Goal: Task Accomplishment & Management: Manage account settings

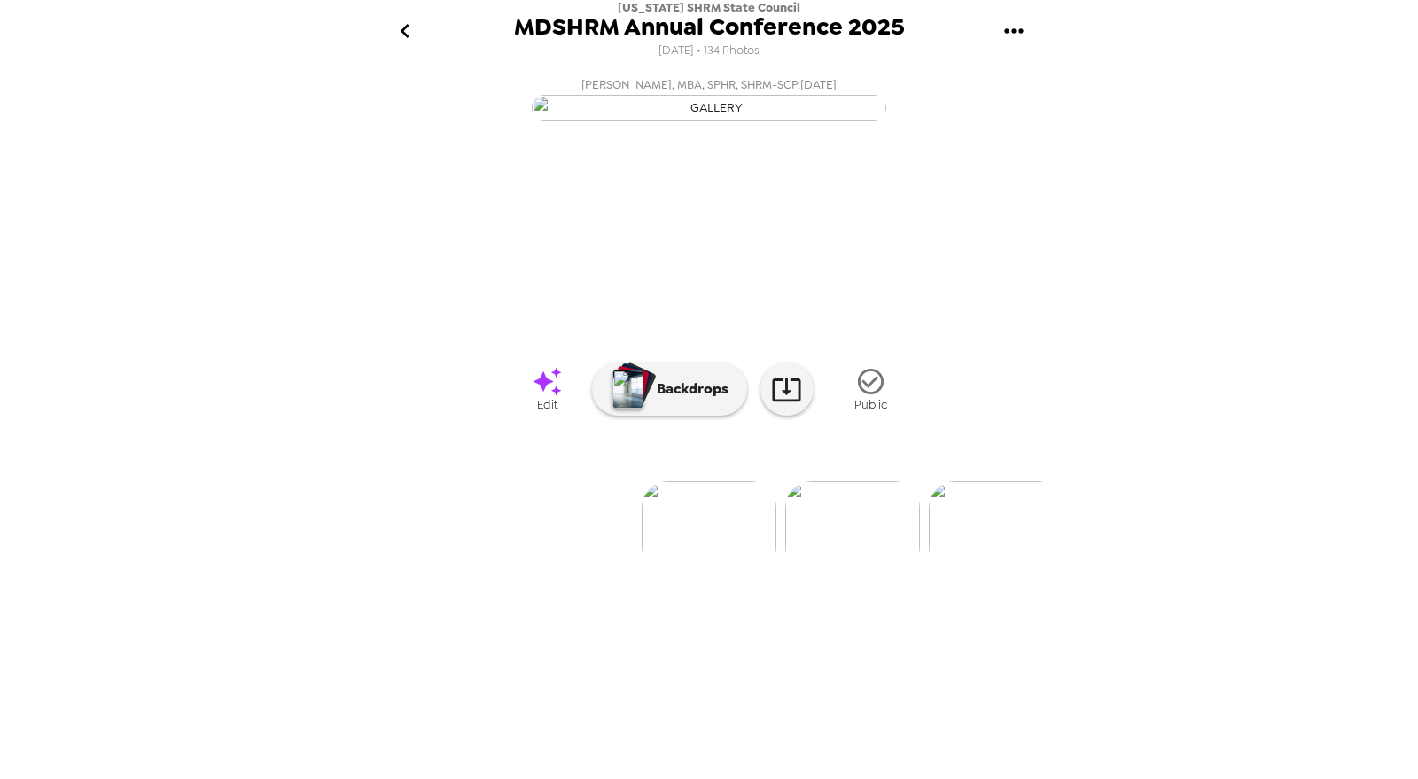
scroll to position [0, 861]
click at [415, 25] on icon "go back" at bounding box center [405, 31] width 28 height 28
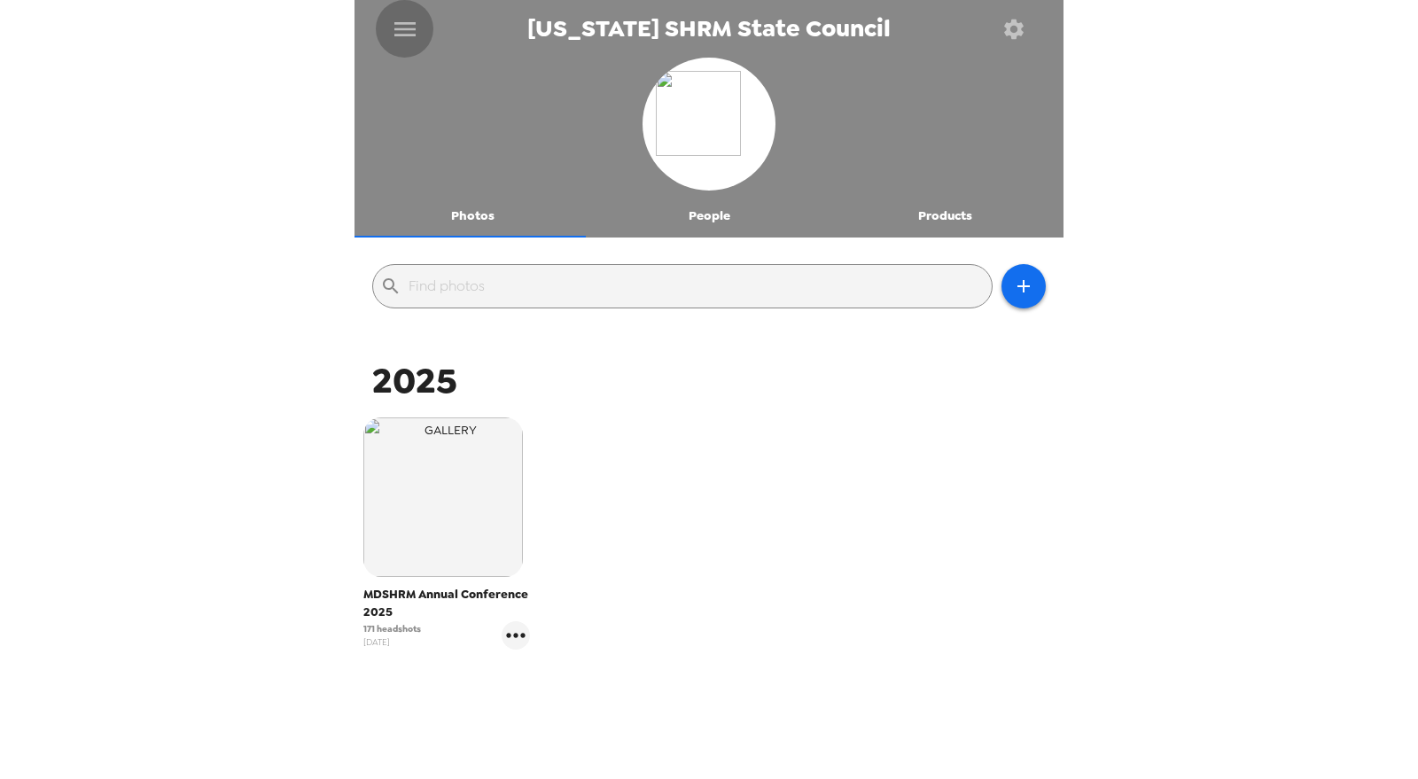
click at [419, 24] on button "menu" at bounding box center [405, 29] width 58 height 58
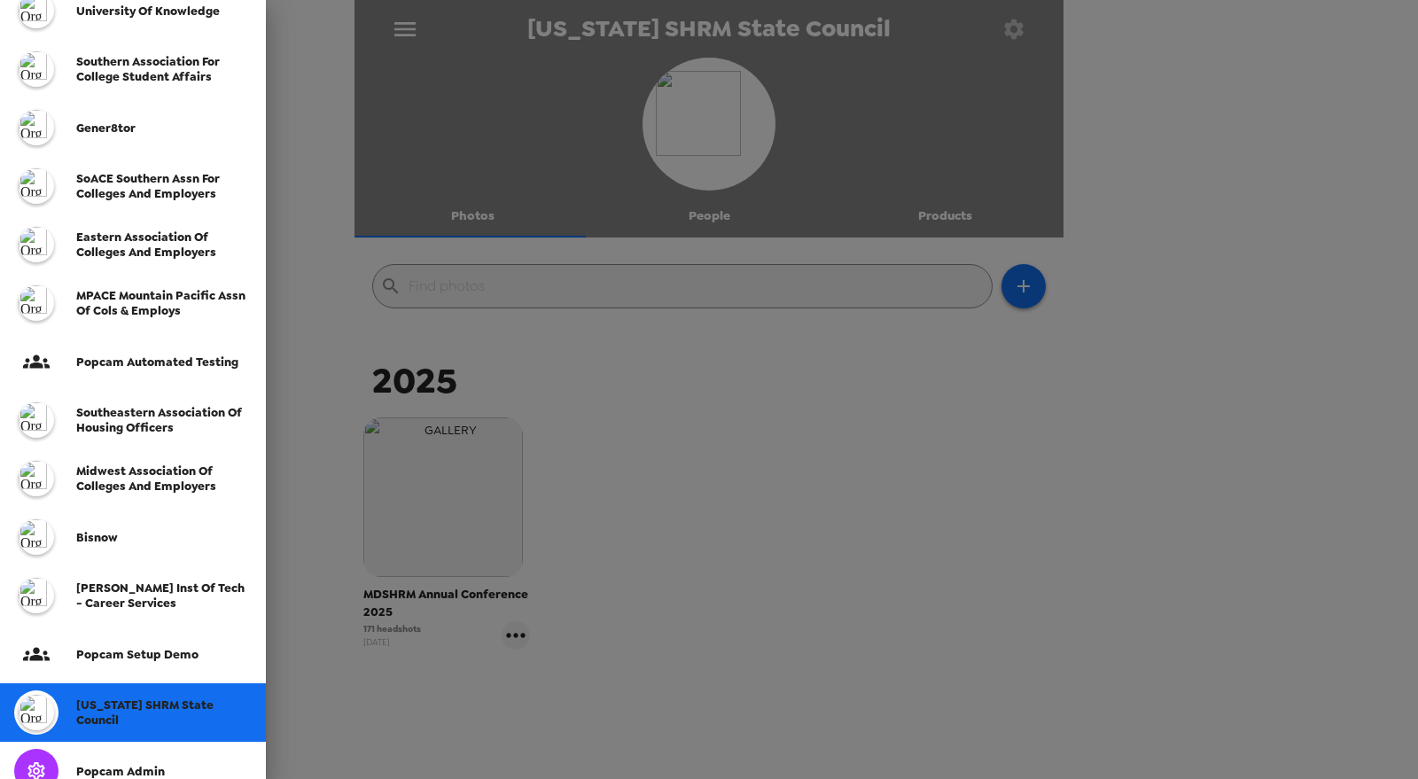
scroll to position [393, 0]
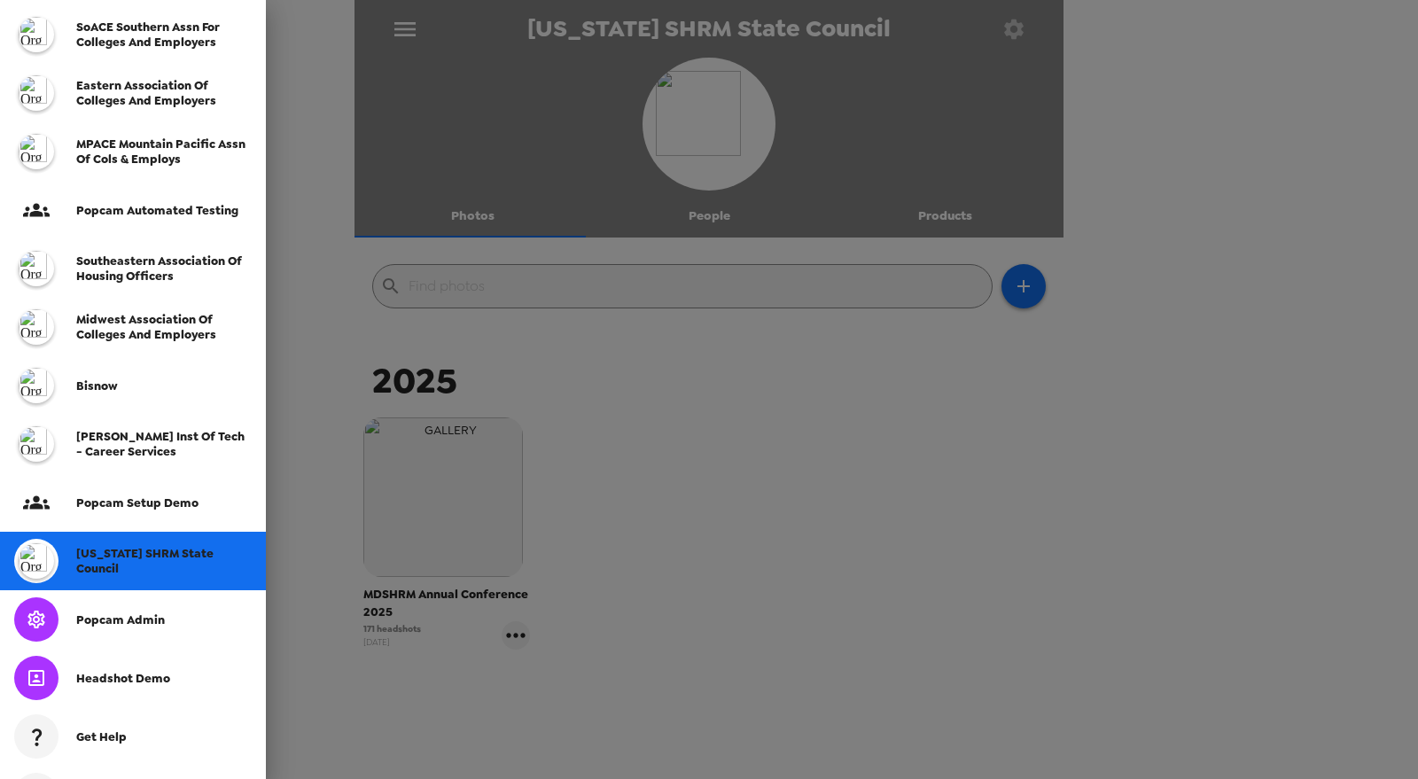
click at [140, 564] on span "[US_STATE] SHRM State Council" at bounding box center [144, 561] width 137 height 30
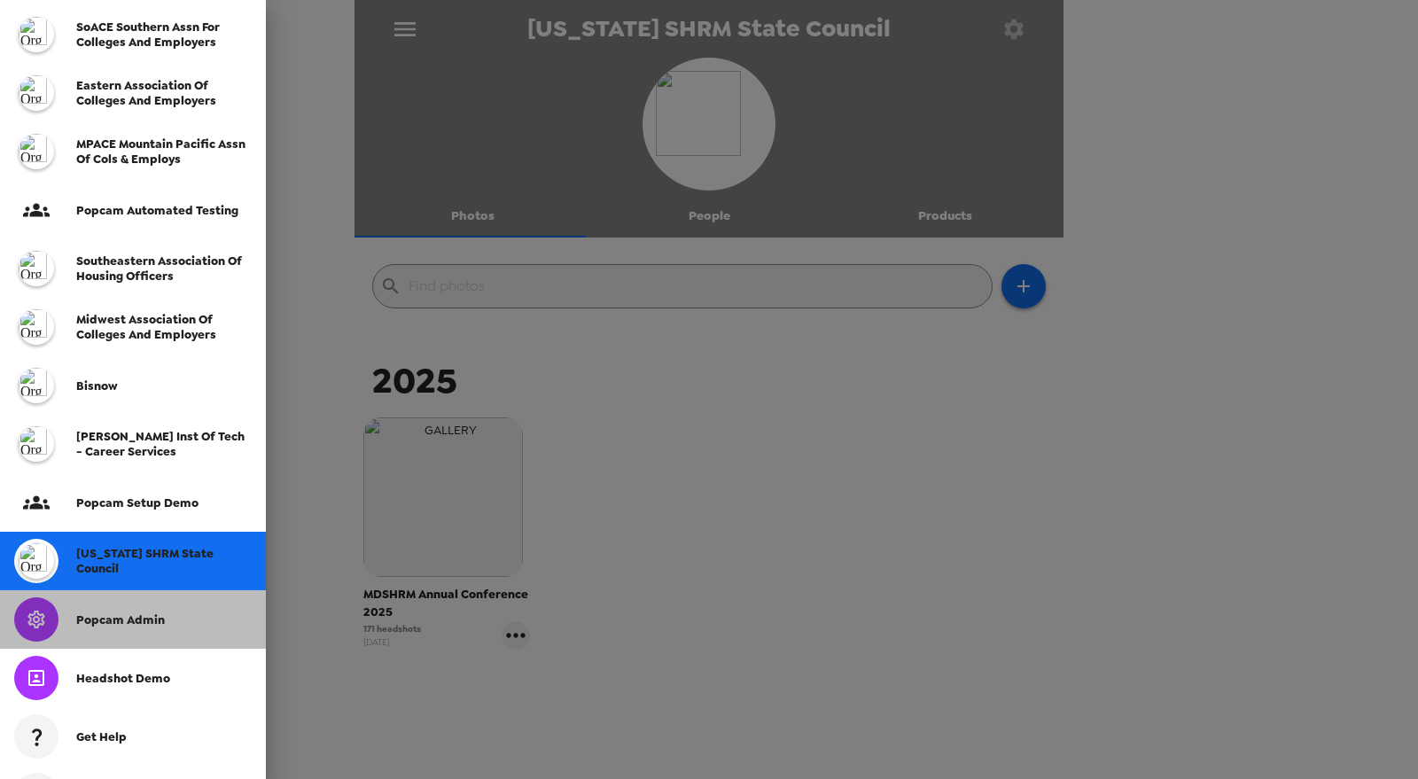
click at [142, 626] on span "Popcam Admin" at bounding box center [120, 619] width 89 height 15
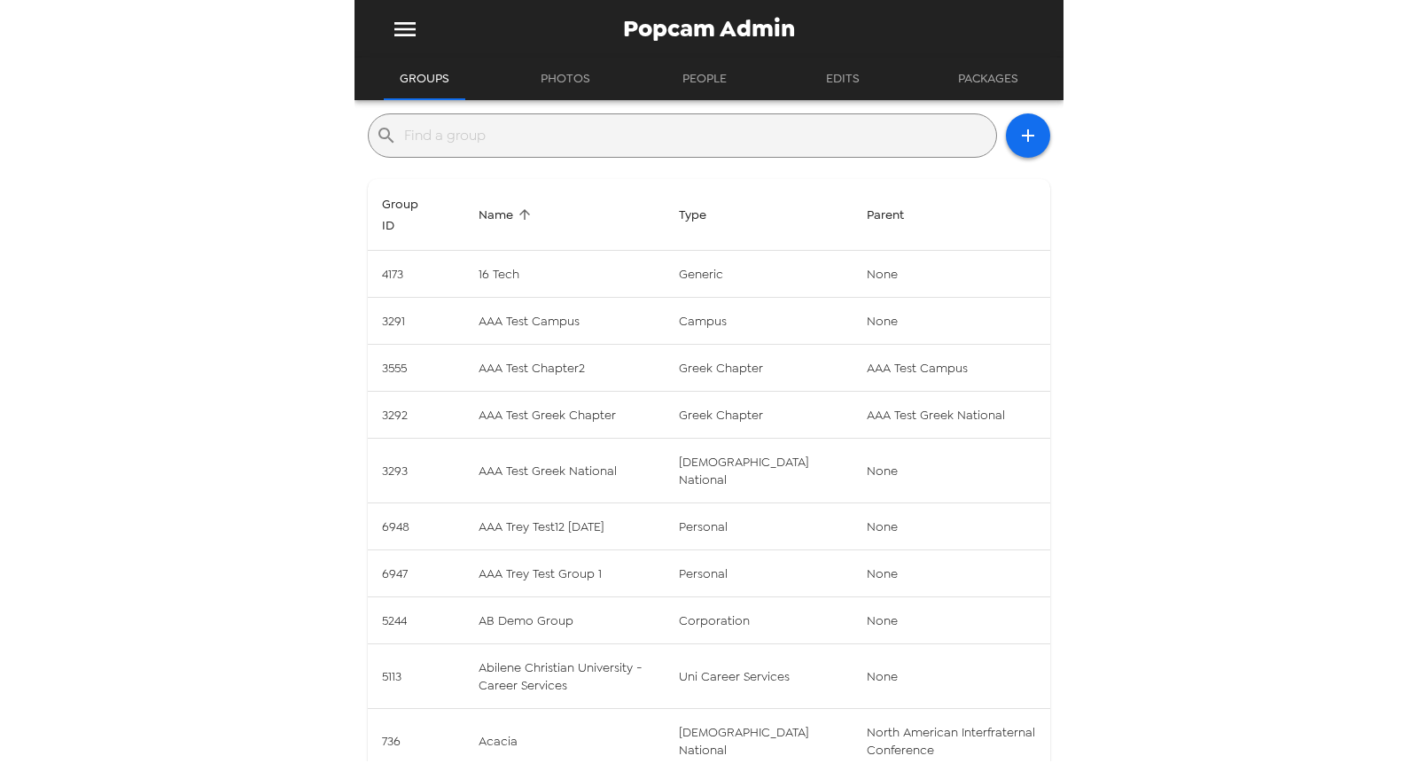
click at [495, 120] on div "​" at bounding box center [682, 135] width 629 height 44
click at [499, 130] on input "text" at bounding box center [696, 135] width 585 height 28
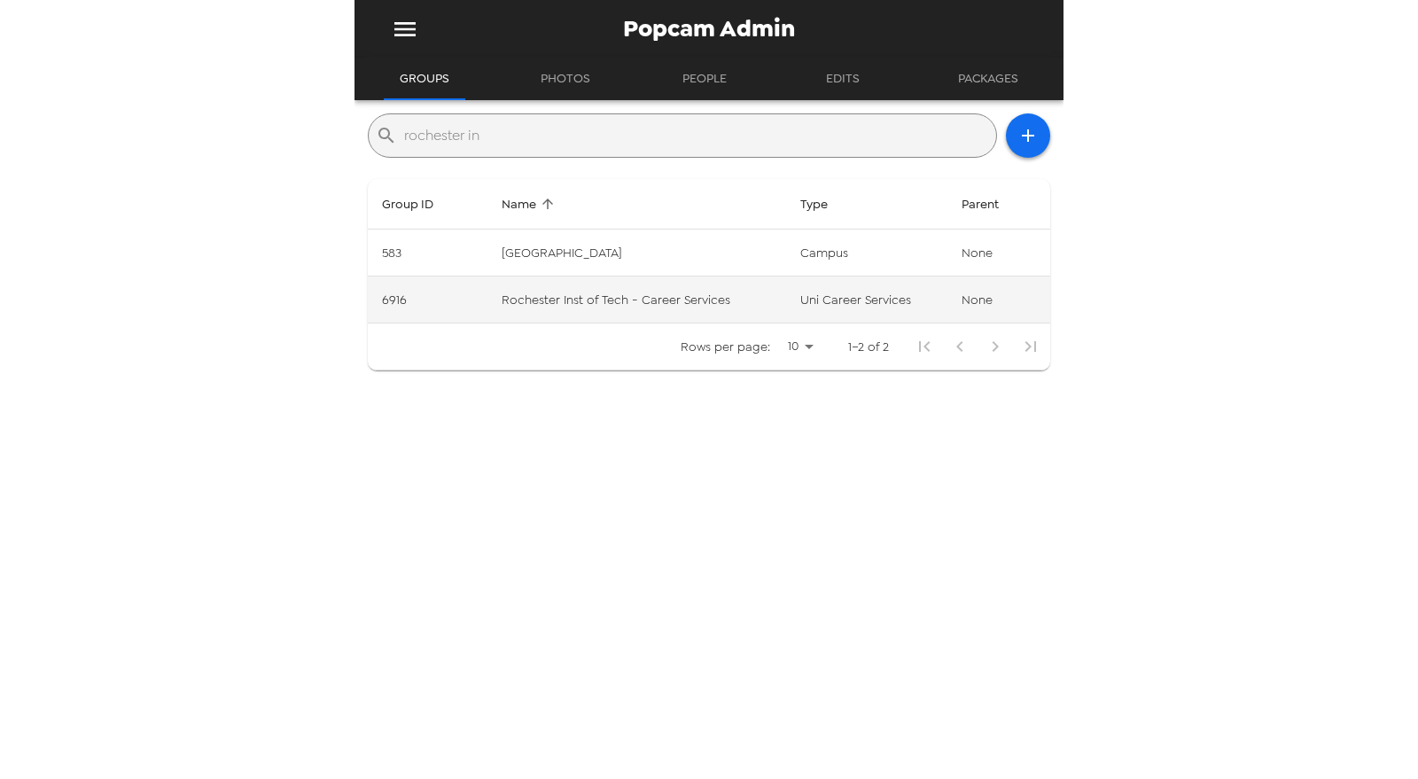
type input "rochester in"
click at [689, 309] on td "Rochester Inst of Tech - Career Services" at bounding box center [636, 300] width 299 height 47
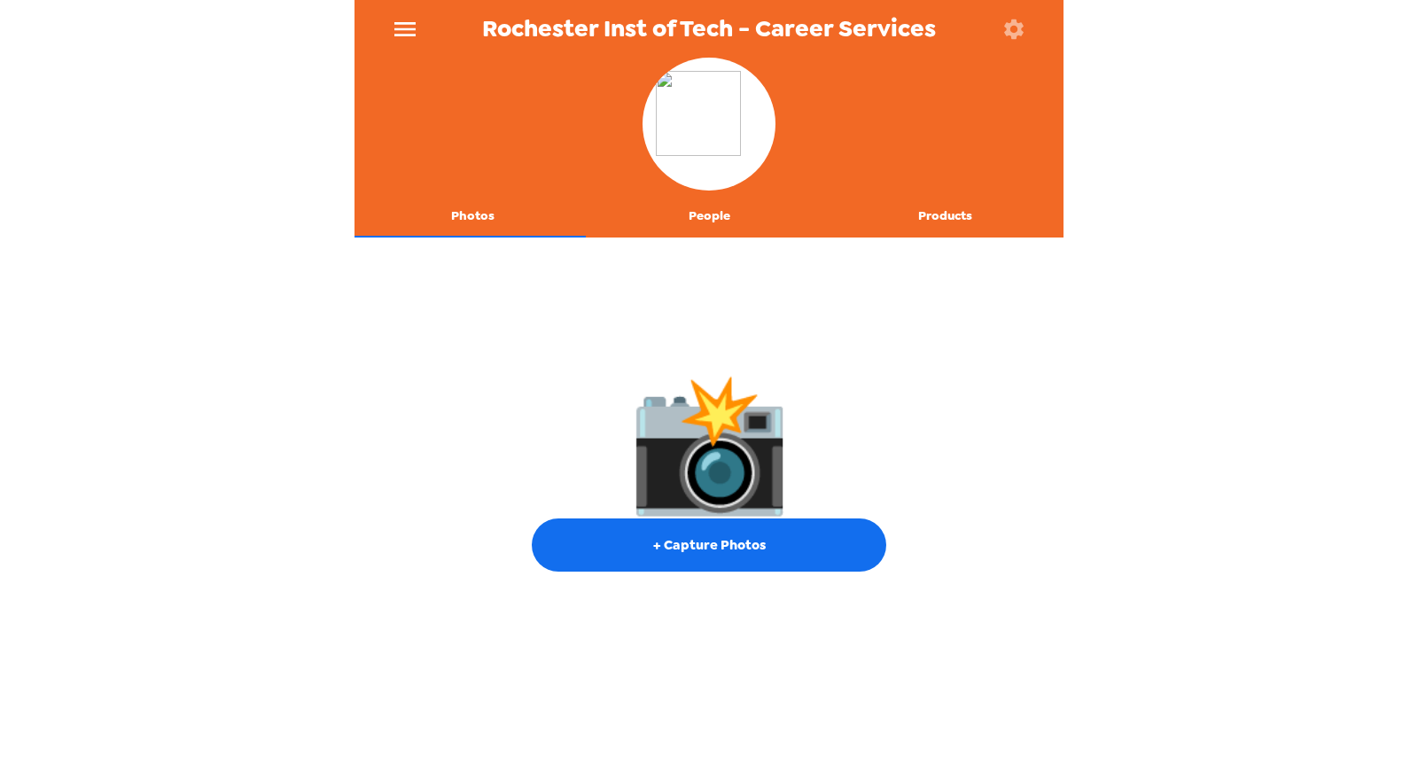
click at [689, 209] on button "People" at bounding box center [709, 216] width 237 height 43
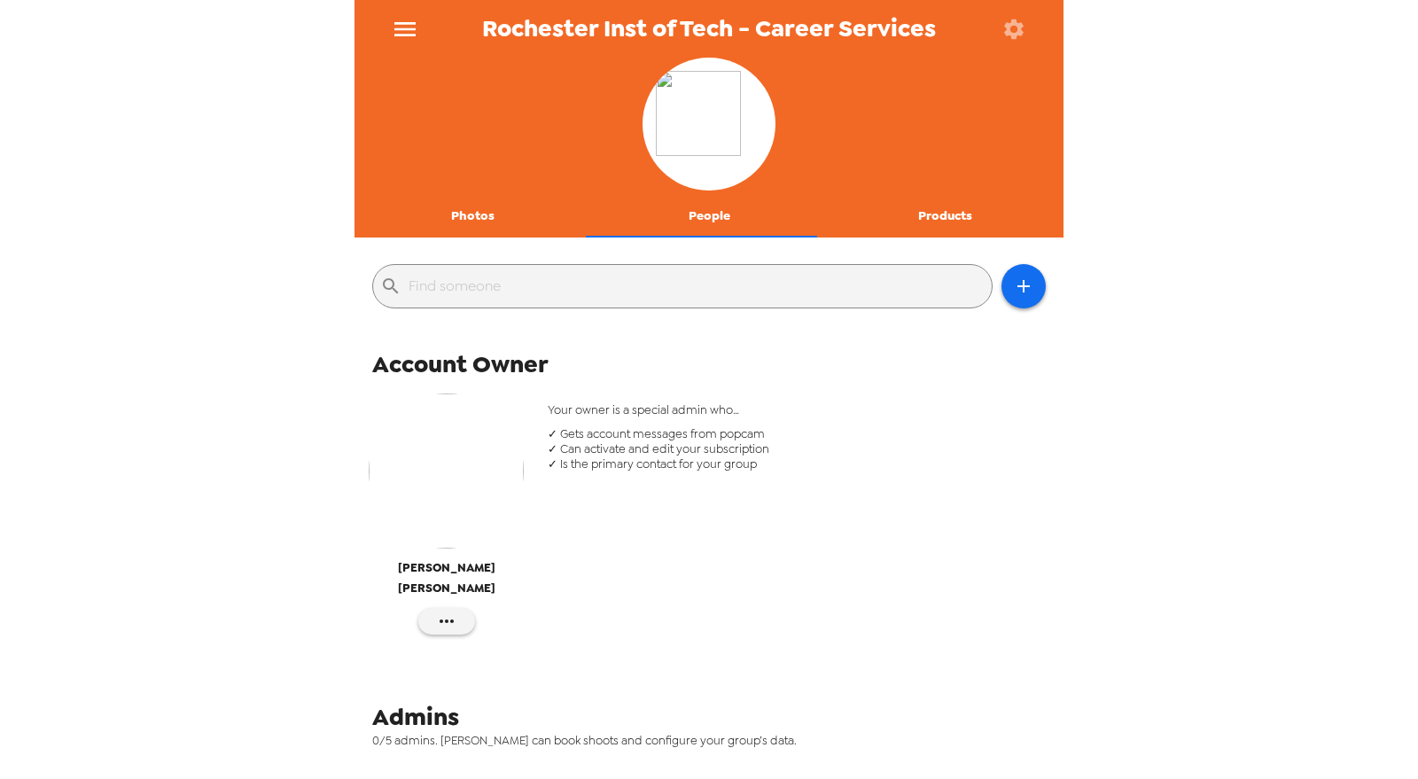
click at [1021, 27] on icon "button" at bounding box center [1013, 29] width 25 height 25
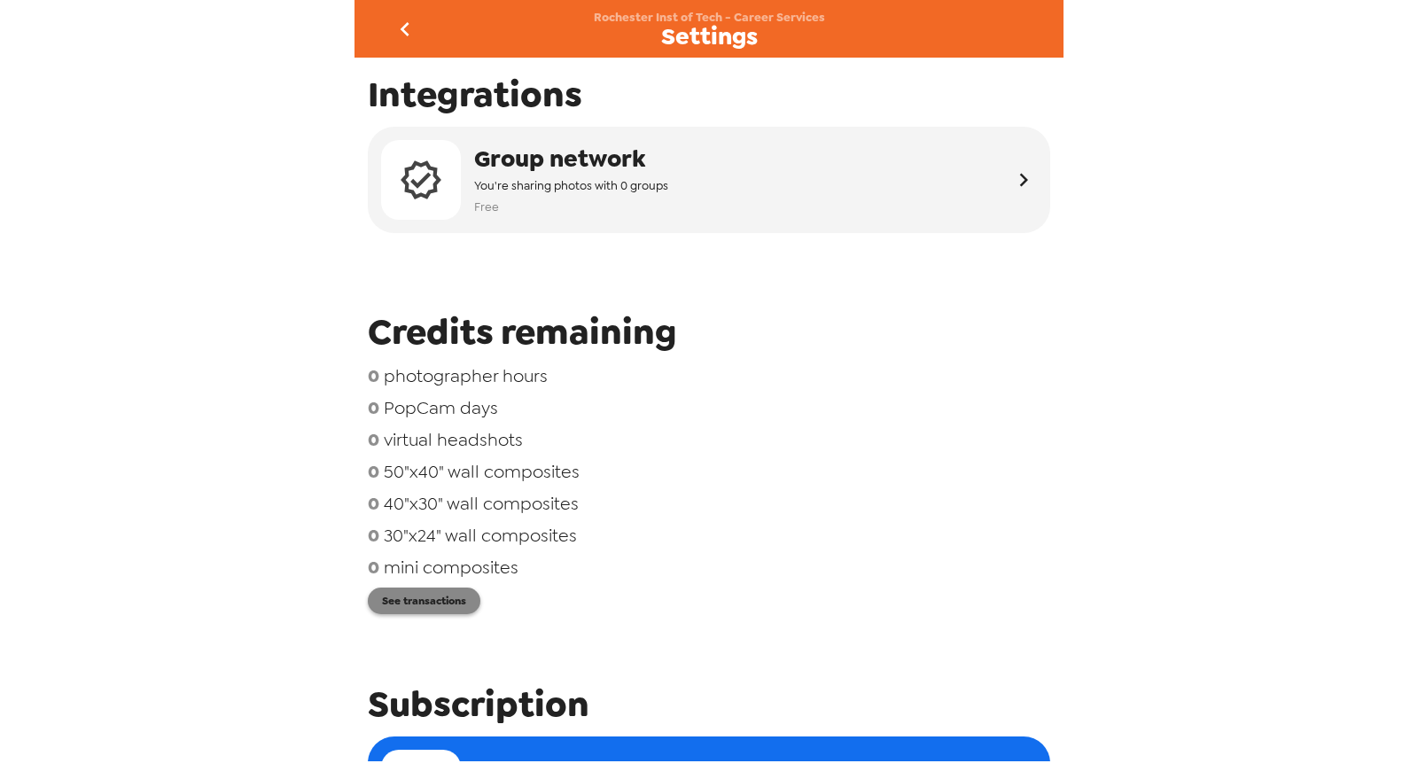
click at [456, 596] on button "See transactions" at bounding box center [424, 601] width 113 height 27
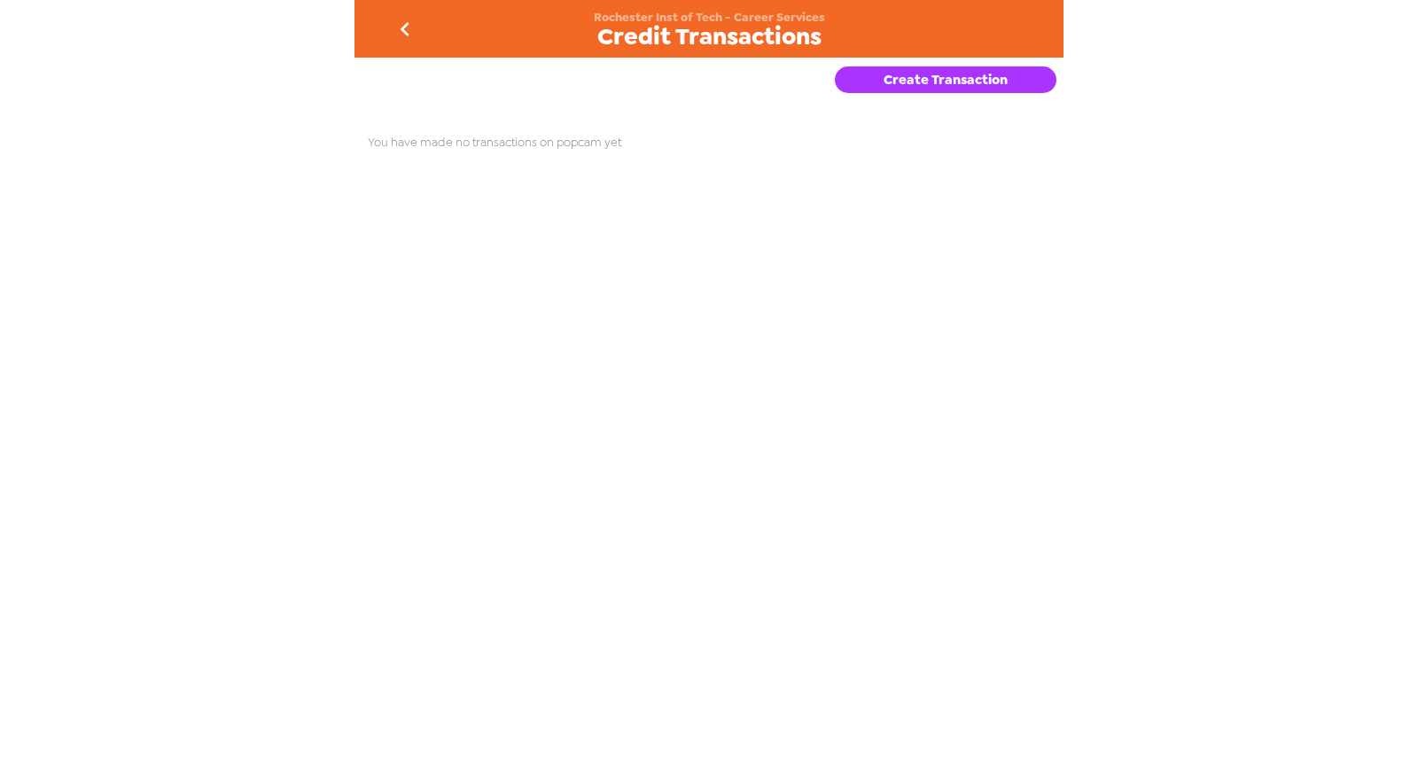
click at [932, 81] on button "Create Transaction" at bounding box center [946, 79] width 222 height 27
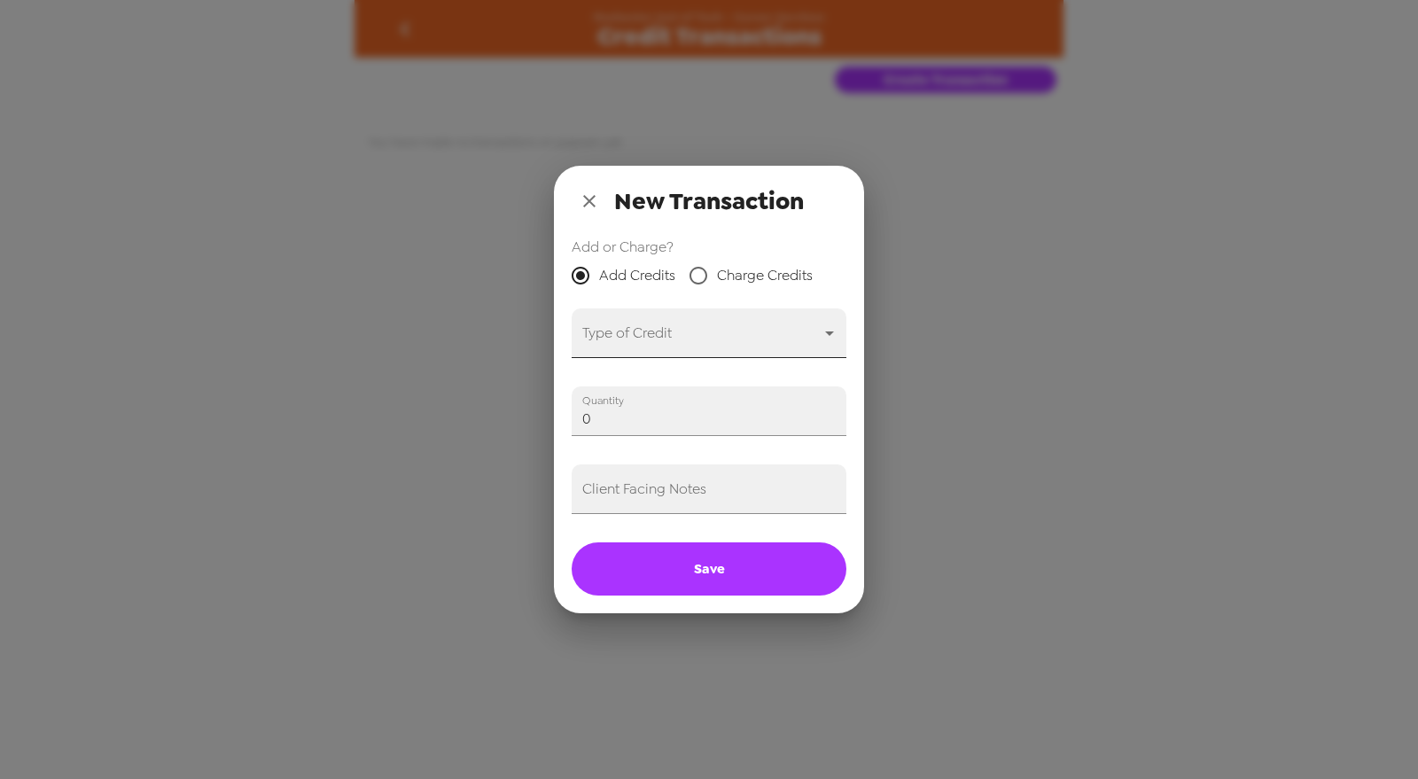
click at [679, 331] on body "Rochester Inst of Tech - Career Services Credit Transactions Create Transaction…" at bounding box center [709, 389] width 1418 height 779
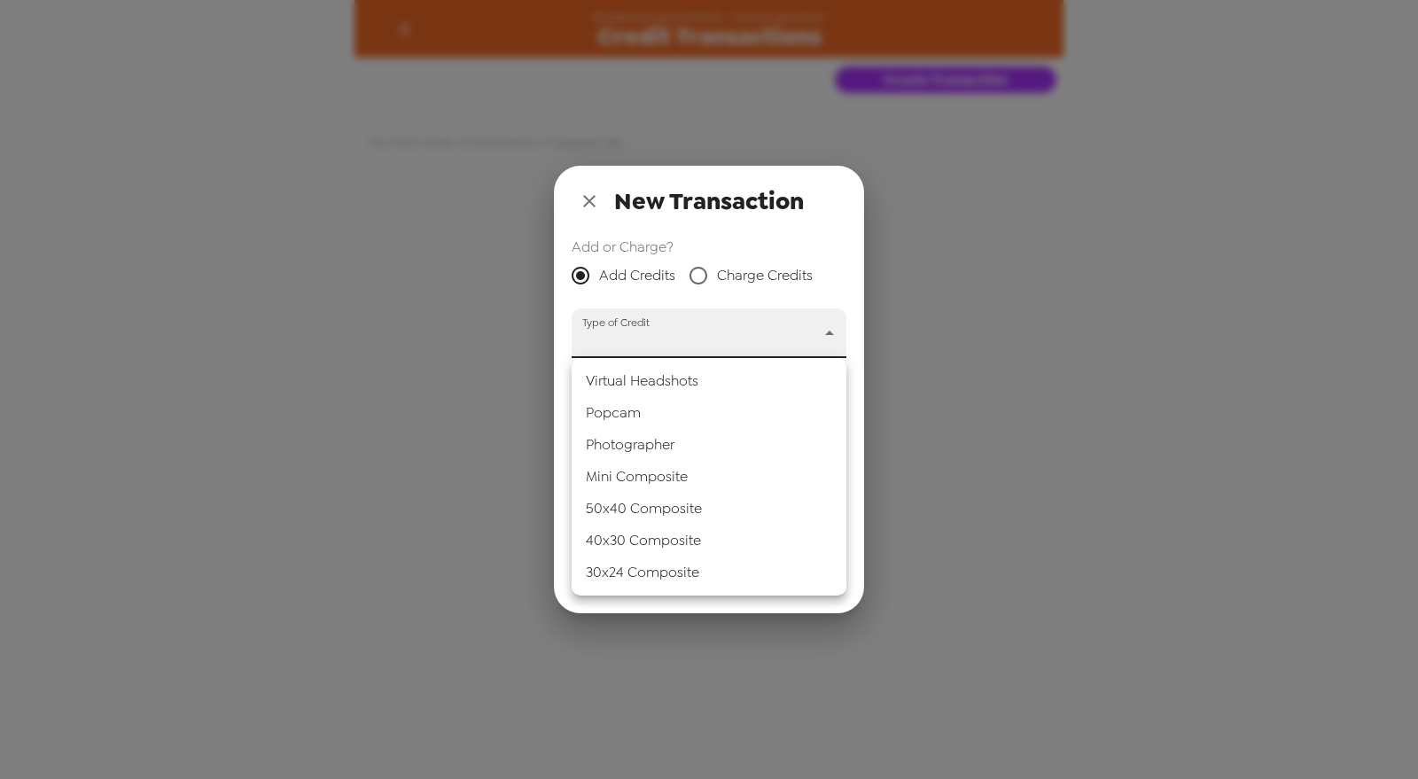
click at [661, 426] on li "Popcam" at bounding box center [709, 413] width 275 height 32
type input "popcam"
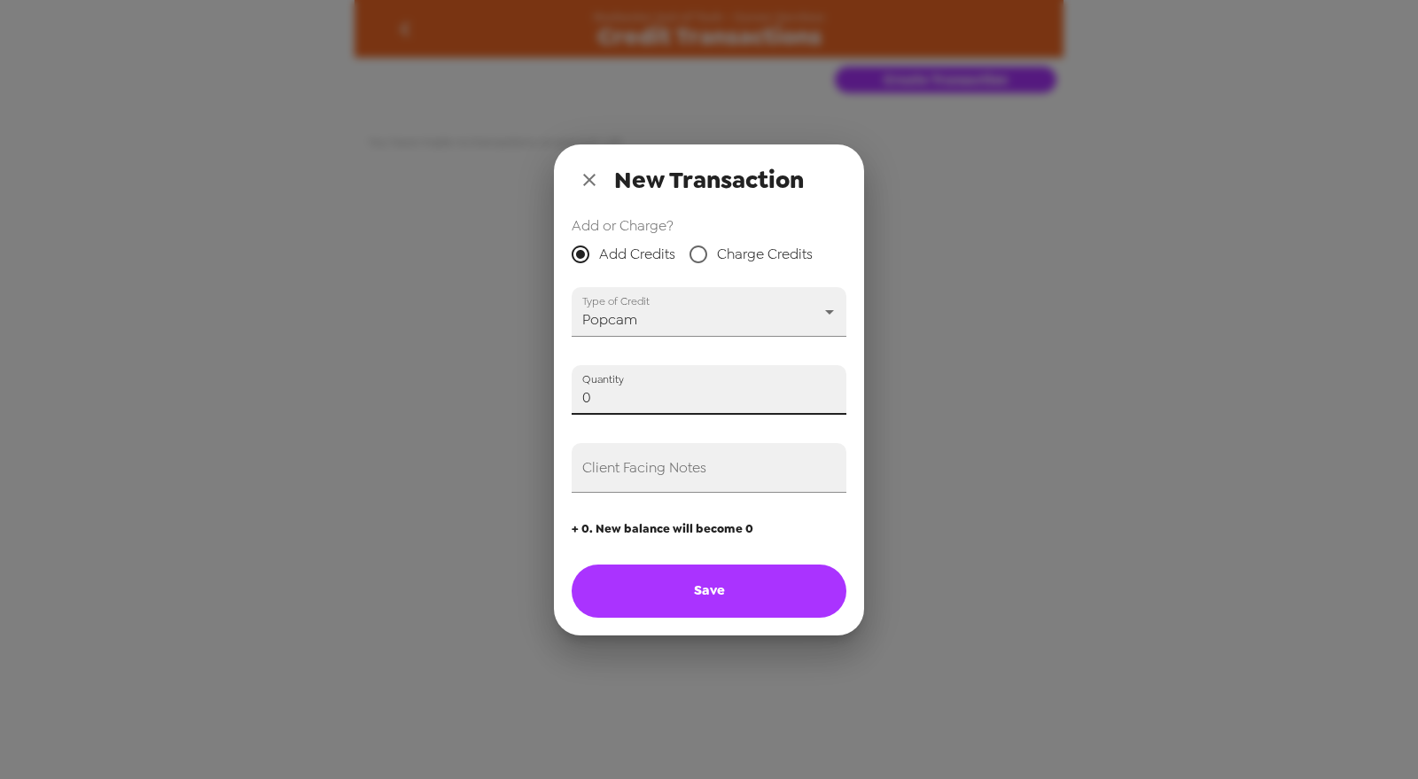
drag, startPoint x: 635, startPoint y: 392, endPoint x: 273, endPoint y: 379, distance: 361.8
click at [269, 379] on div "New Transaction Add or Charge? Add Credits Charge Credits Type of Credit Popcam…" at bounding box center [709, 389] width 1418 height 779
type input "5"
click at [646, 490] on div "Add or Charge? Add Credits Charge Credits Type of Credit Popcam popcam Quantity…" at bounding box center [709, 425] width 310 height 420
click at [653, 471] on input "Client Facing Notes" at bounding box center [709, 468] width 275 height 50
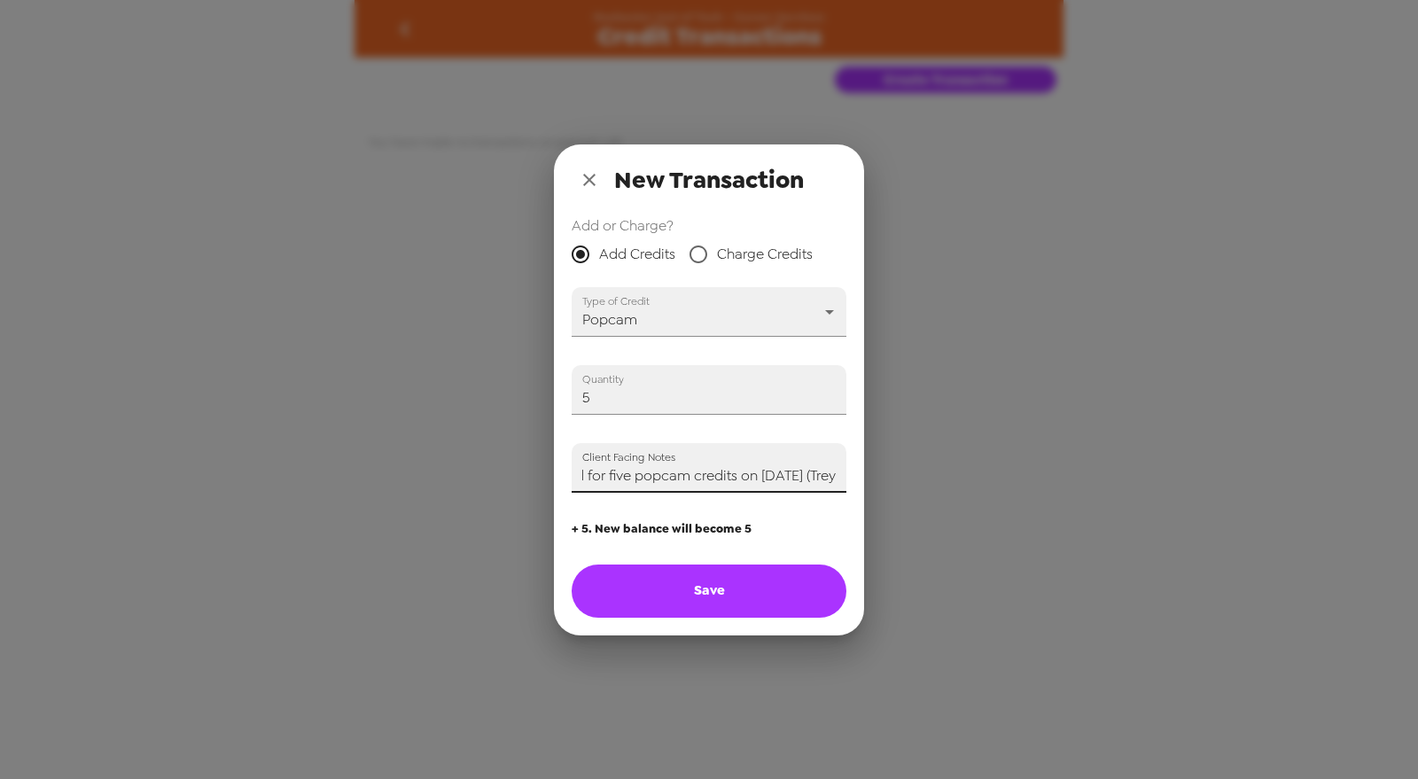
scroll to position [0, 34]
type input "Paid for five popcam credits on 10/1/25 (Trey)"
click at [720, 592] on button "Save" at bounding box center [709, 591] width 275 height 53
type input "0"
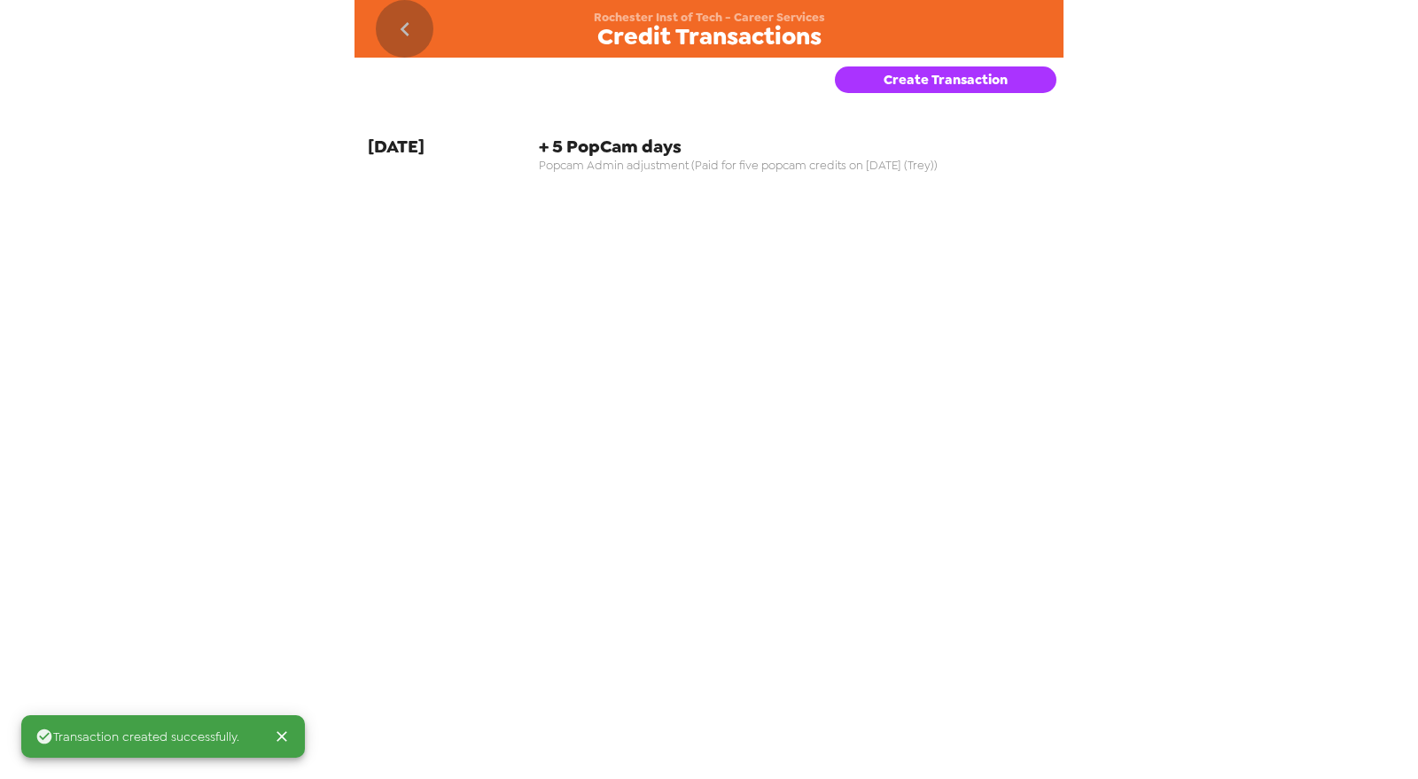
click at [409, 35] on icon "go back" at bounding box center [405, 29] width 28 height 28
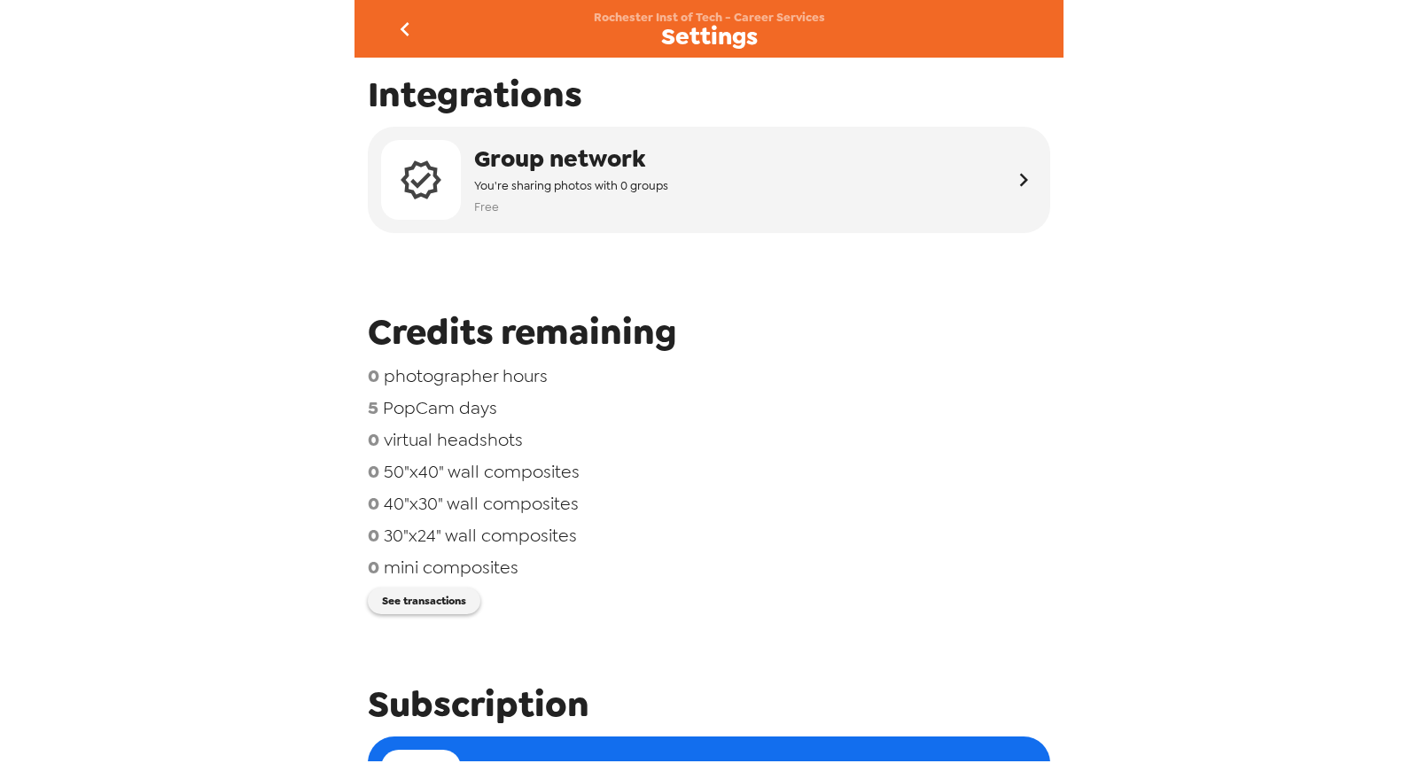
click at [414, 31] on icon "go back" at bounding box center [405, 29] width 28 height 28
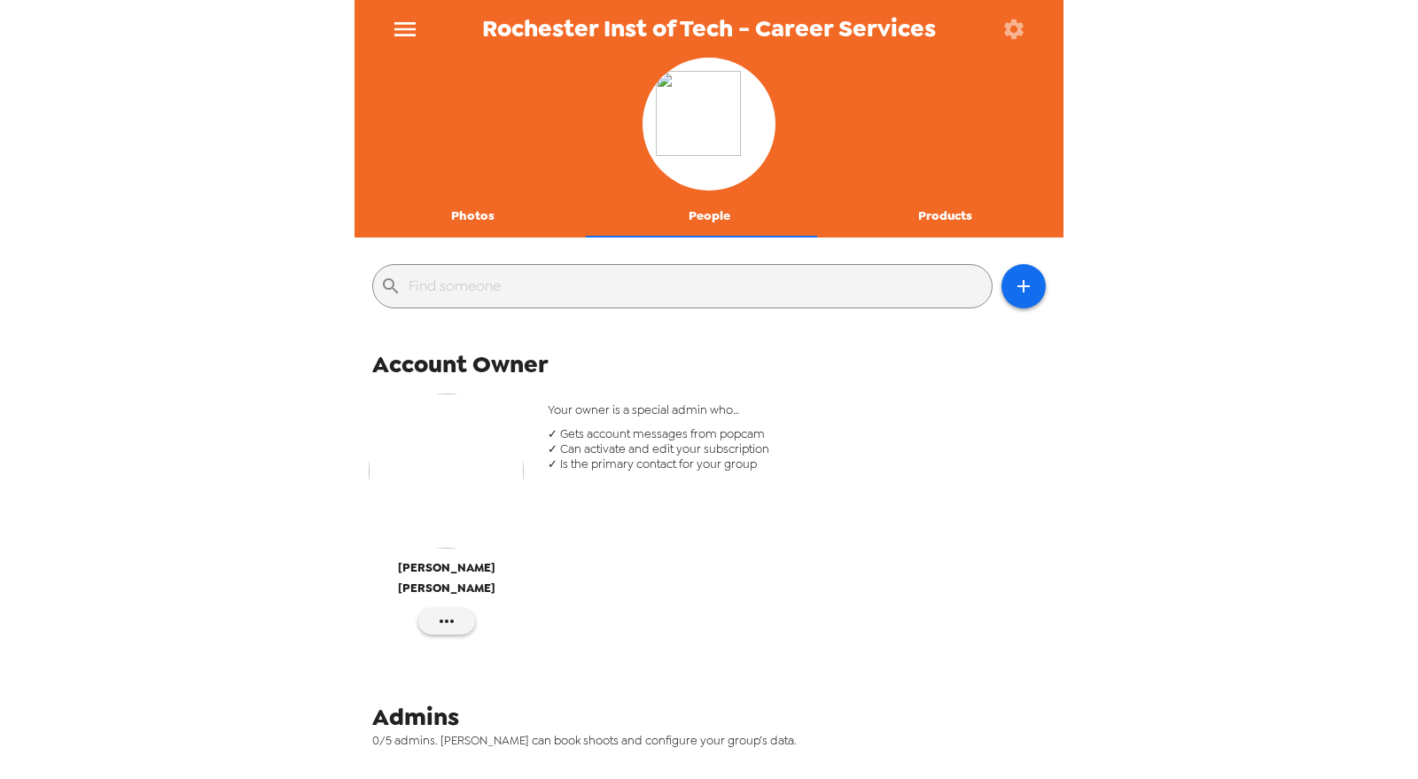
click at [474, 211] on button "Photos" at bounding box center [472, 216] width 237 height 43
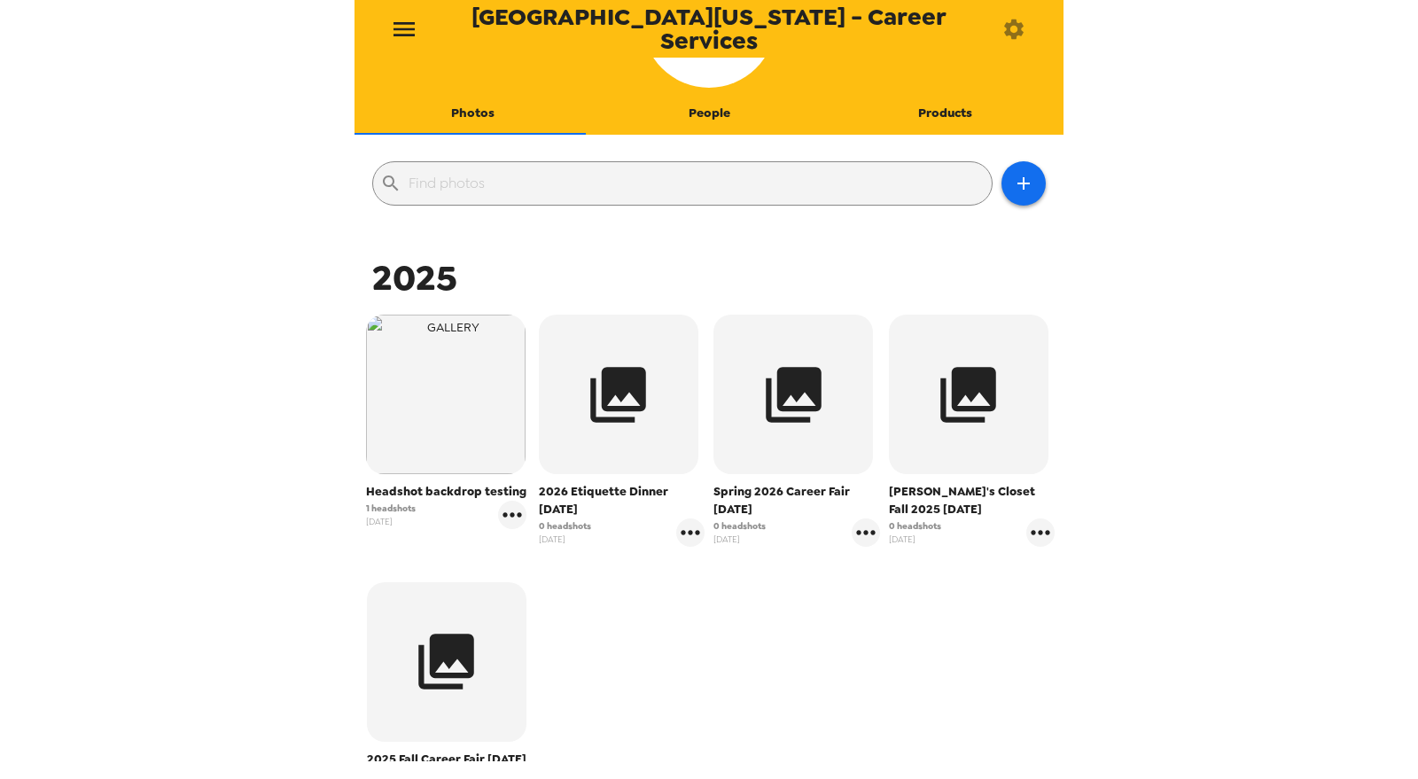
scroll to position [197, 0]
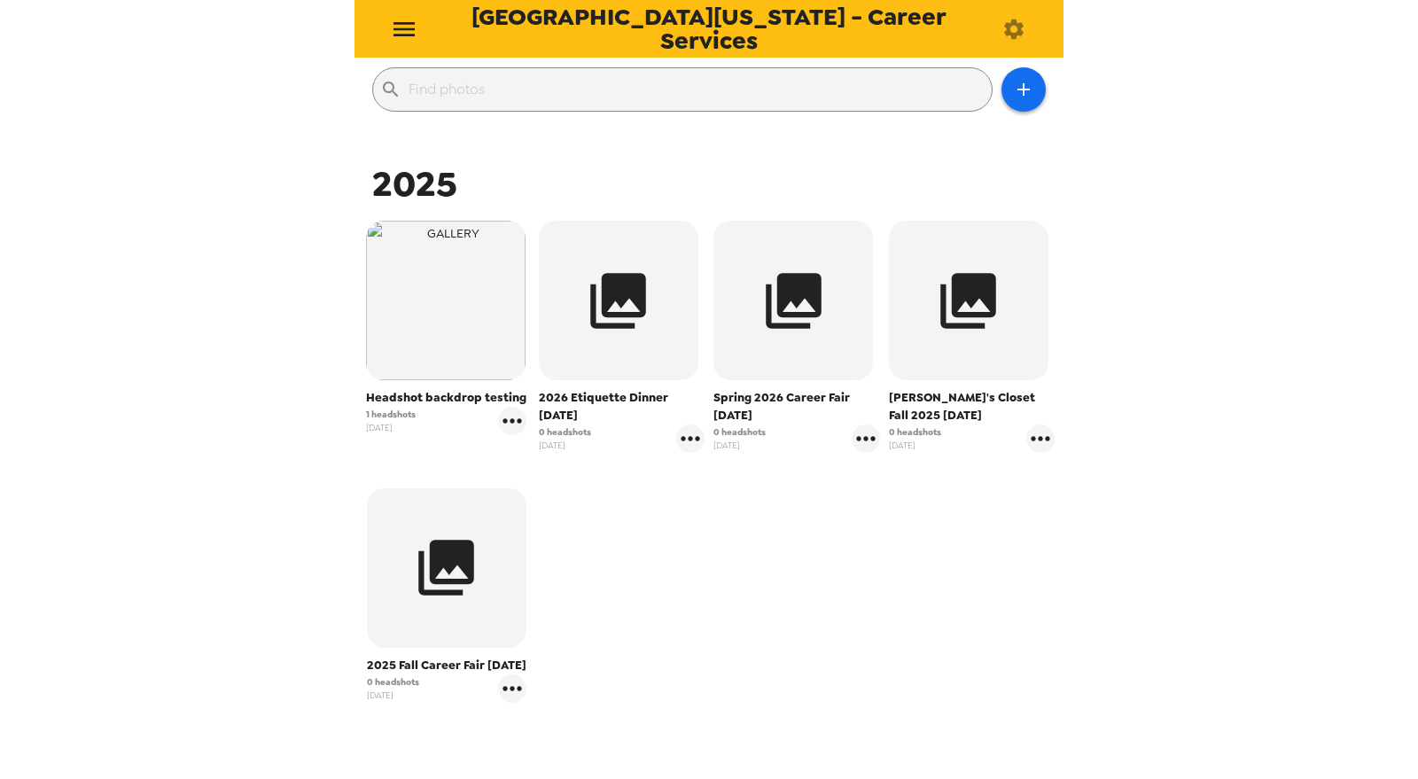
click at [401, 18] on icon "menu" at bounding box center [404, 29] width 28 height 28
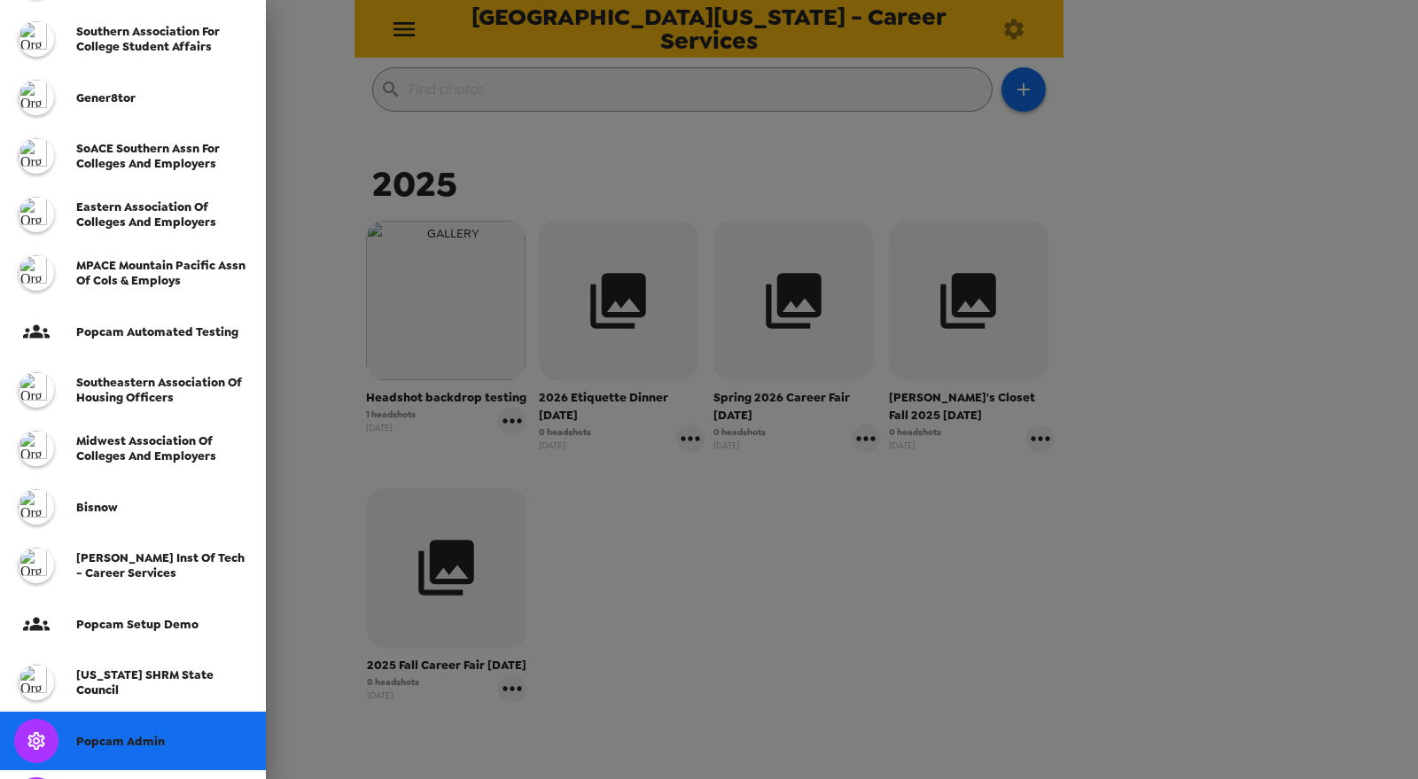
scroll to position [469, 0]
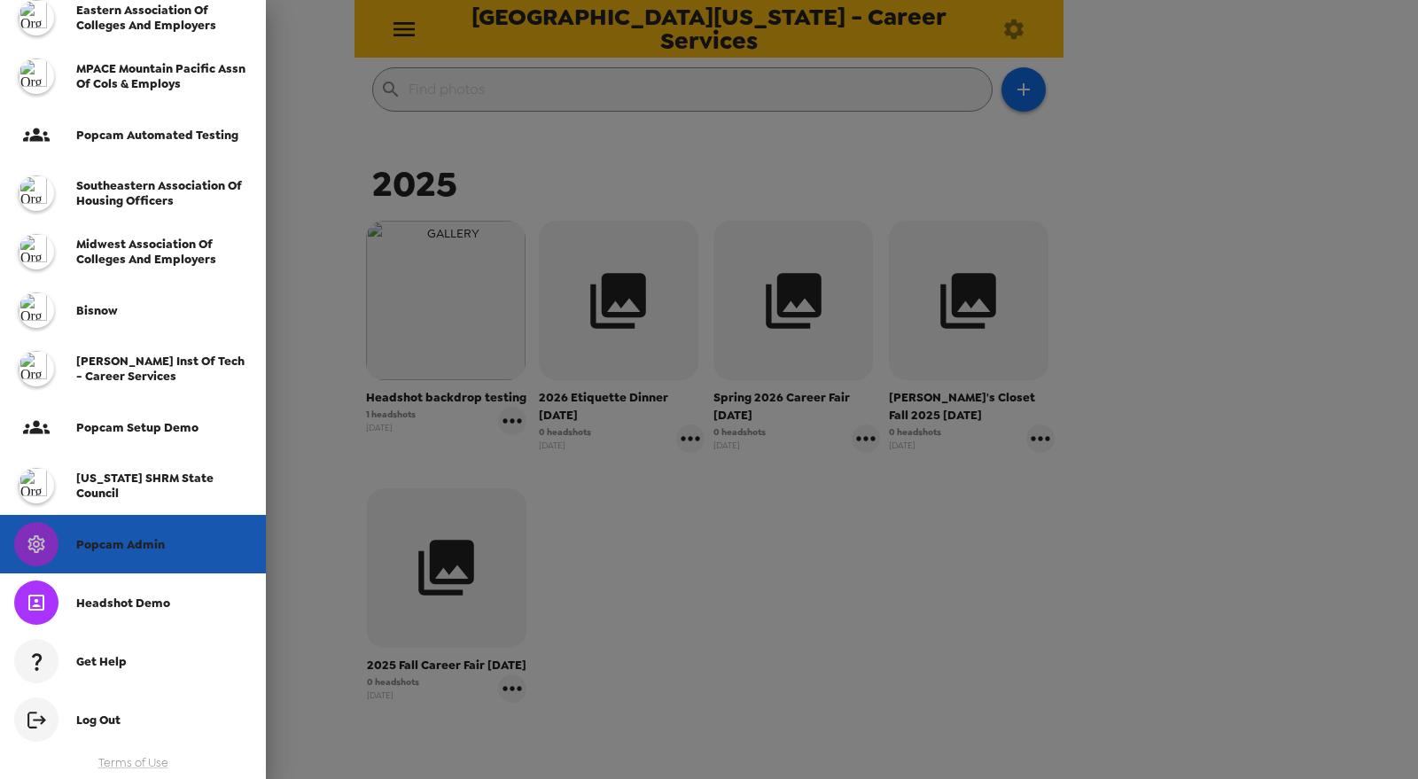
drag, startPoint x: 147, startPoint y: 550, endPoint x: 169, endPoint y: 538, distance: 25.4
click at [147, 550] on span "Popcam Admin" at bounding box center [120, 544] width 89 height 15
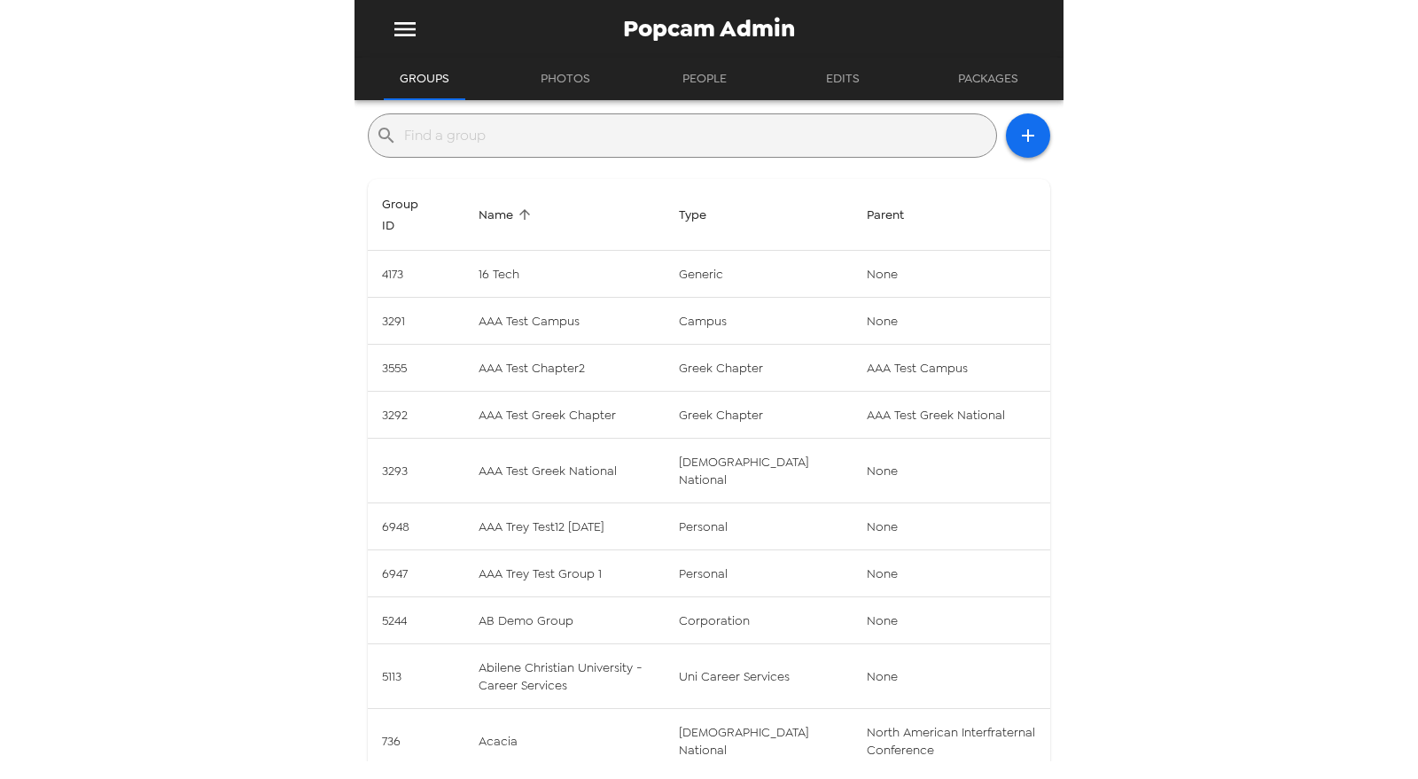
click at [558, 147] on input "text" at bounding box center [696, 135] width 585 height 28
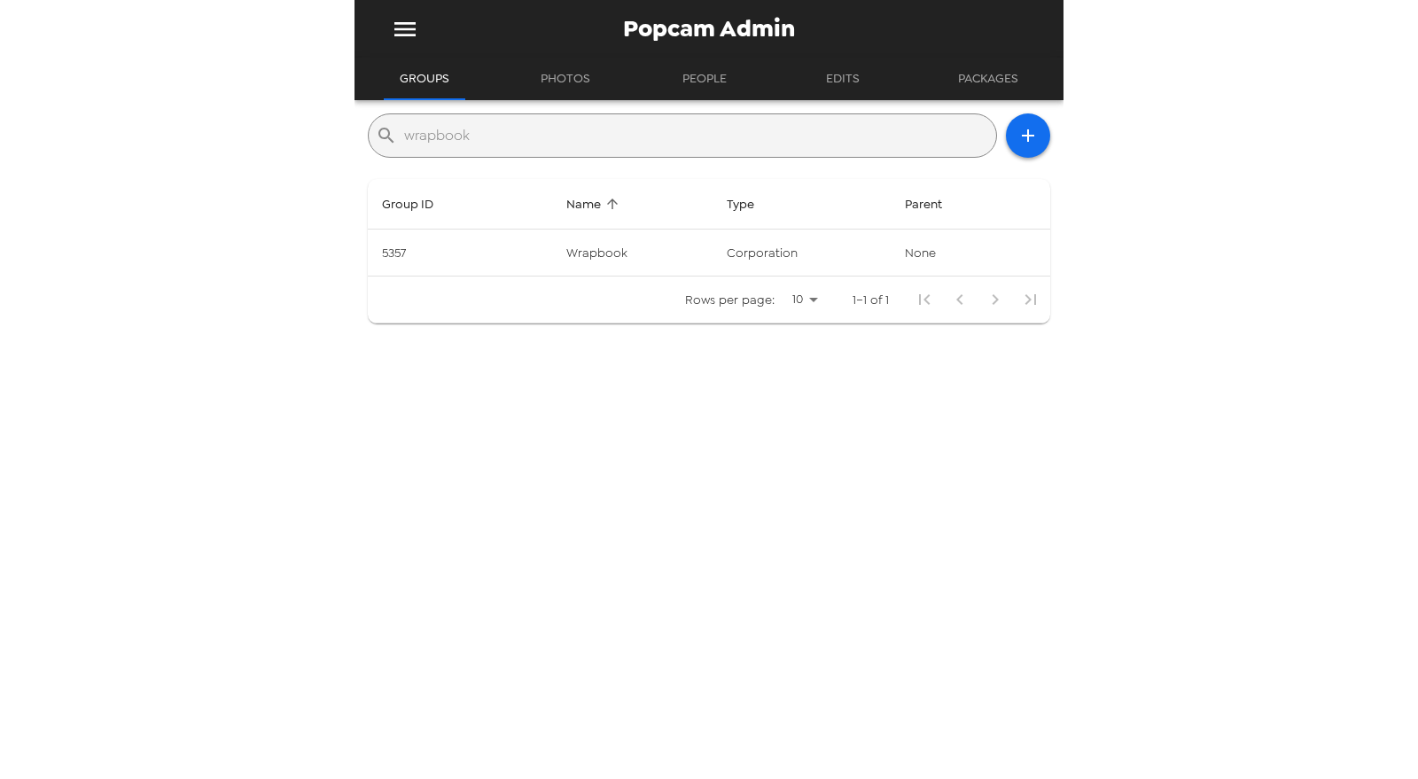
type input "wrapbook"
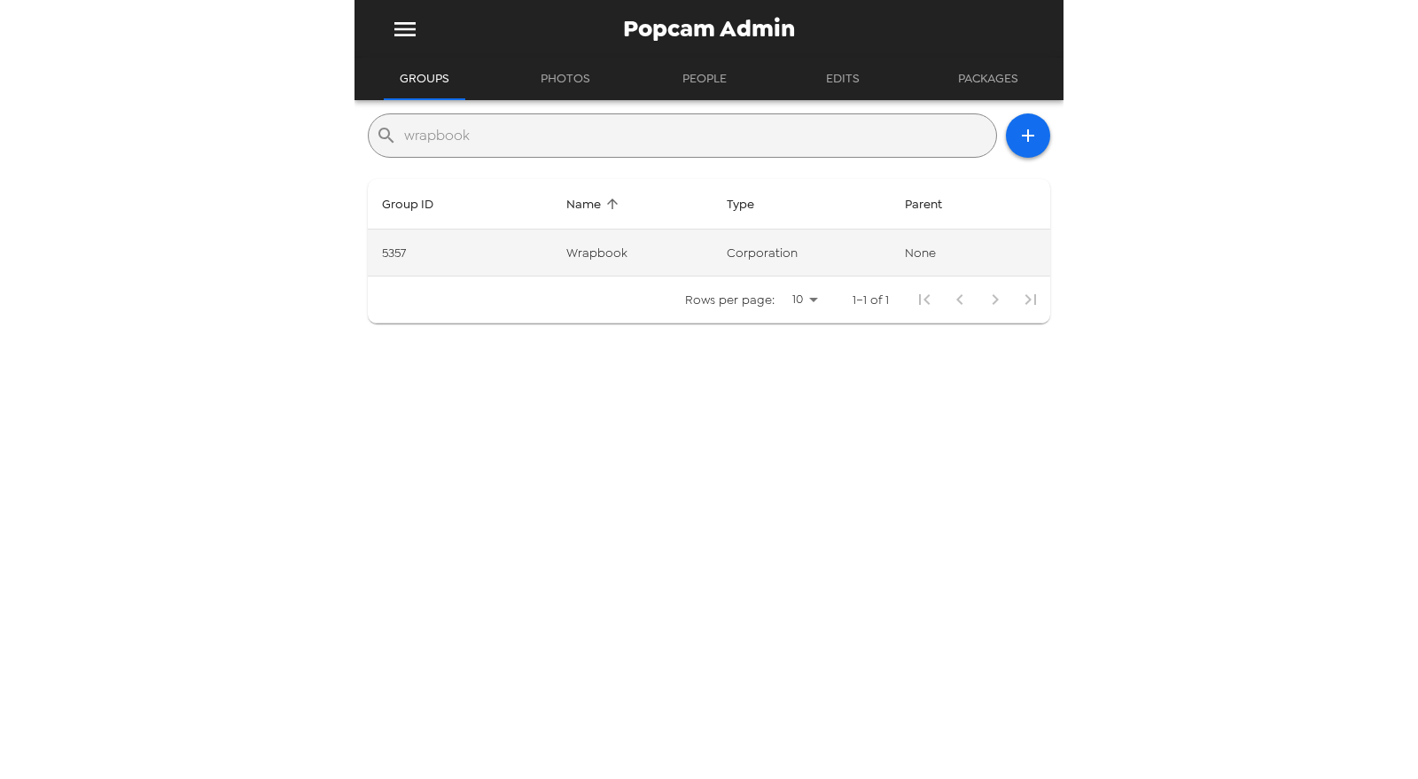
click at [603, 252] on td "Wrapbook" at bounding box center [632, 253] width 160 height 47
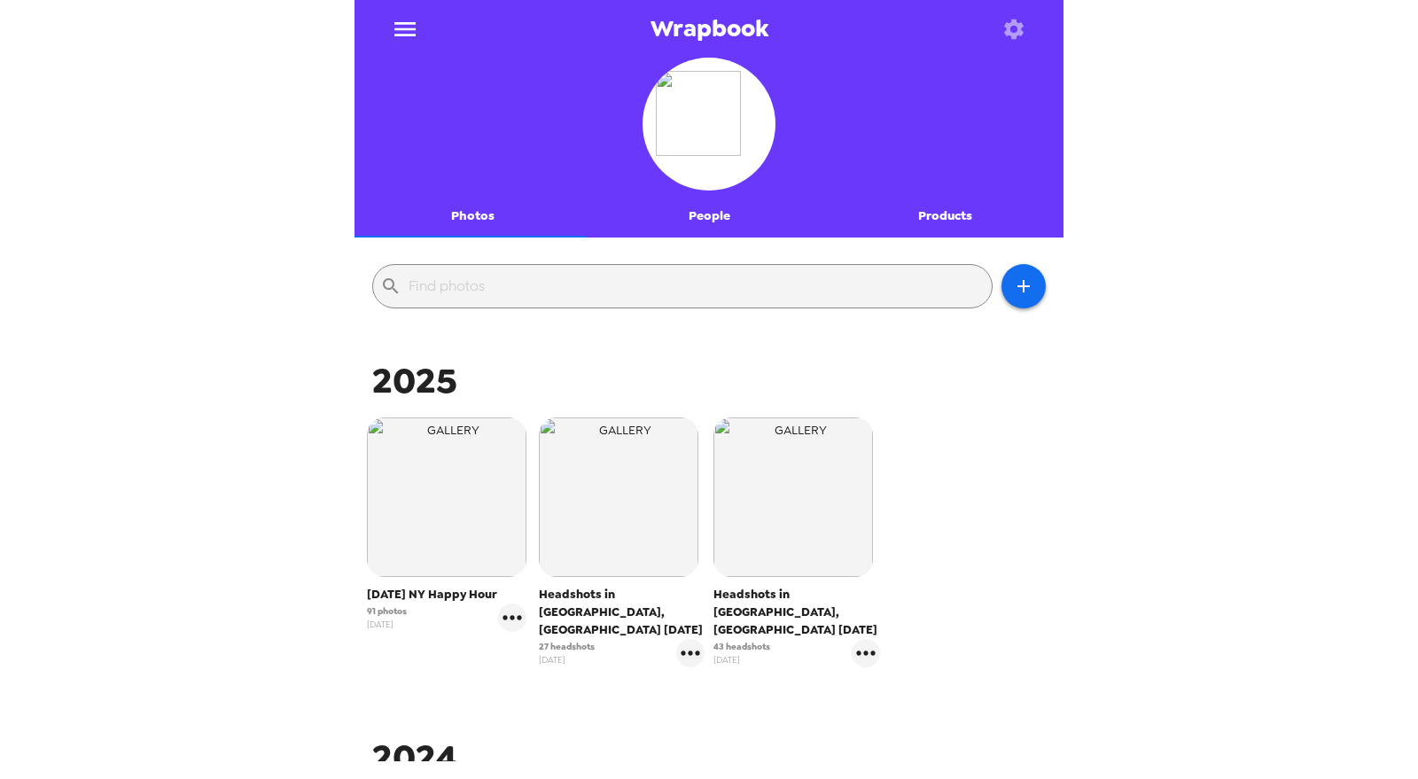
click at [1143, 390] on div "Wrapbook Photos People Products ​ [DATE] NY Happy Hour 91 photos [DATE] Headsho…" at bounding box center [709, 389] width 1418 height 779
click at [415, 33] on icon "menu" at bounding box center [405, 29] width 28 height 28
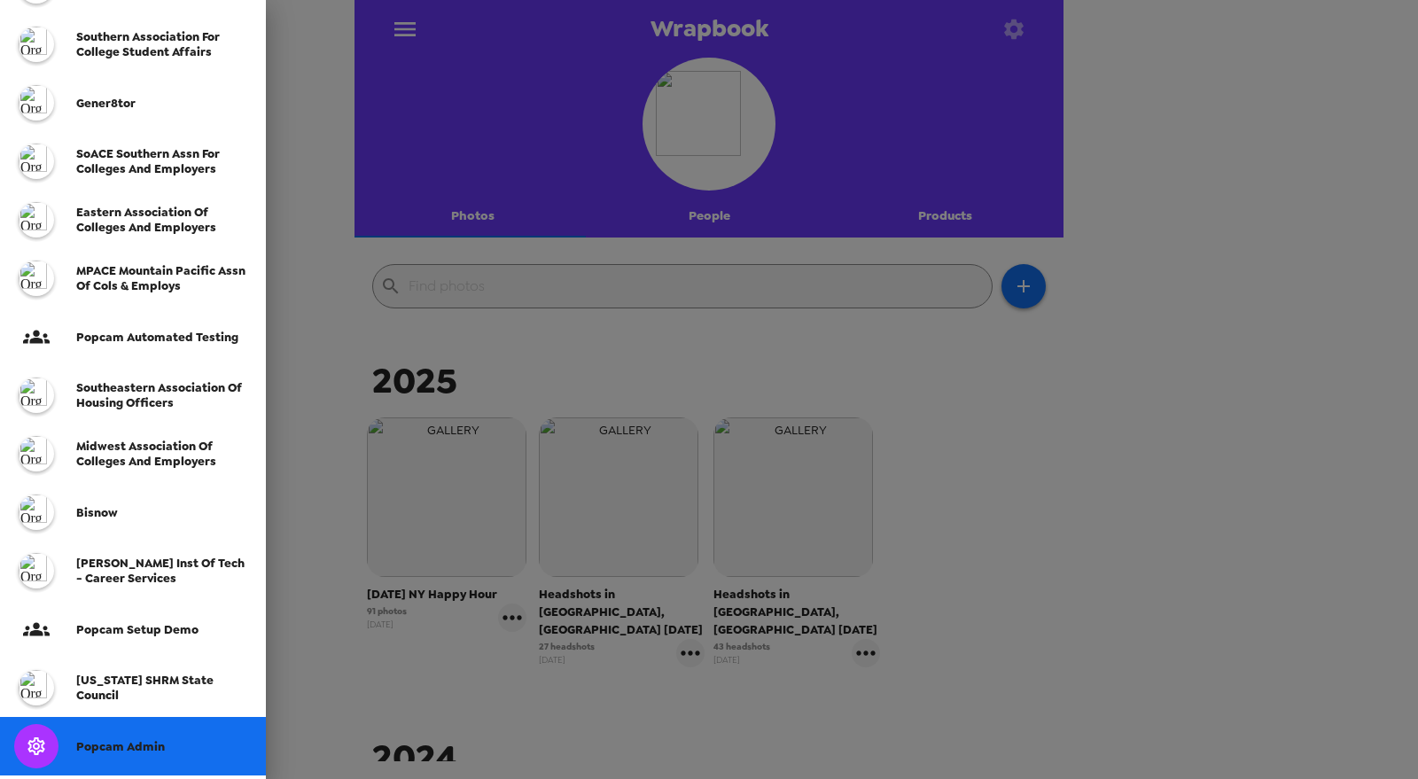
scroll to position [393, 0]
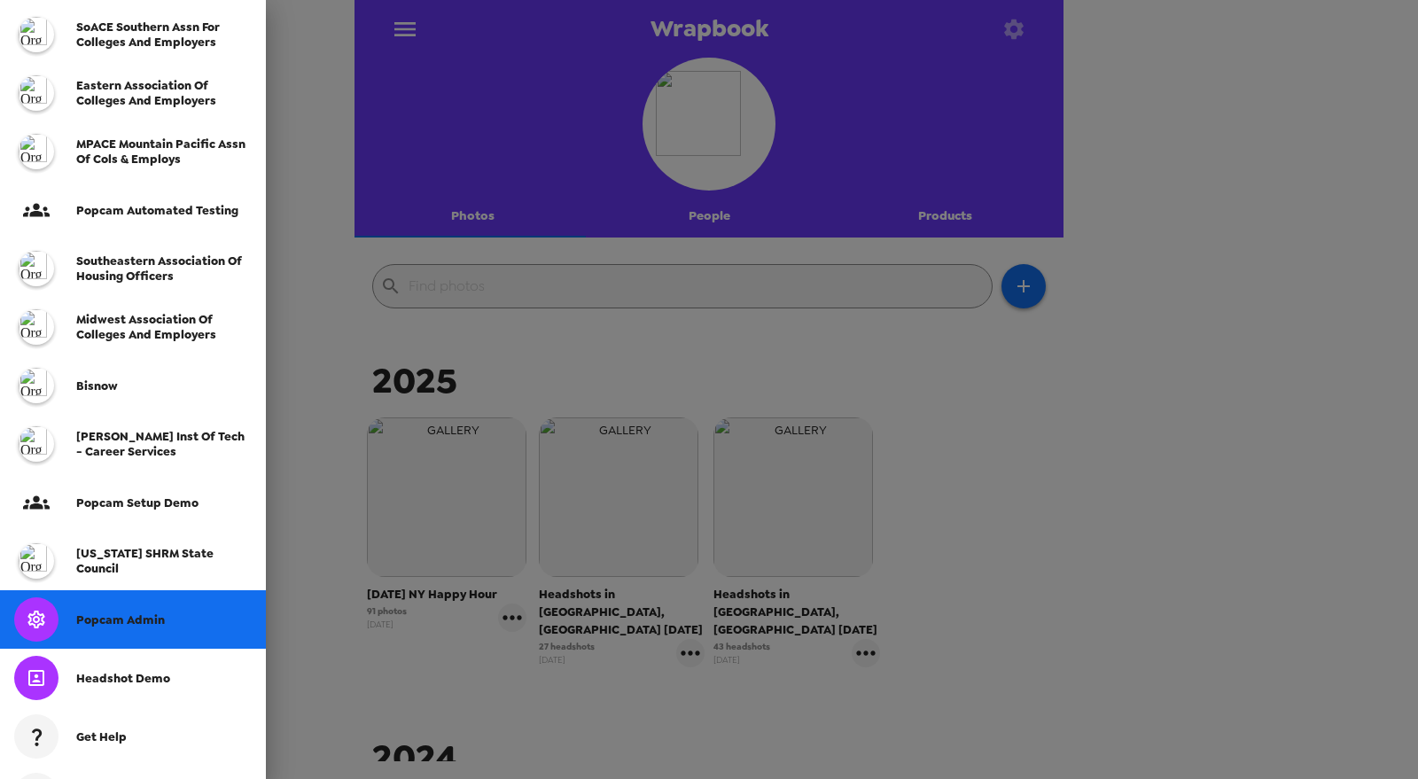
click at [144, 613] on span "Popcam Admin" at bounding box center [120, 619] width 89 height 15
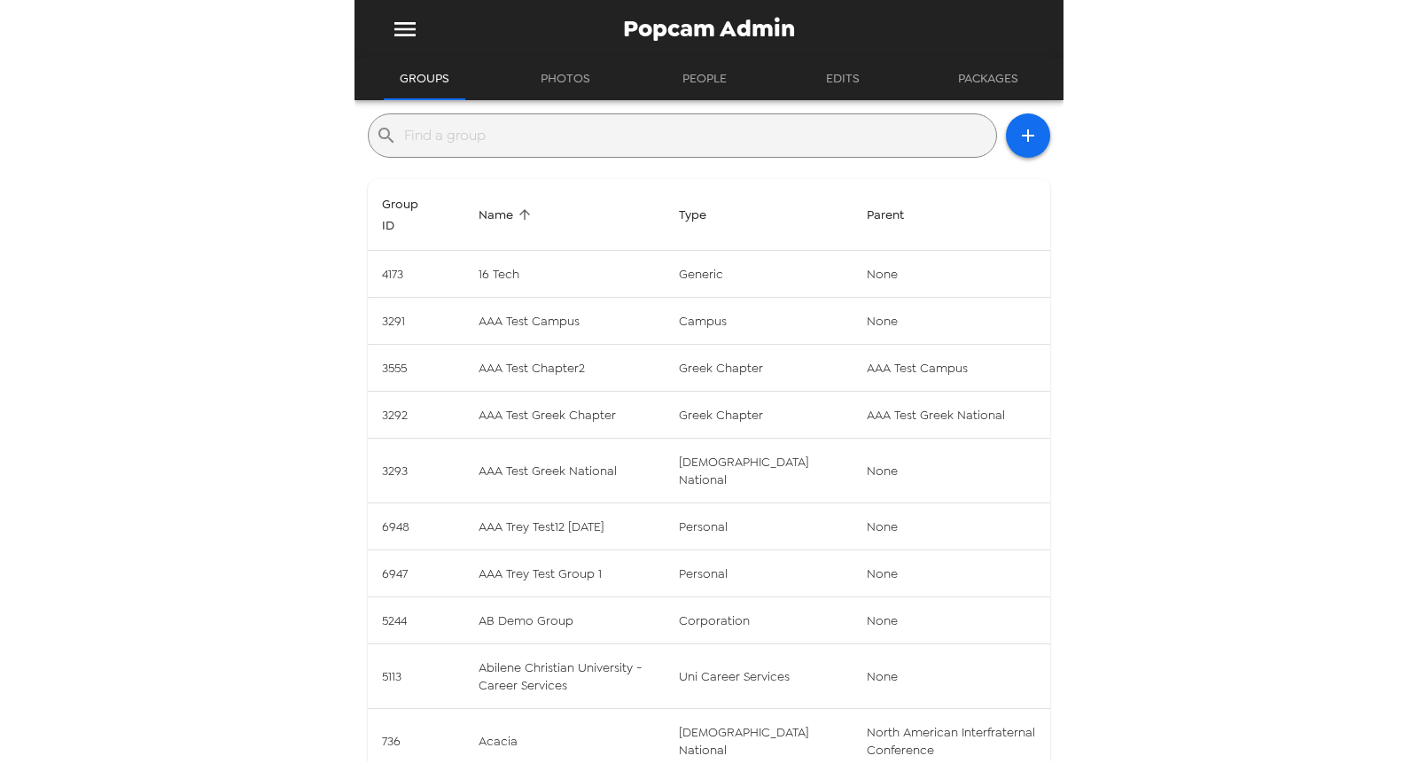
click at [557, 145] on input "text" at bounding box center [696, 135] width 585 height 28
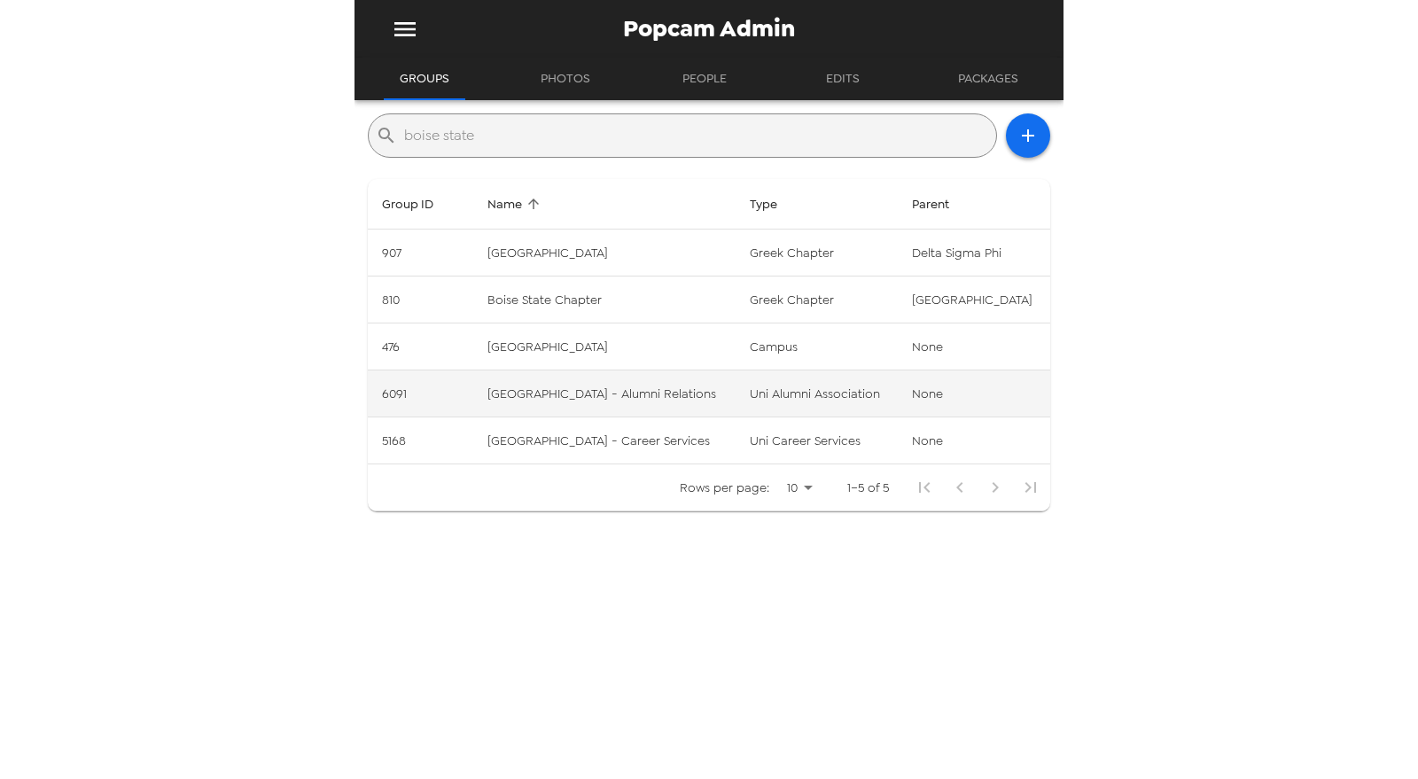
type input "boise state"
click at [798, 403] on td "uni alumni association" at bounding box center [817, 393] width 162 height 47
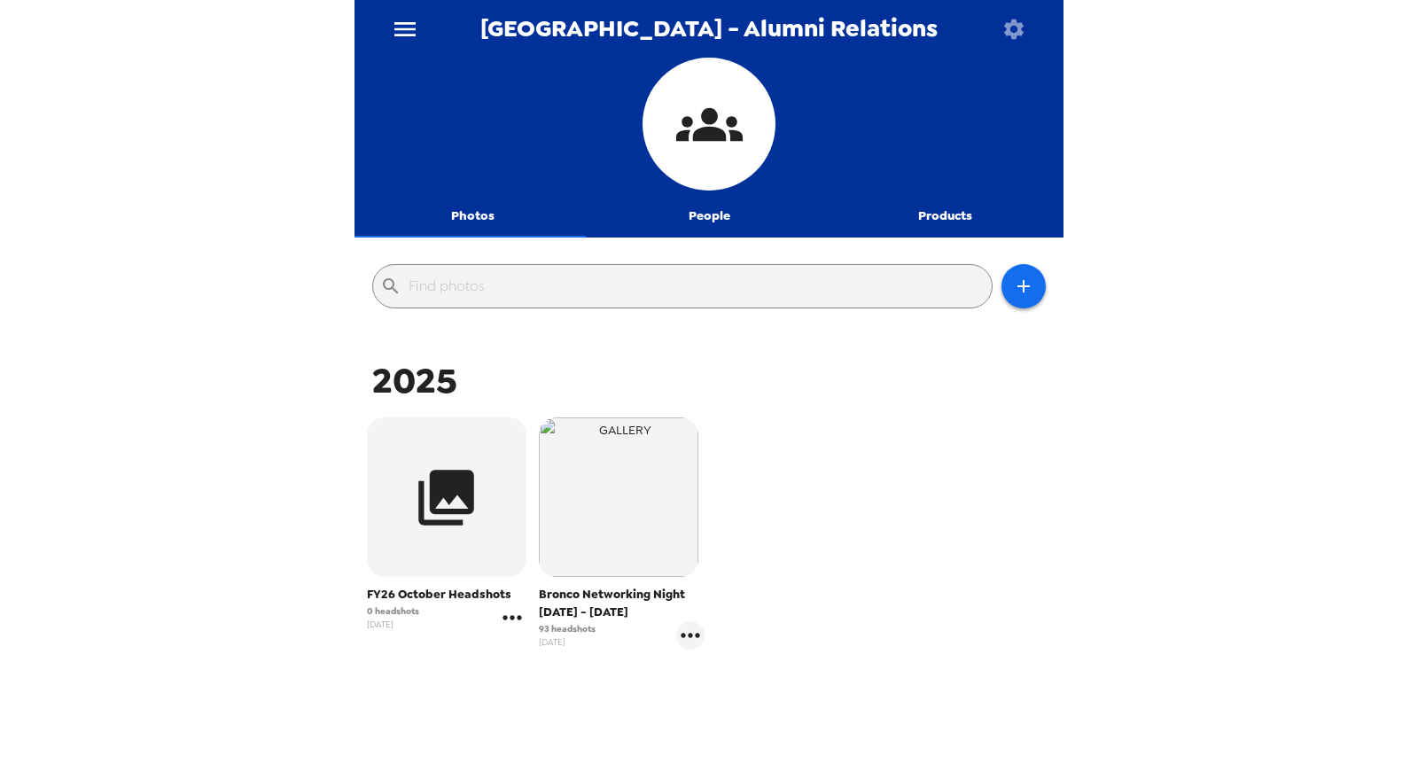
click at [507, 617] on icon "gallery menu" at bounding box center [512, 618] width 28 height 28
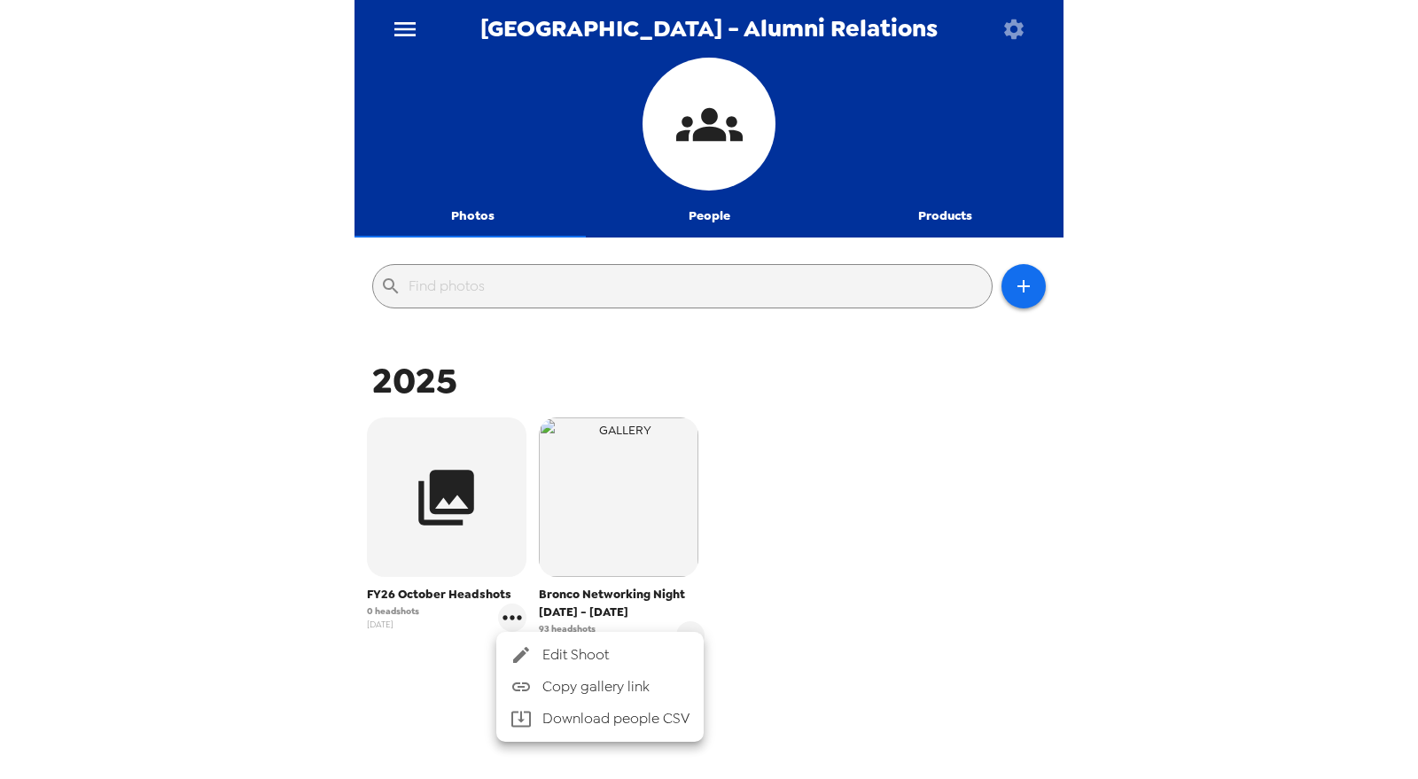
click at [528, 645] on icon at bounding box center [520, 654] width 21 height 21
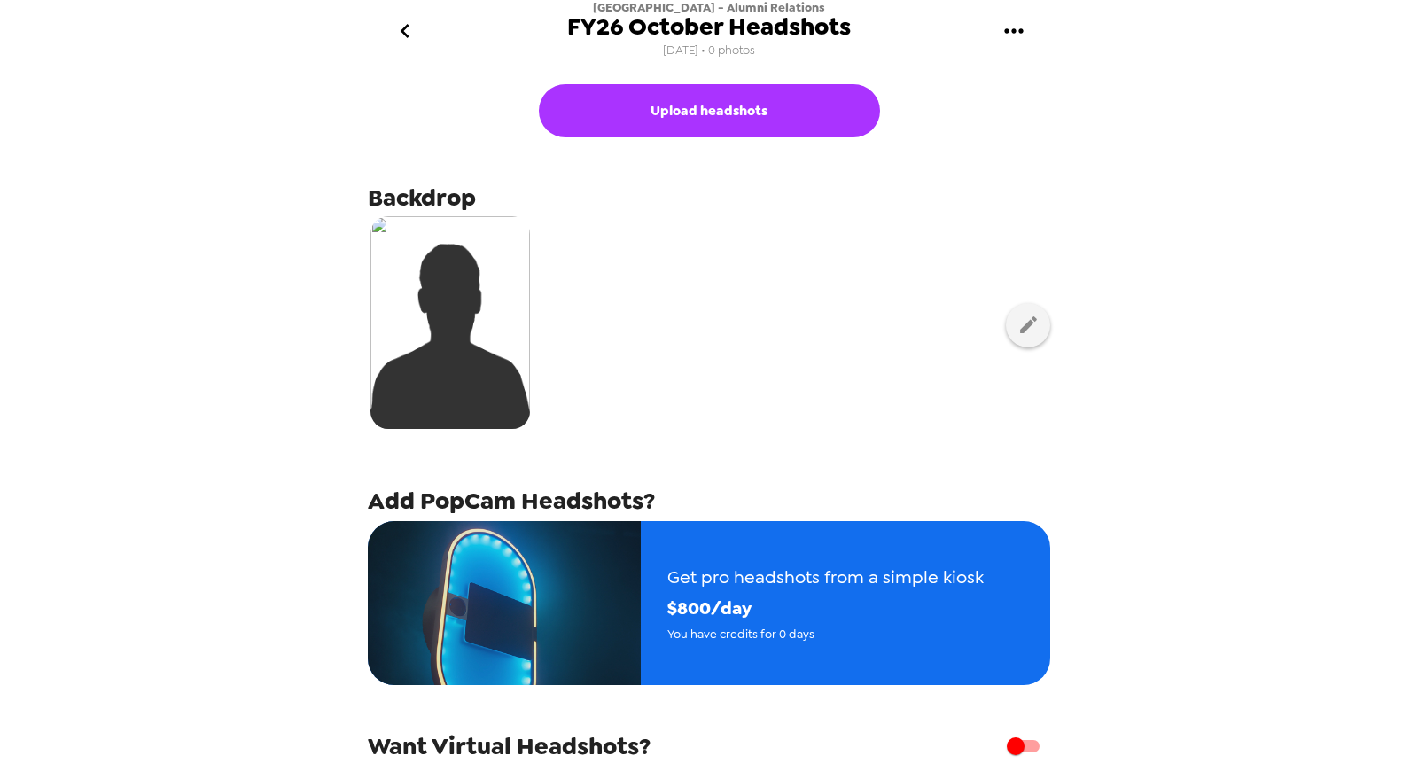
click at [408, 36] on icon "go back" at bounding box center [404, 31] width 9 height 14
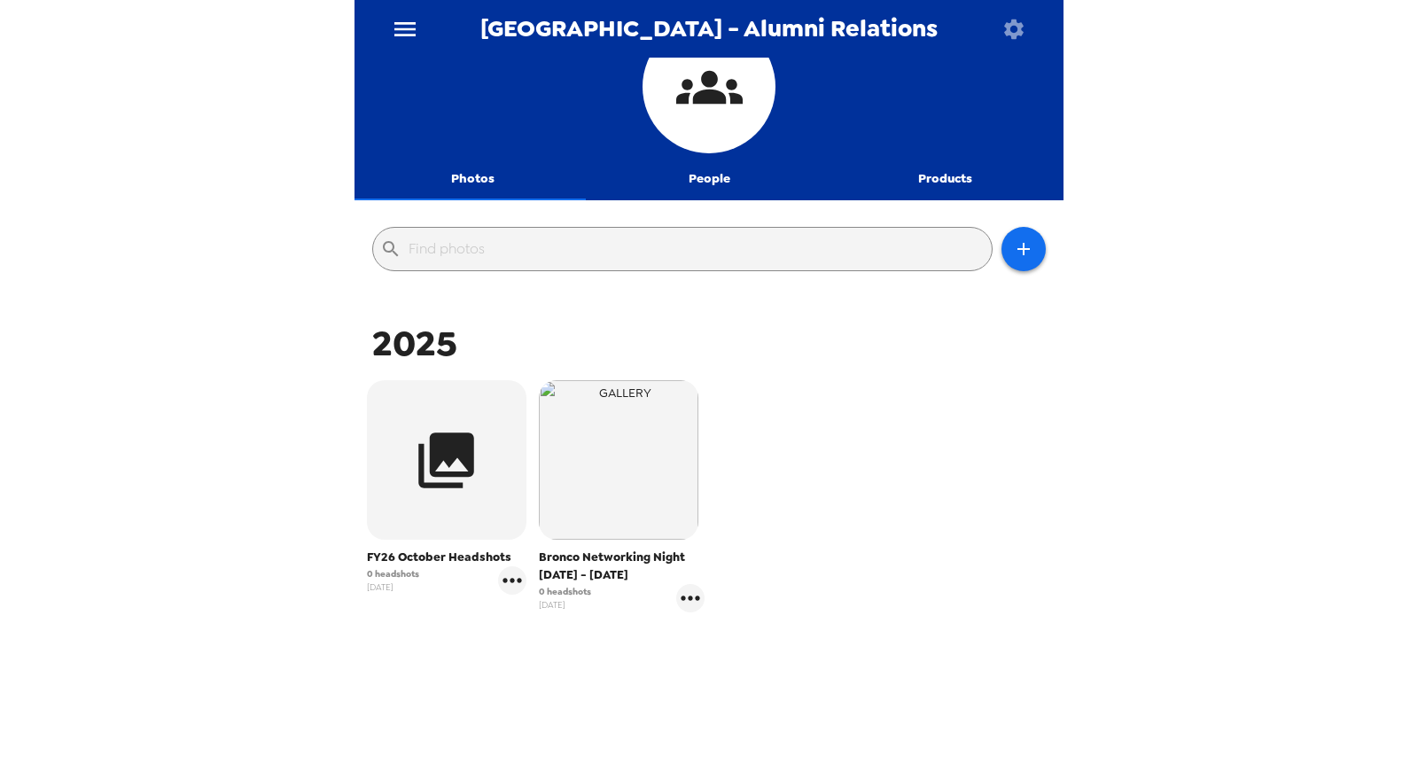
scroll to position [66, 0]
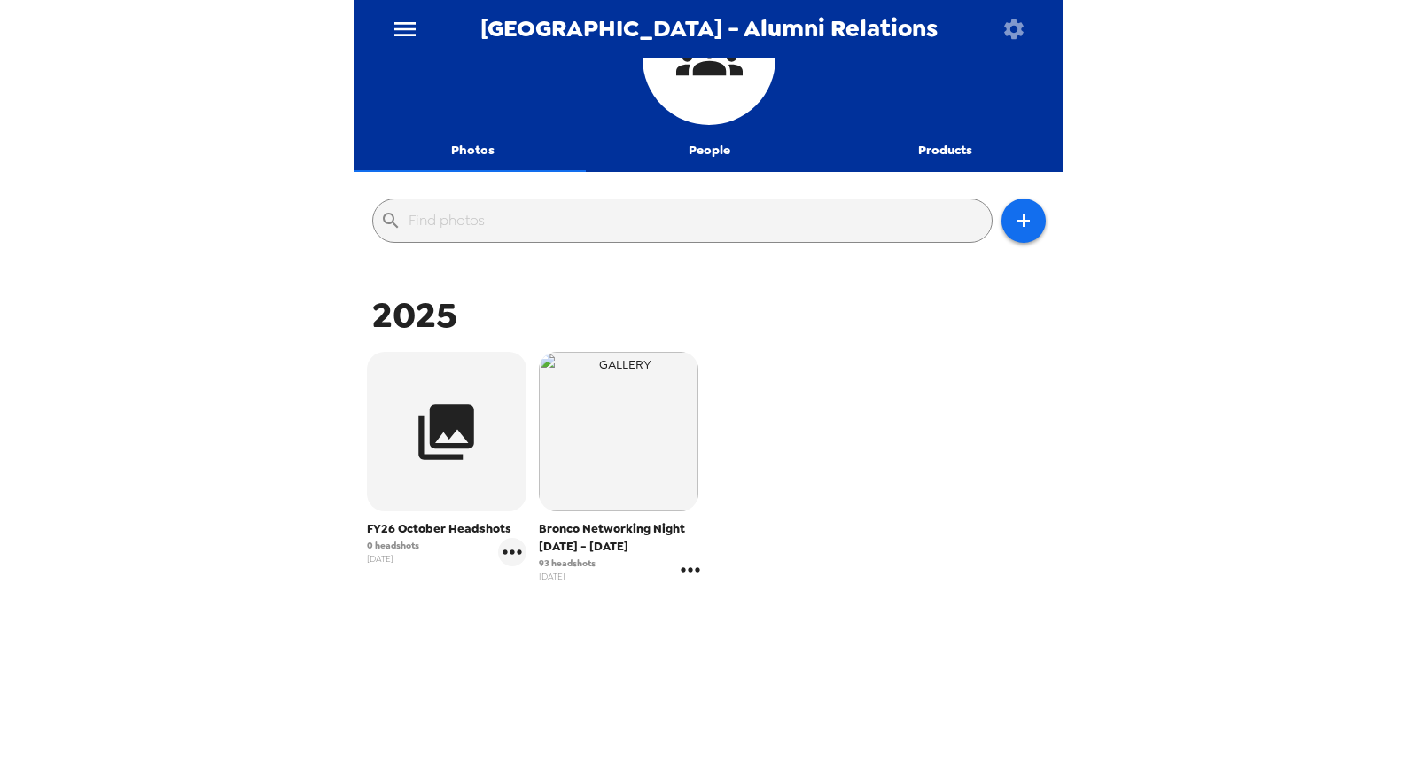
click at [690, 569] on icon "gallery menu" at bounding box center [690, 569] width 19 height 4
click at [725, 599] on span "Edit Shoot" at bounding box center [788, 606] width 147 height 21
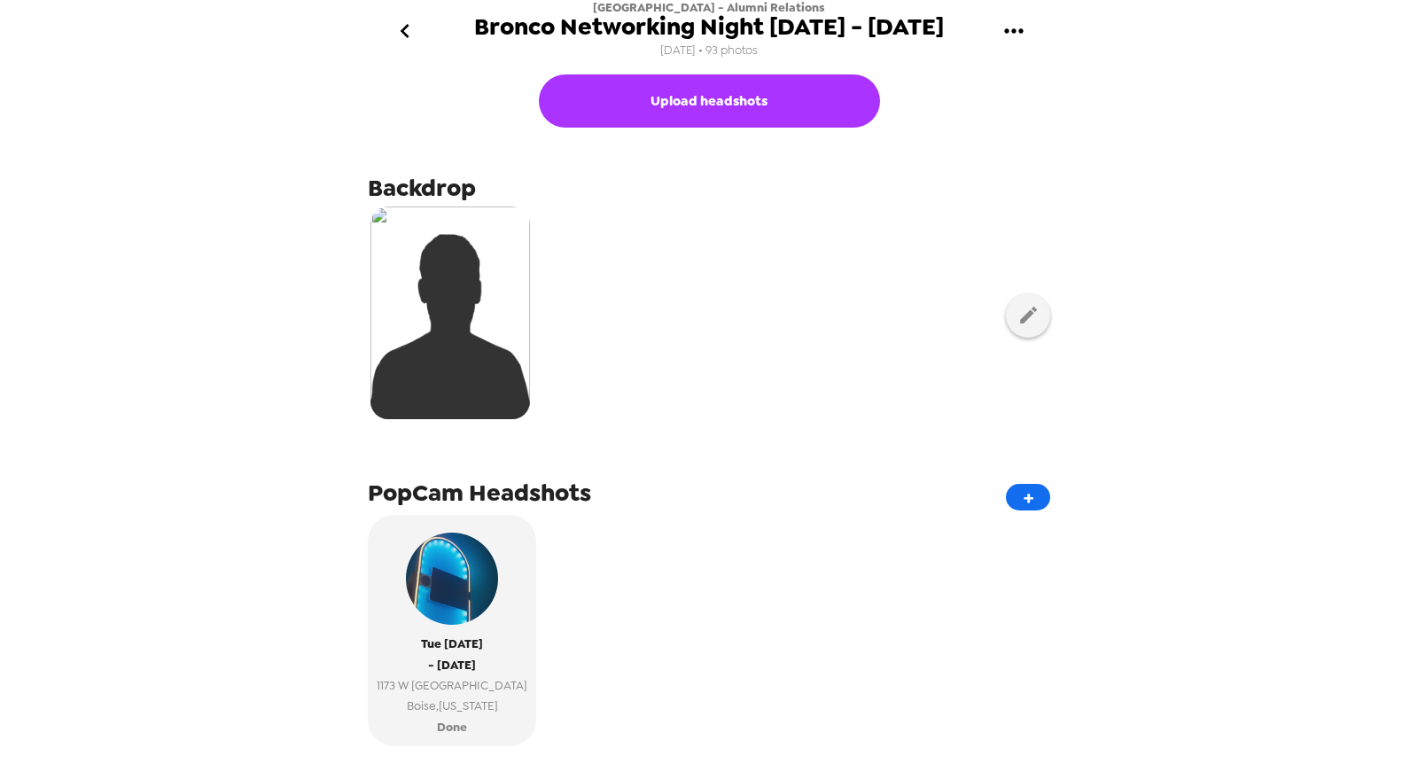
scroll to position [393, 0]
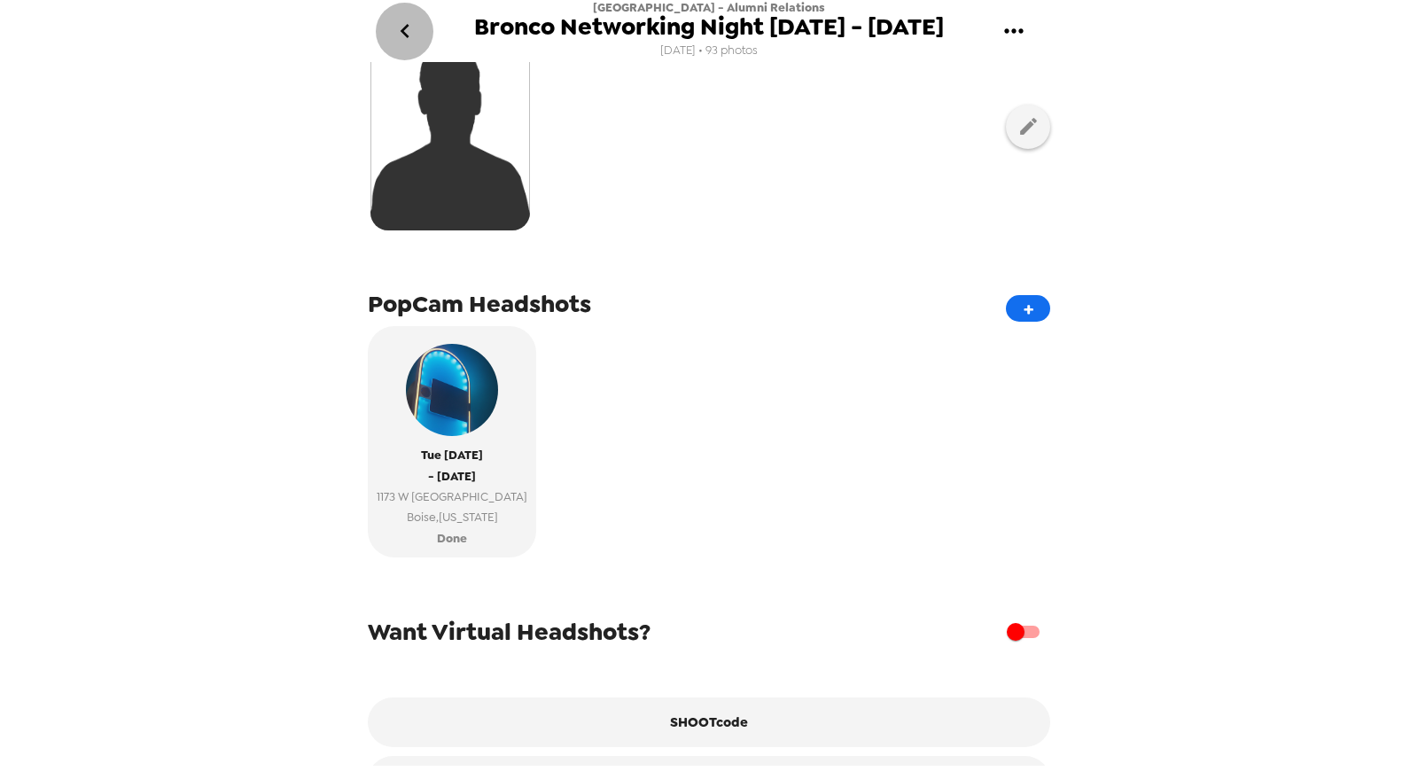
click at [405, 34] on icon "go back" at bounding box center [404, 31] width 9 height 14
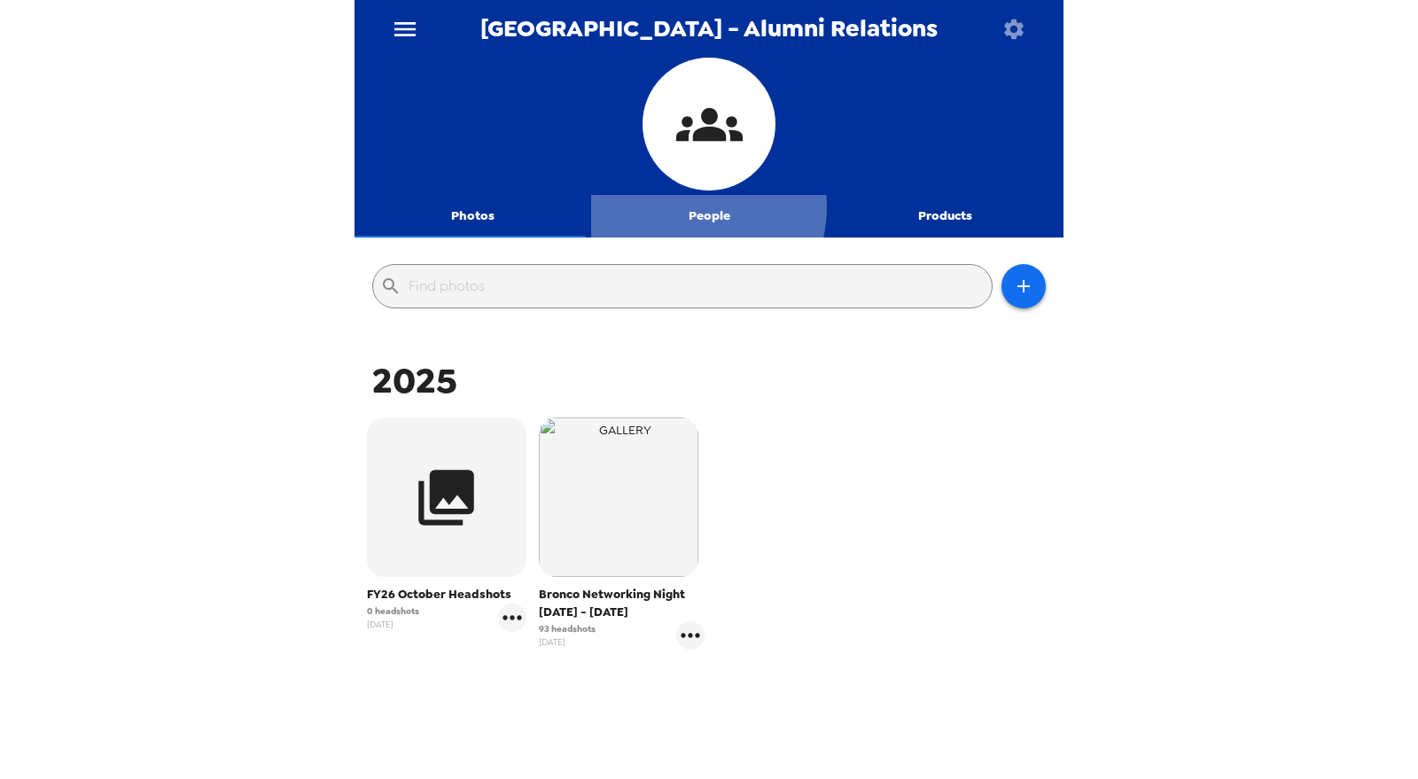
click at [689, 211] on button "People" at bounding box center [709, 216] width 237 height 43
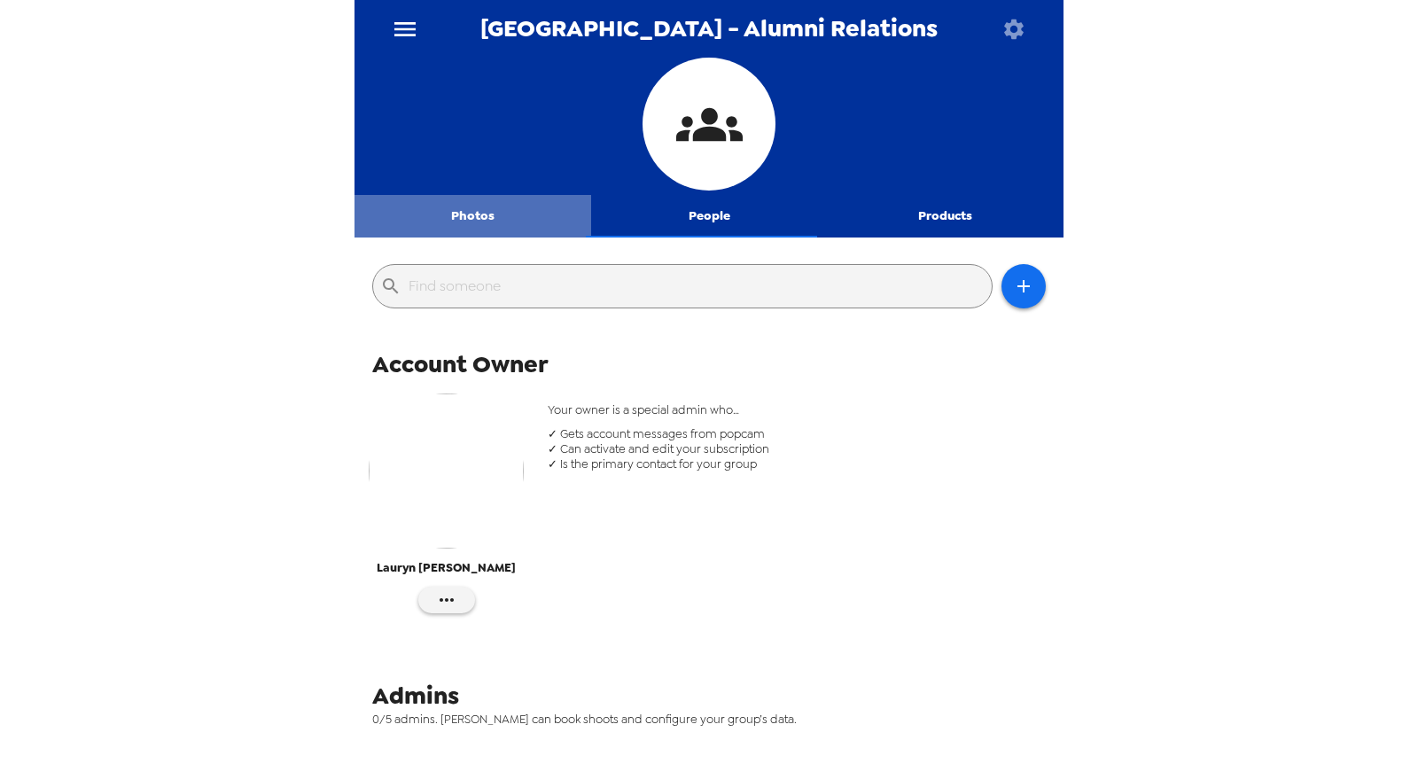
click at [476, 216] on button "Photos" at bounding box center [472, 216] width 237 height 43
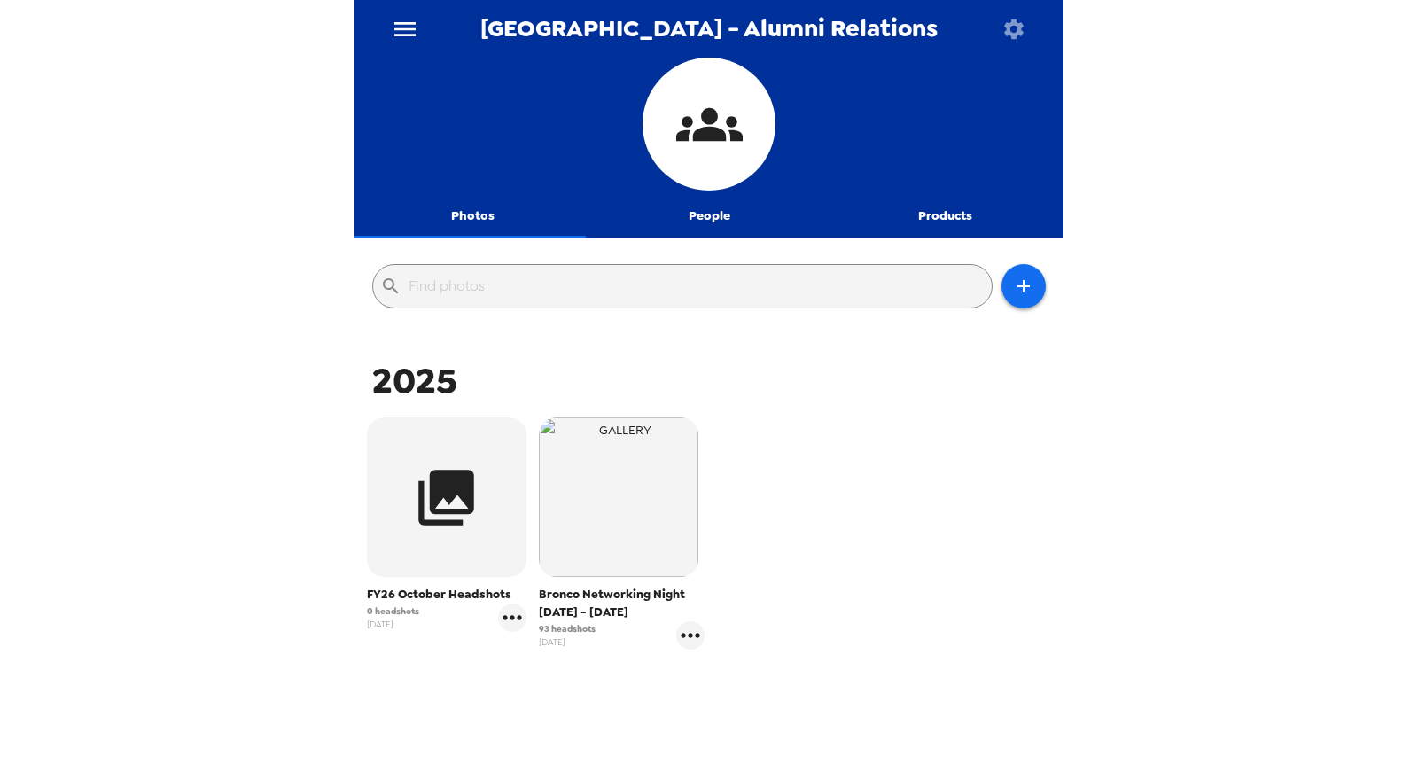
click at [1008, 27] on icon "button" at bounding box center [1013, 28] width 19 height 19
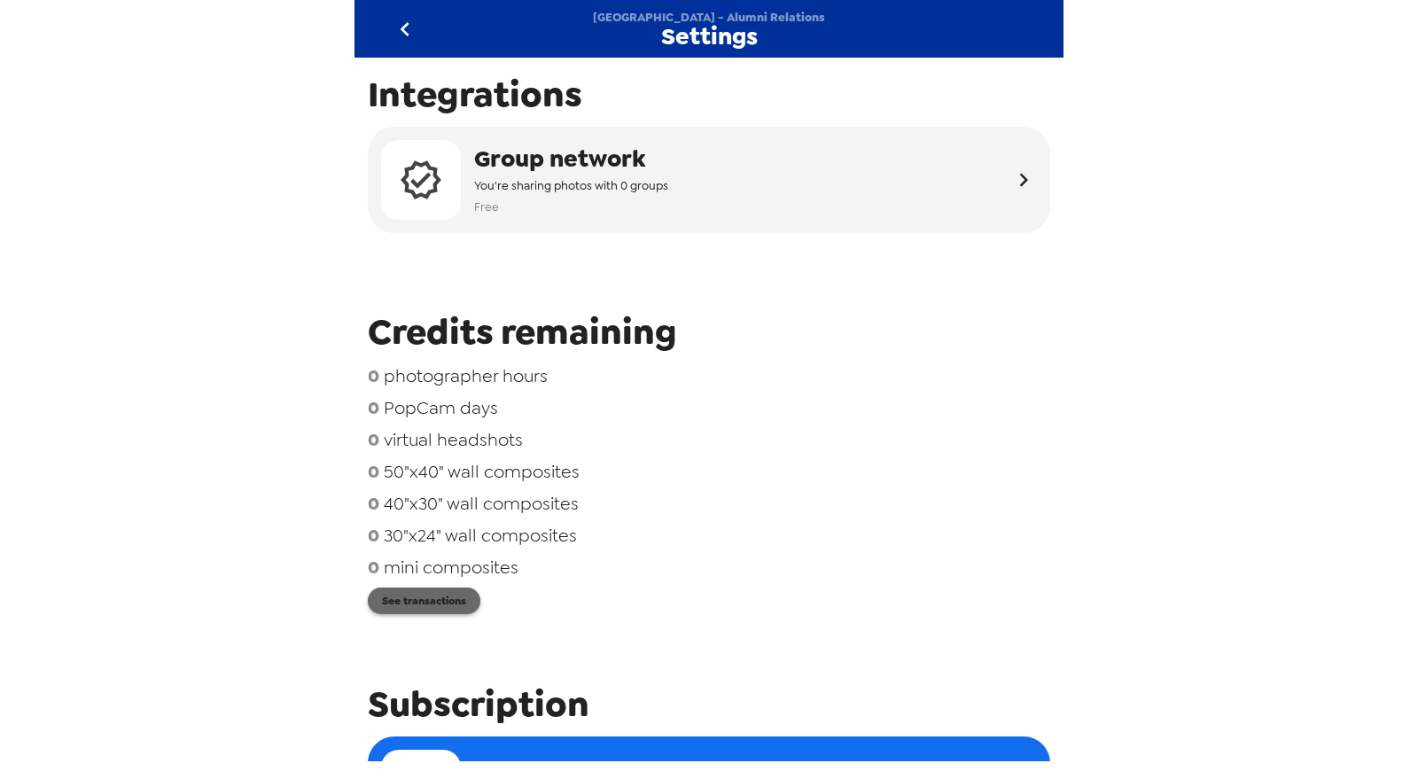
click at [448, 610] on button "See transactions" at bounding box center [424, 601] width 113 height 27
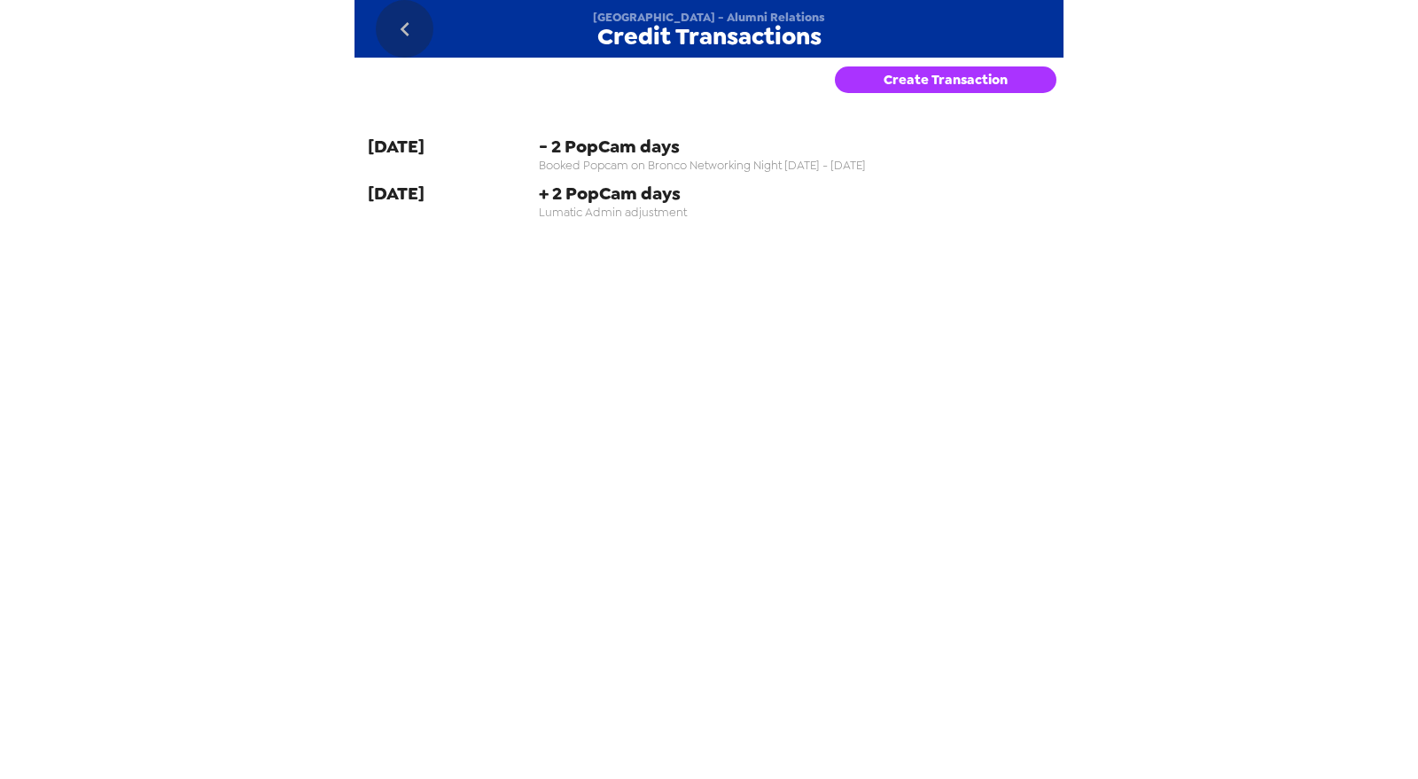
click at [399, 26] on icon "go back" at bounding box center [405, 29] width 28 height 28
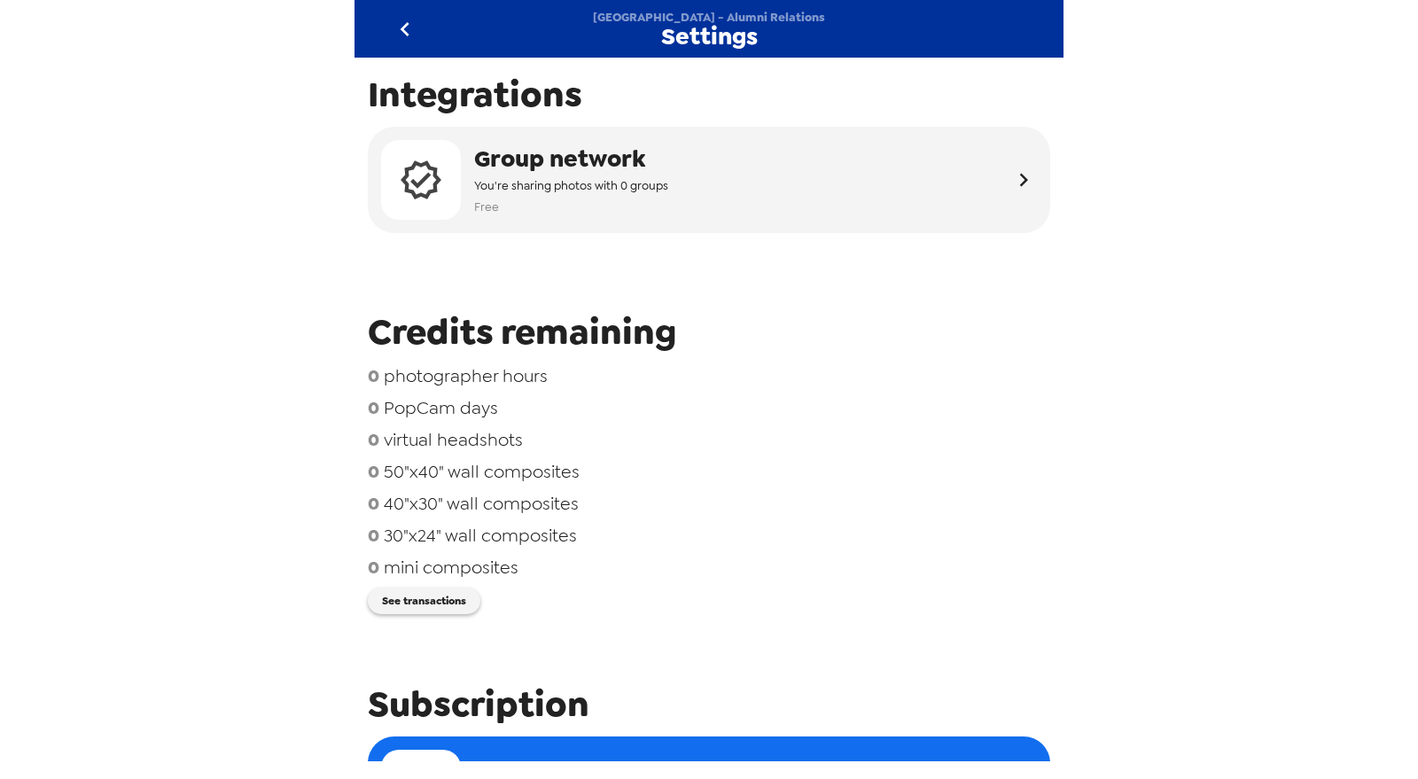
click at [403, 9] on button "go back" at bounding box center [405, 29] width 58 height 58
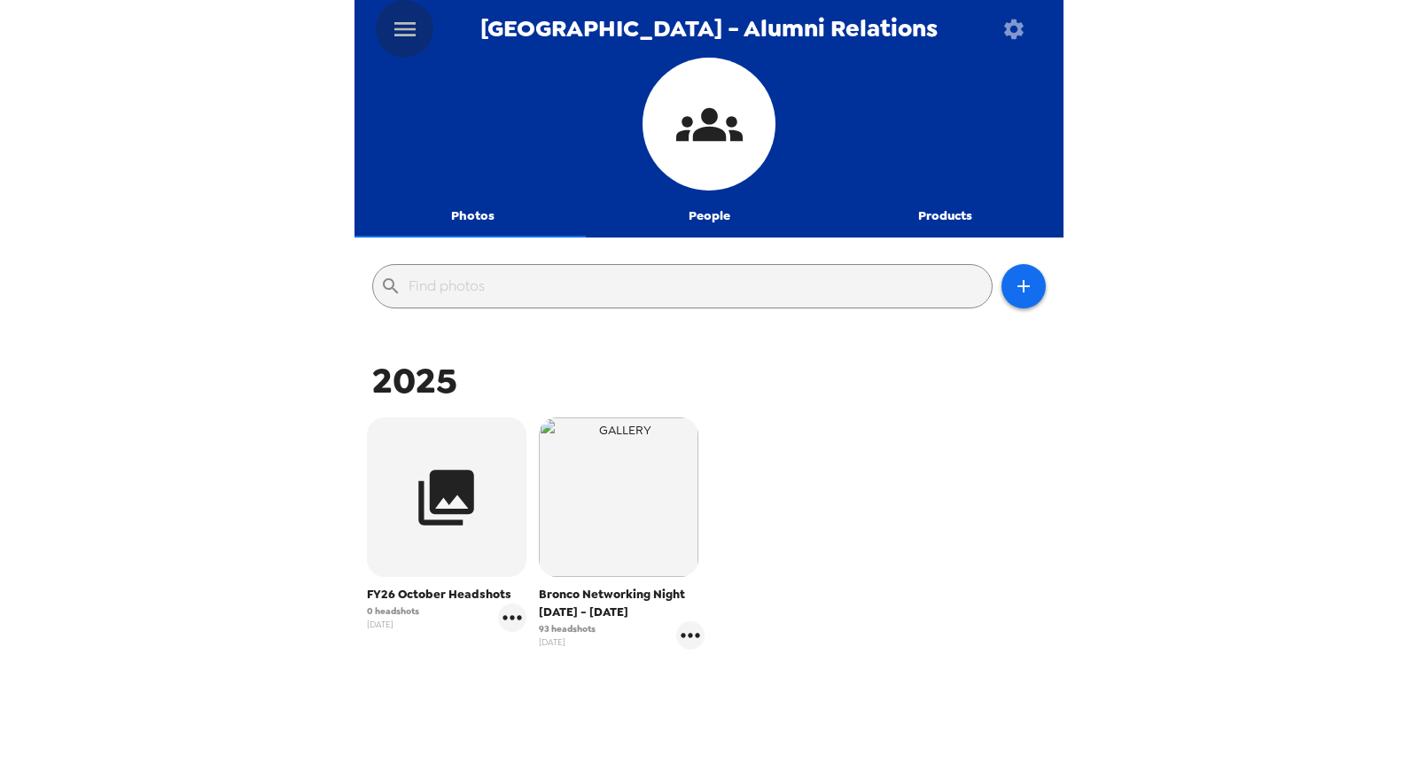
click at [410, 33] on icon "menu" at bounding box center [405, 29] width 28 height 28
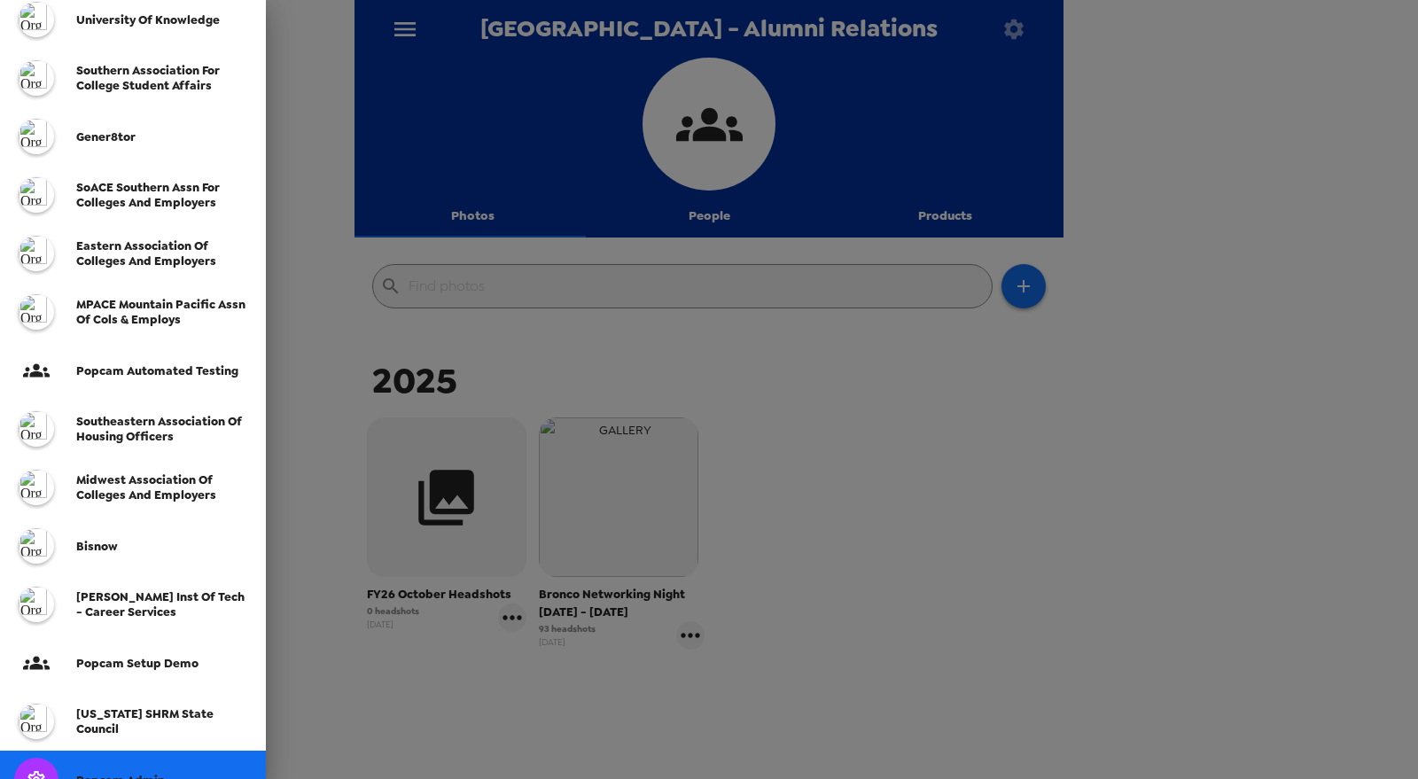
scroll to position [295, 0]
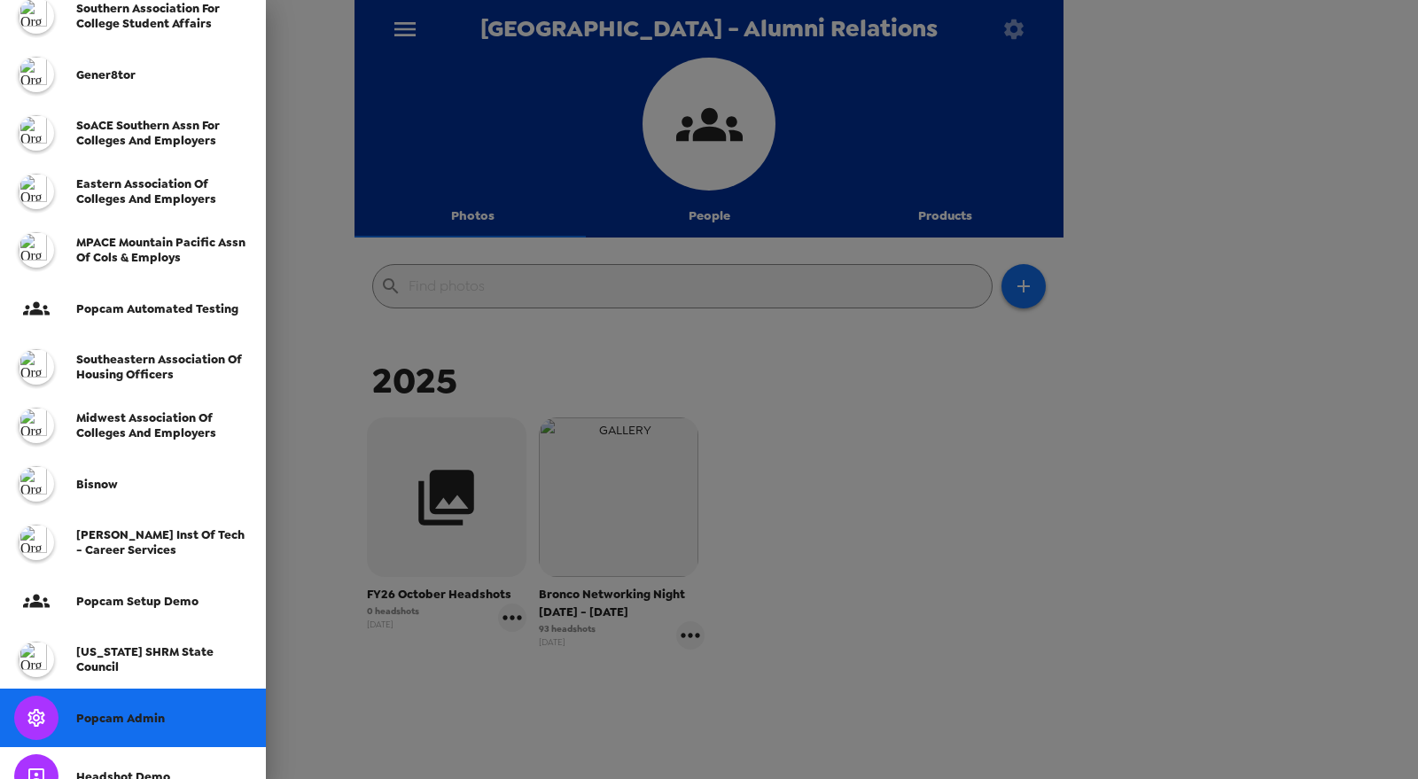
click at [151, 728] on div "Popcam Admin" at bounding box center [133, 718] width 266 height 58
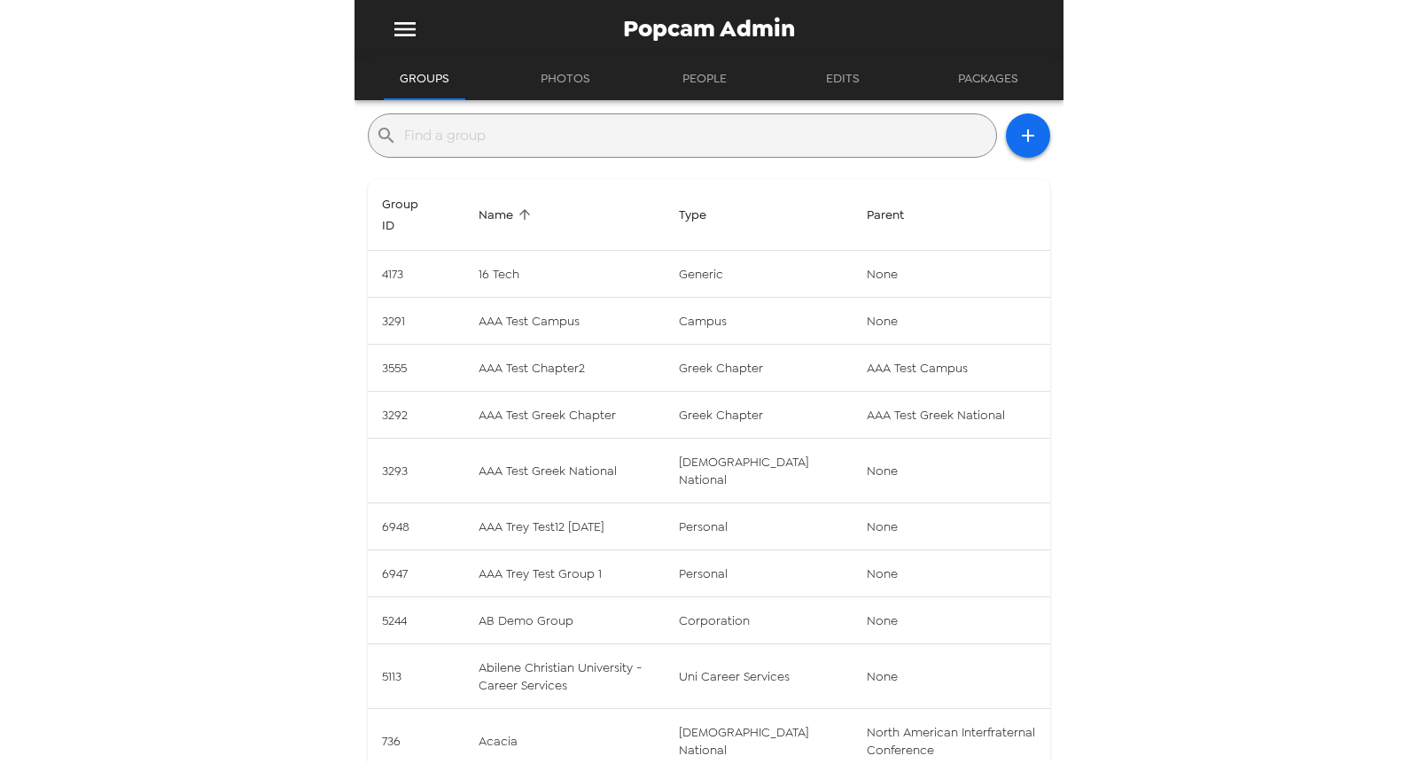
click at [549, 144] on input "text" at bounding box center [696, 135] width 585 height 28
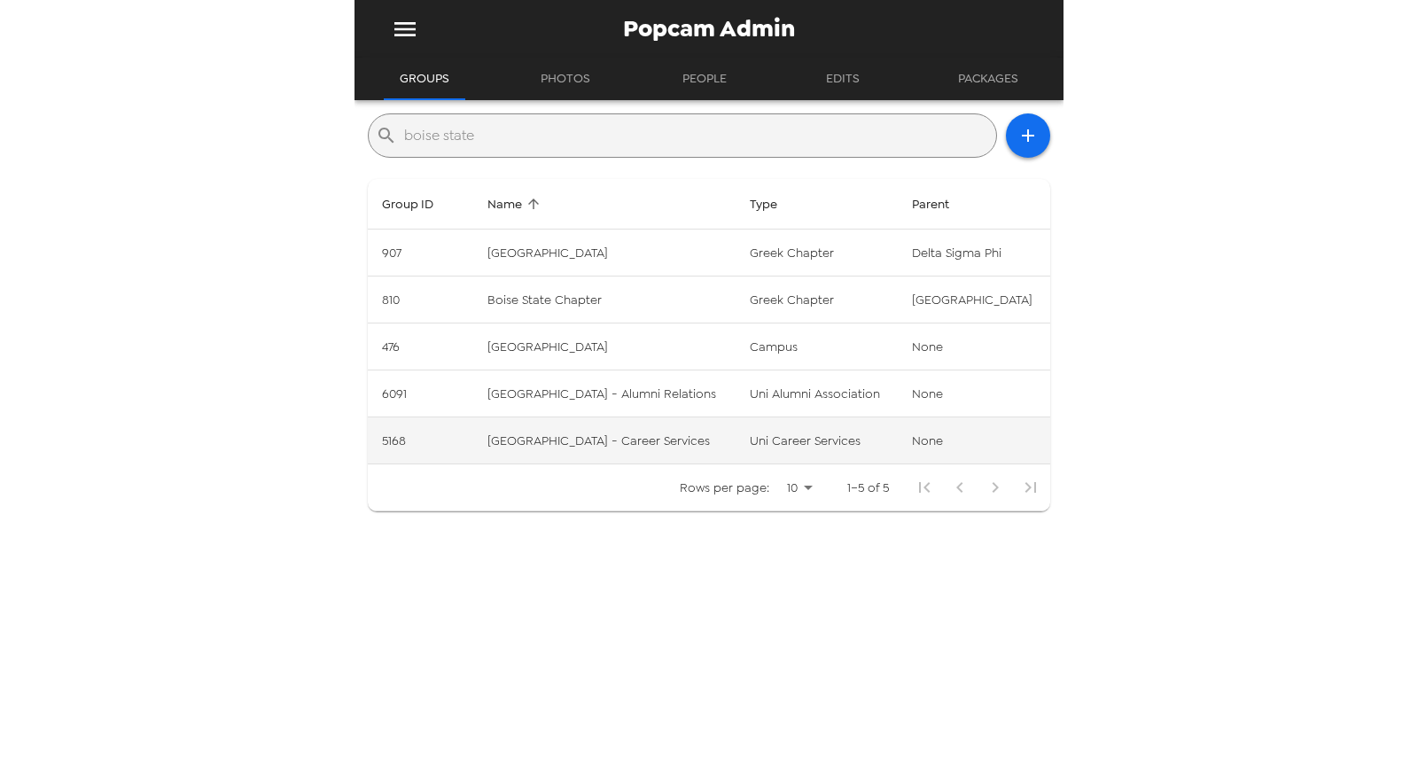
type input "boise state"
click at [663, 442] on td "[GEOGRAPHIC_DATA] - Career Services" at bounding box center [604, 440] width 263 height 47
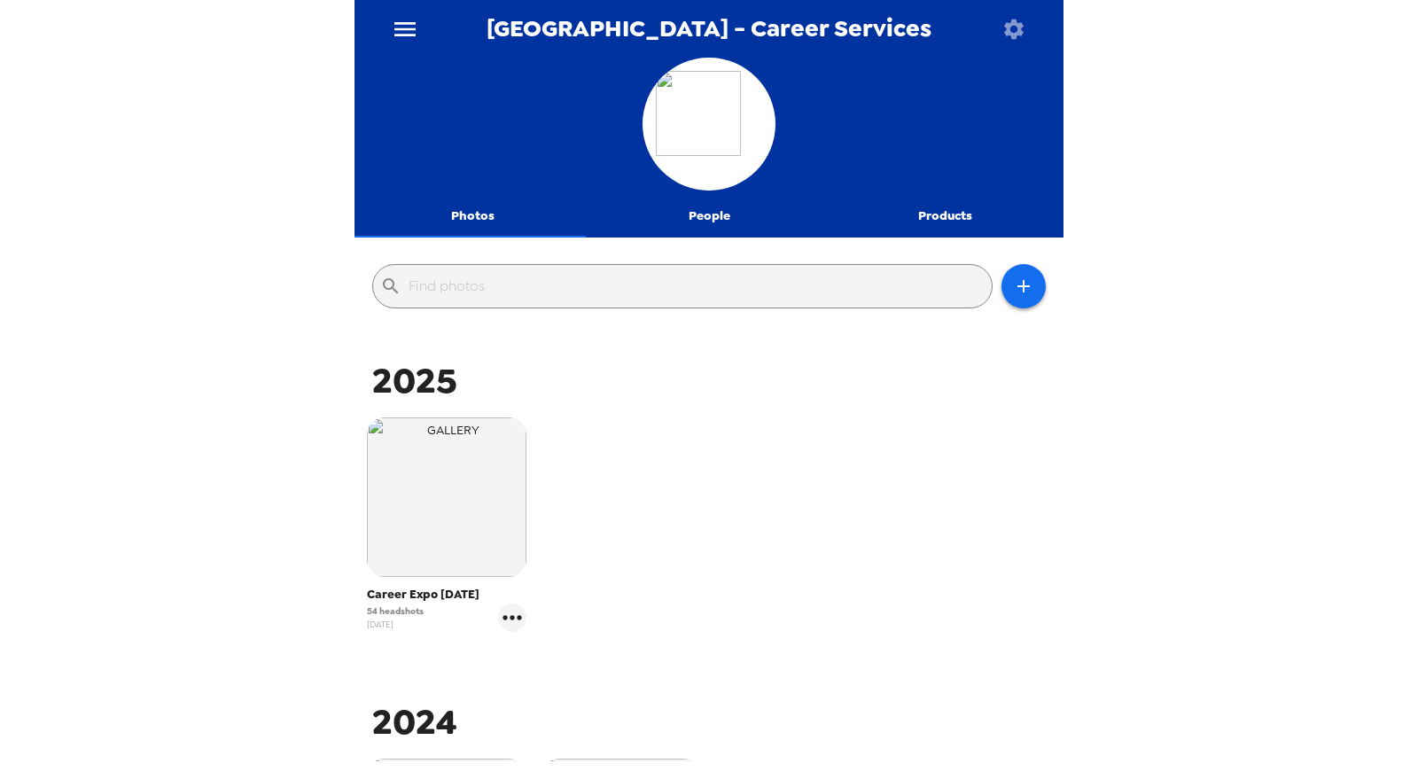
click at [1022, 27] on icon "button" at bounding box center [1013, 29] width 25 height 25
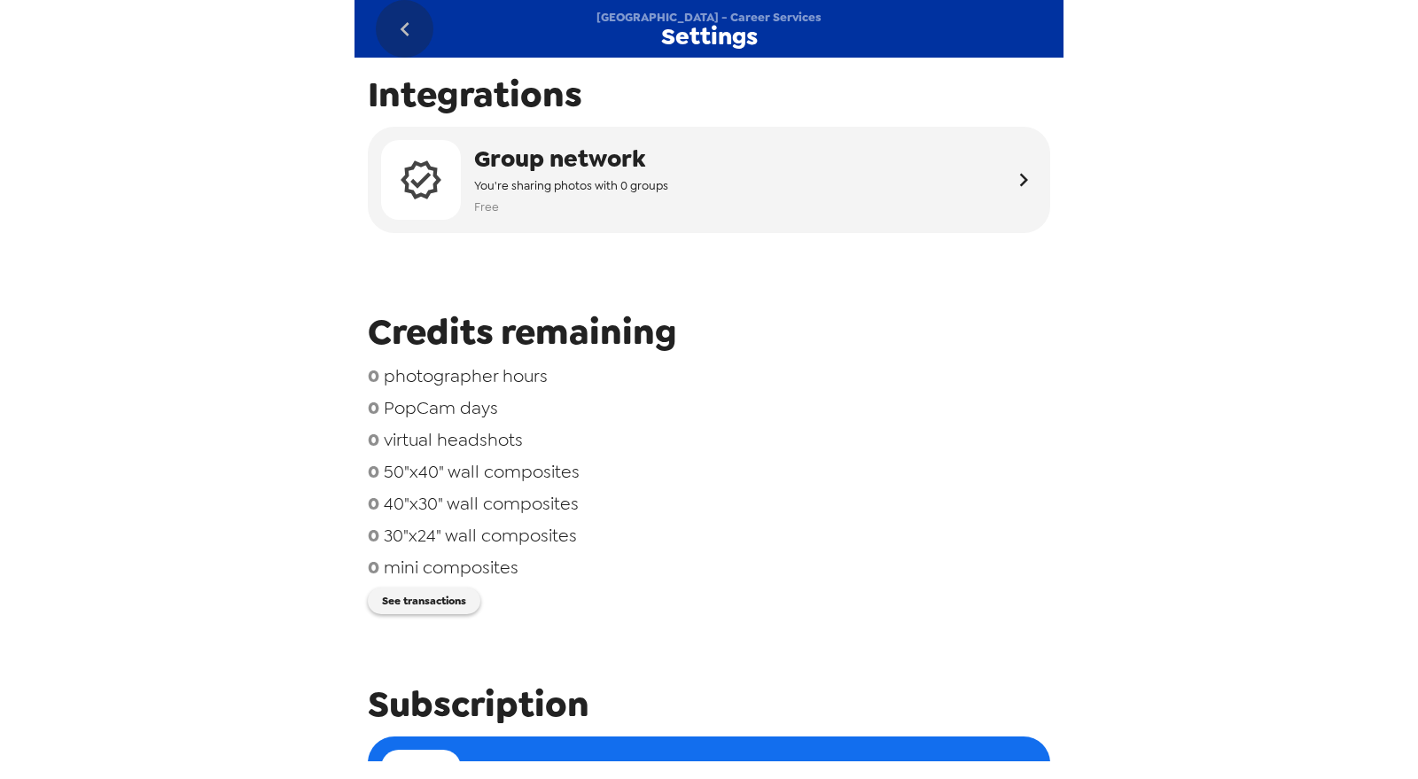
click at [406, 37] on icon "go back" at bounding box center [405, 29] width 28 height 28
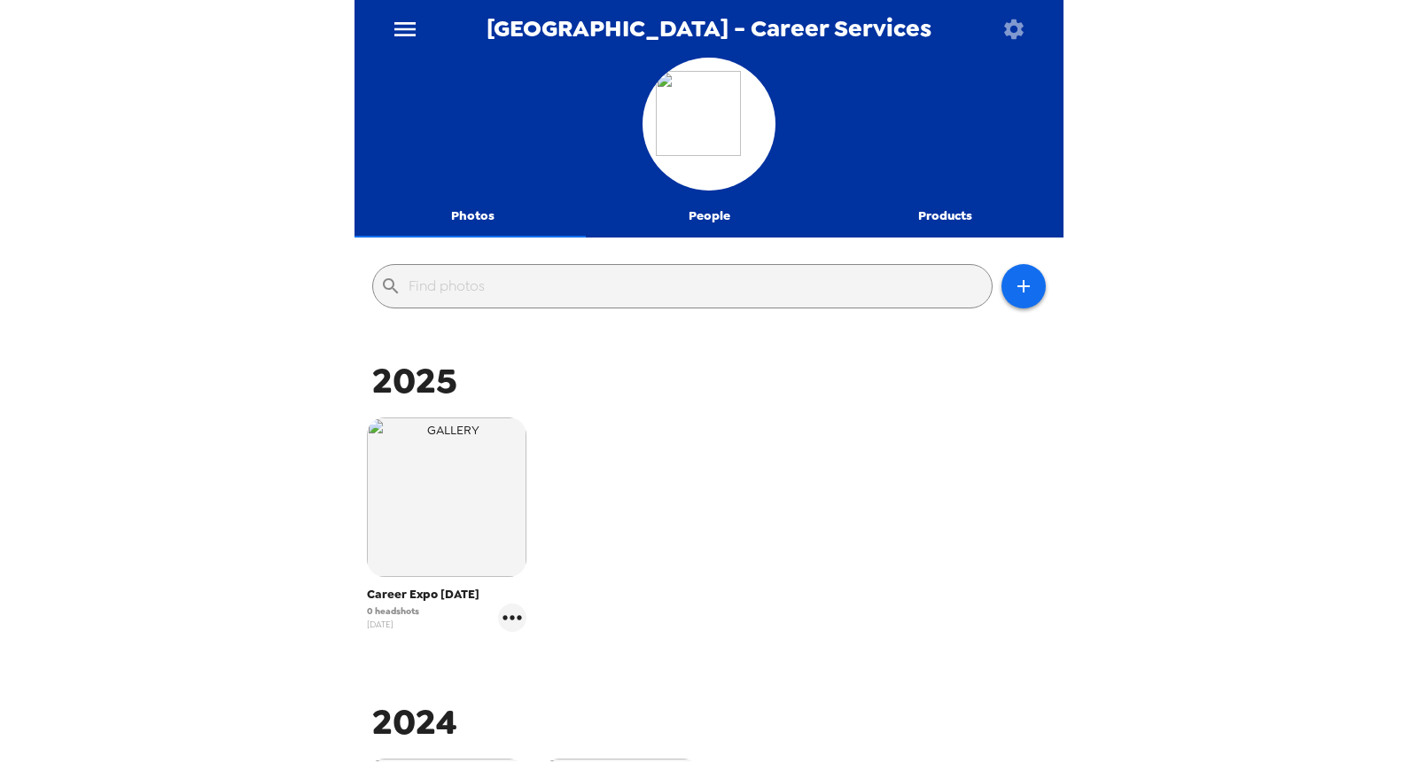
click at [425, 20] on button "menu" at bounding box center [405, 29] width 58 height 58
click at [401, 22] on icon "menu" at bounding box center [404, 29] width 21 height 14
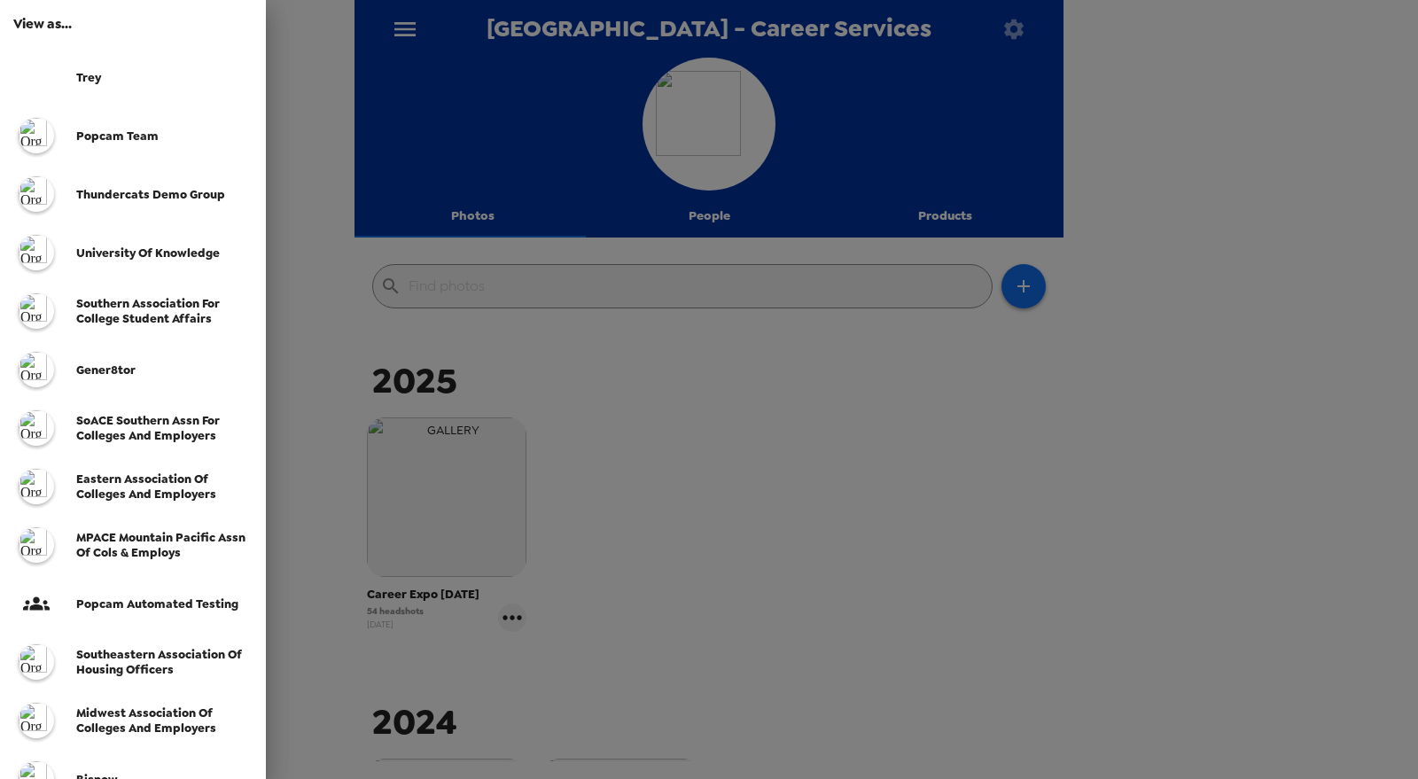
click at [725, 443] on div at bounding box center [709, 389] width 1418 height 779
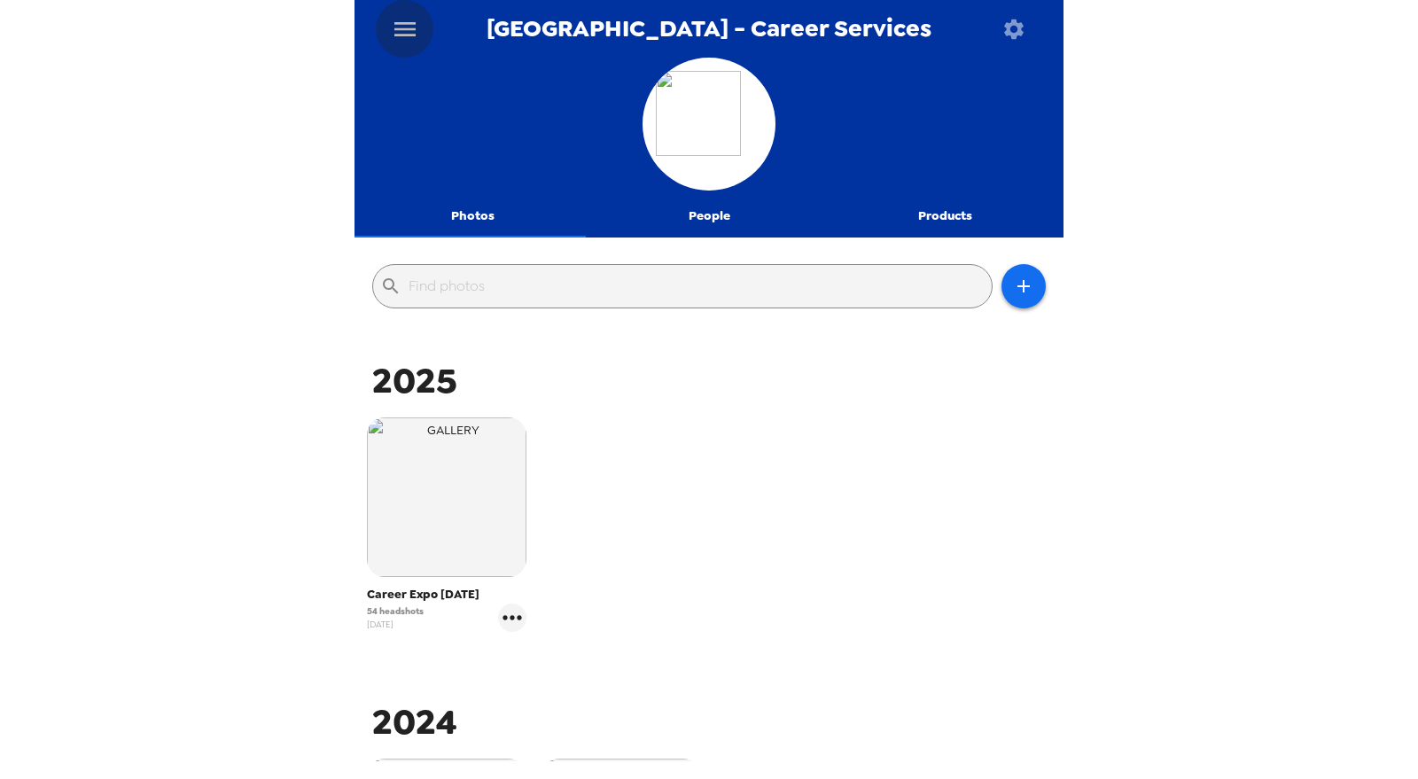
click at [406, 27] on icon "menu" at bounding box center [405, 29] width 28 height 28
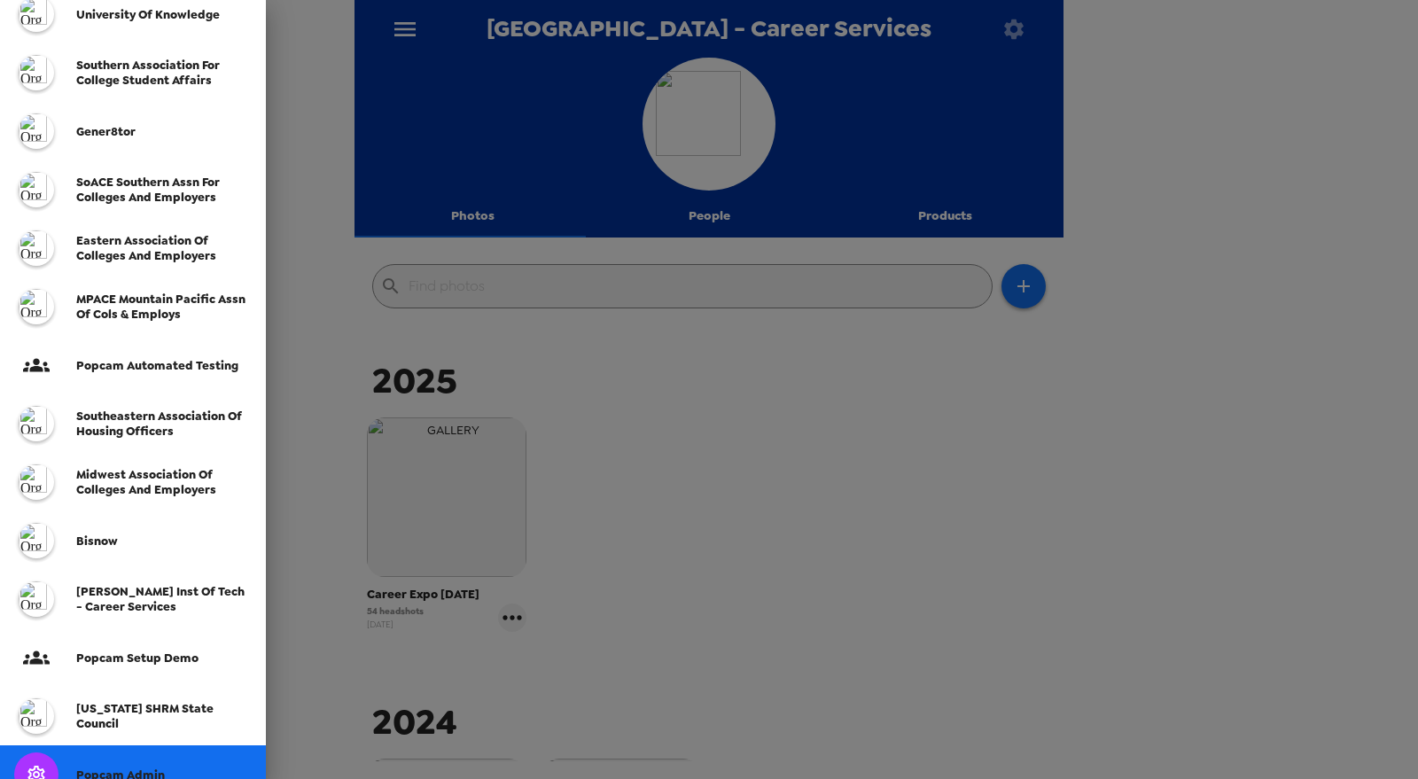
scroll to position [393, 0]
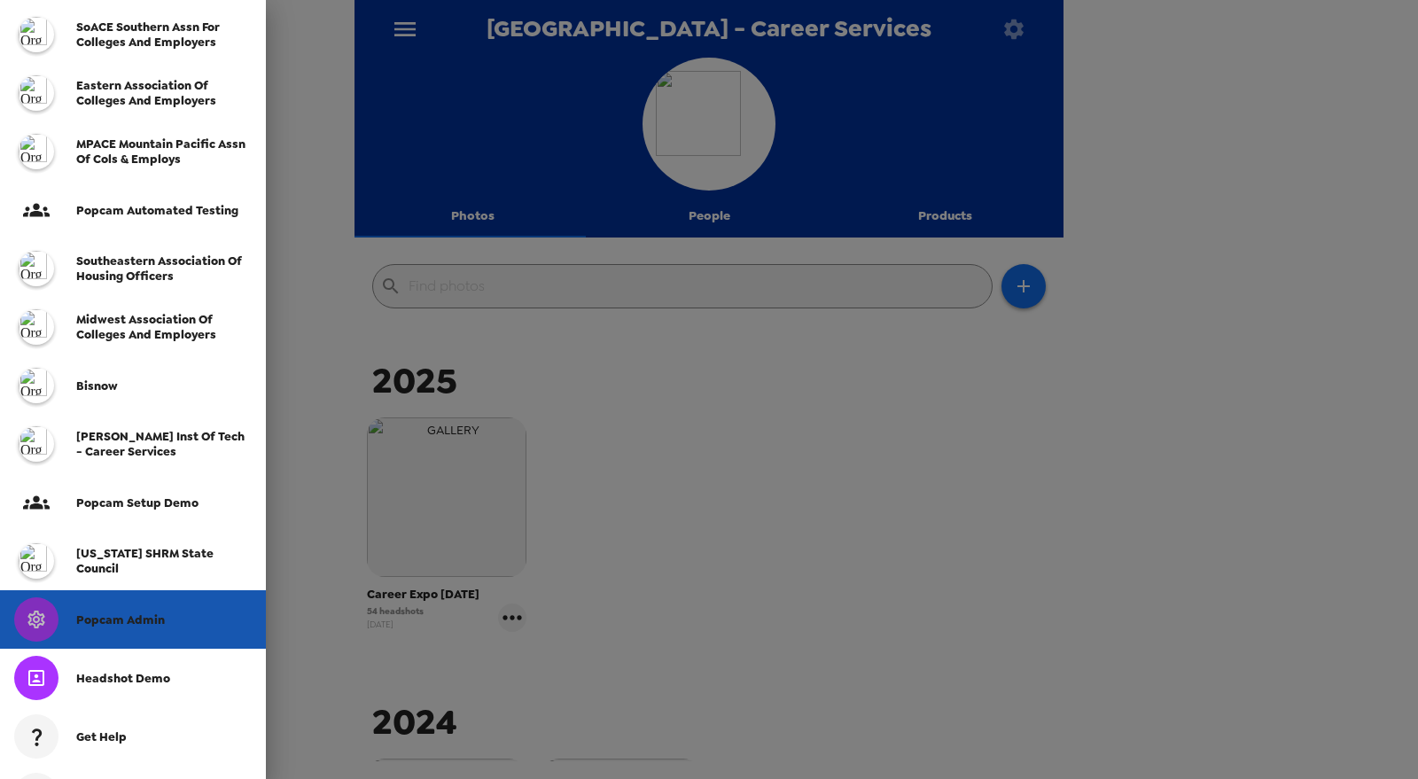
click at [158, 614] on span "Popcam Admin" at bounding box center [120, 619] width 89 height 15
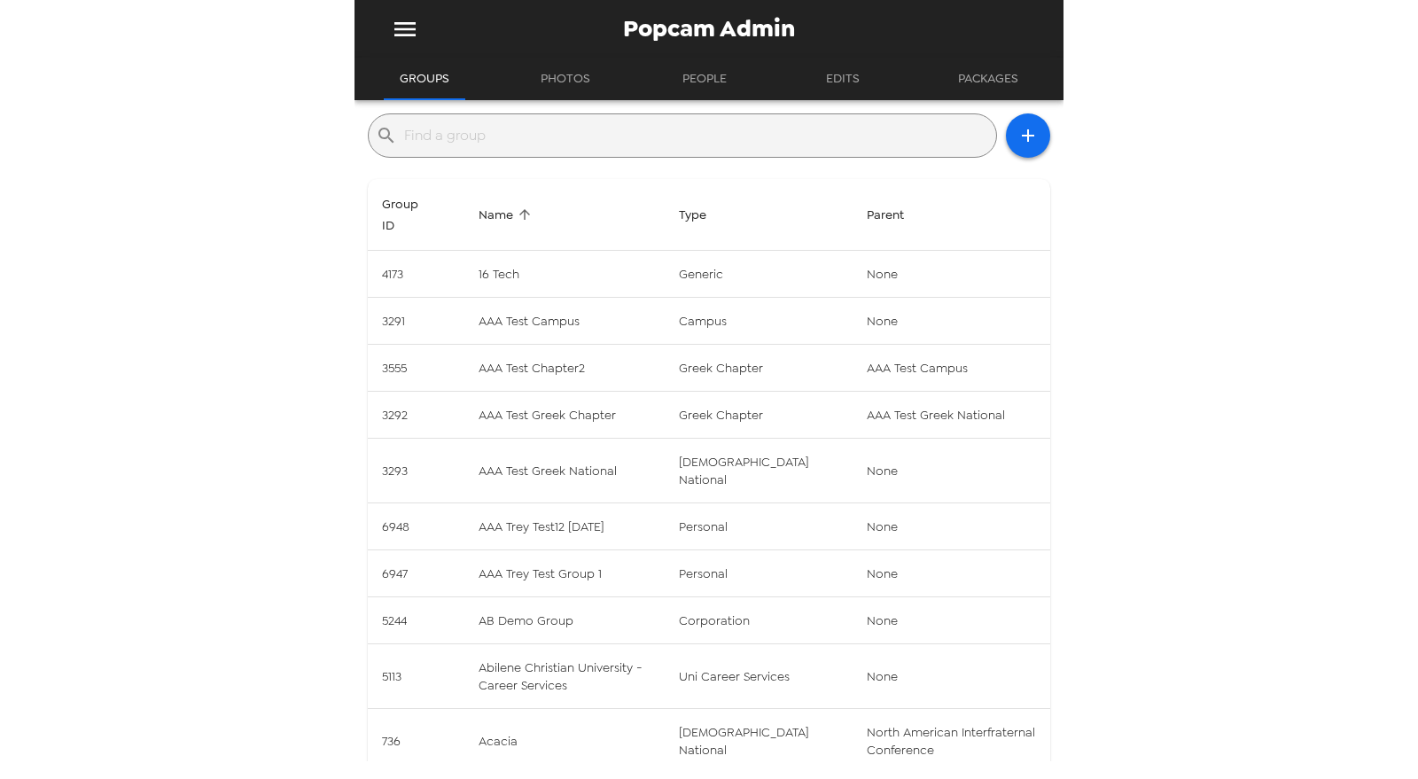
click at [551, 144] on input "text" at bounding box center [696, 135] width 585 height 28
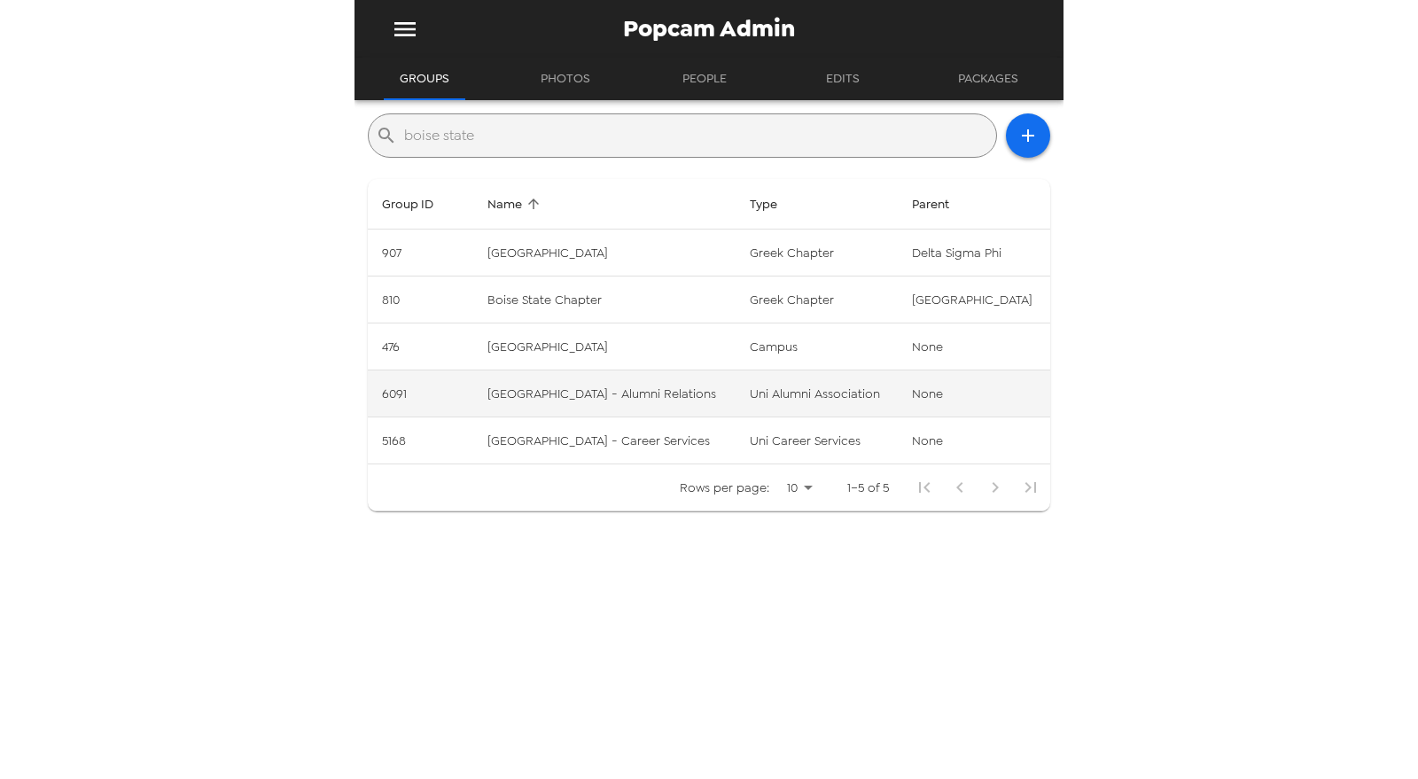
type input "boise state"
click at [610, 397] on td "[GEOGRAPHIC_DATA] - Alumni Relations" at bounding box center [604, 393] width 263 height 47
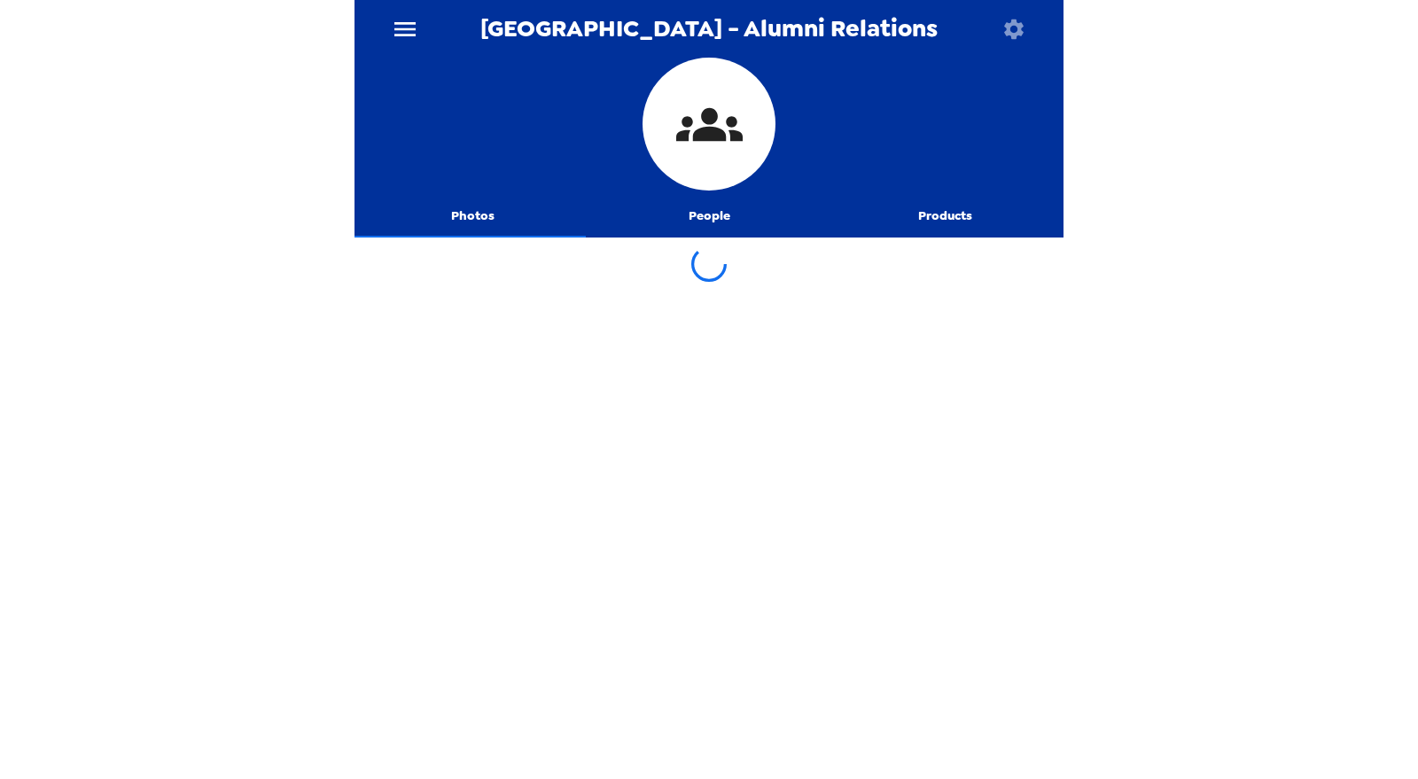
click at [1010, 35] on icon "button" at bounding box center [1013, 28] width 19 height 19
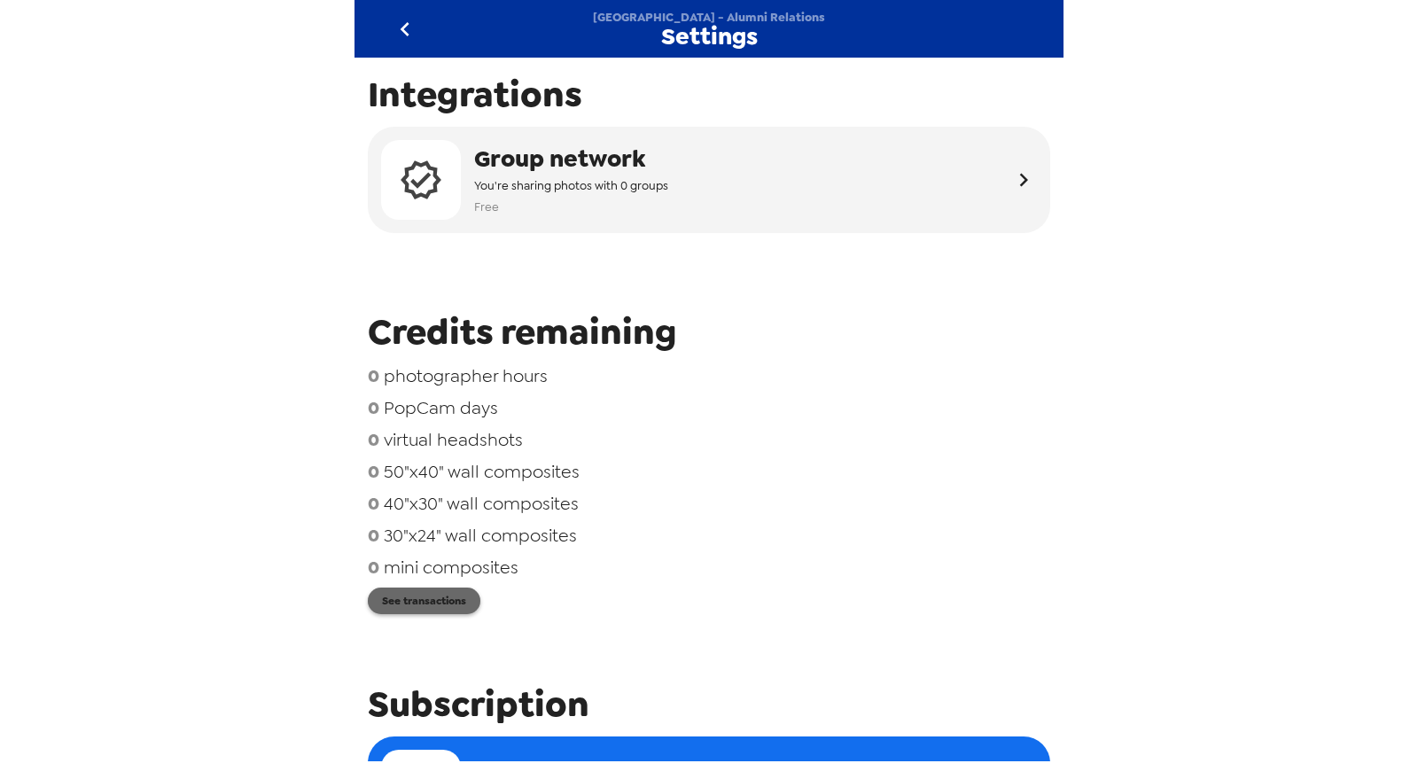
click at [424, 603] on button "See transactions" at bounding box center [424, 601] width 113 height 27
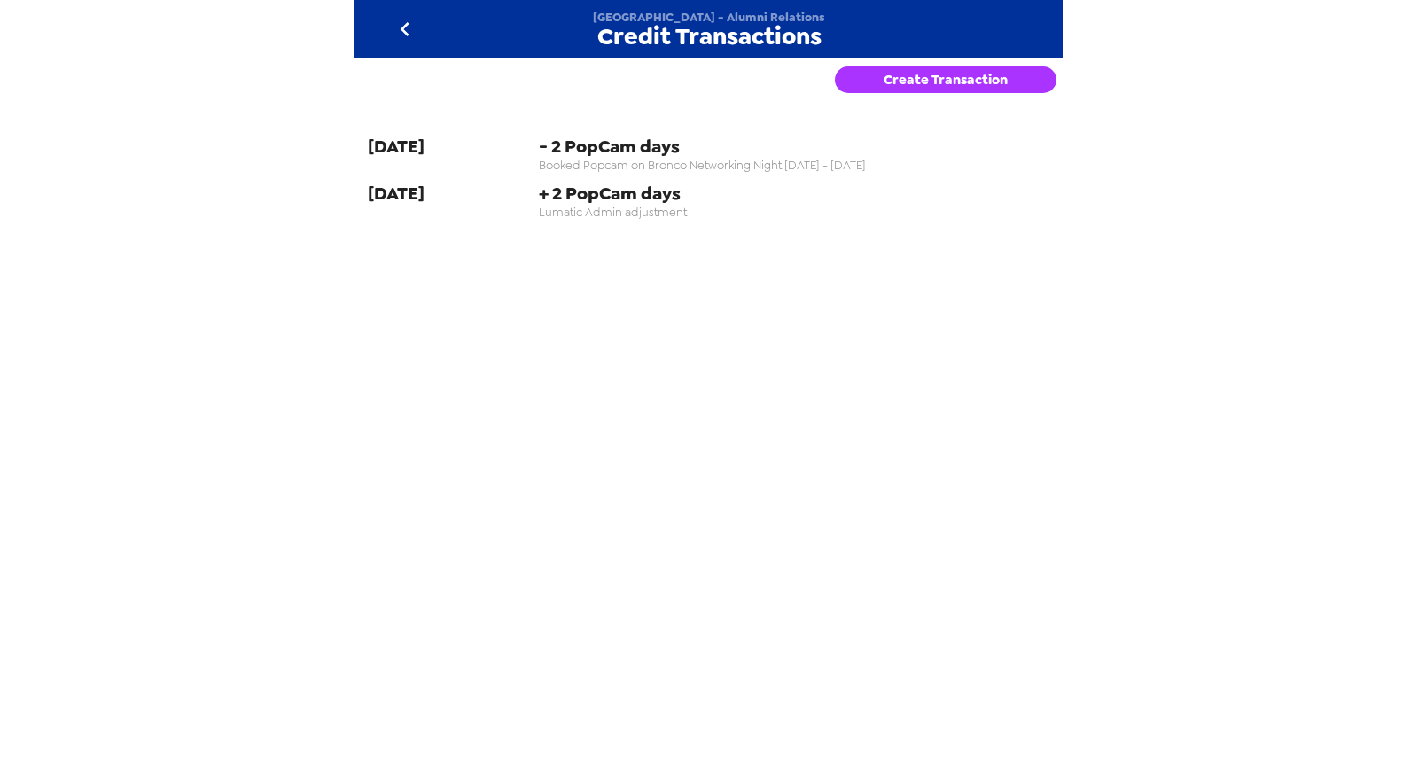
click at [963, 83] on button "Create Transaction" at bounding box center [946, 79] width 222 height 27
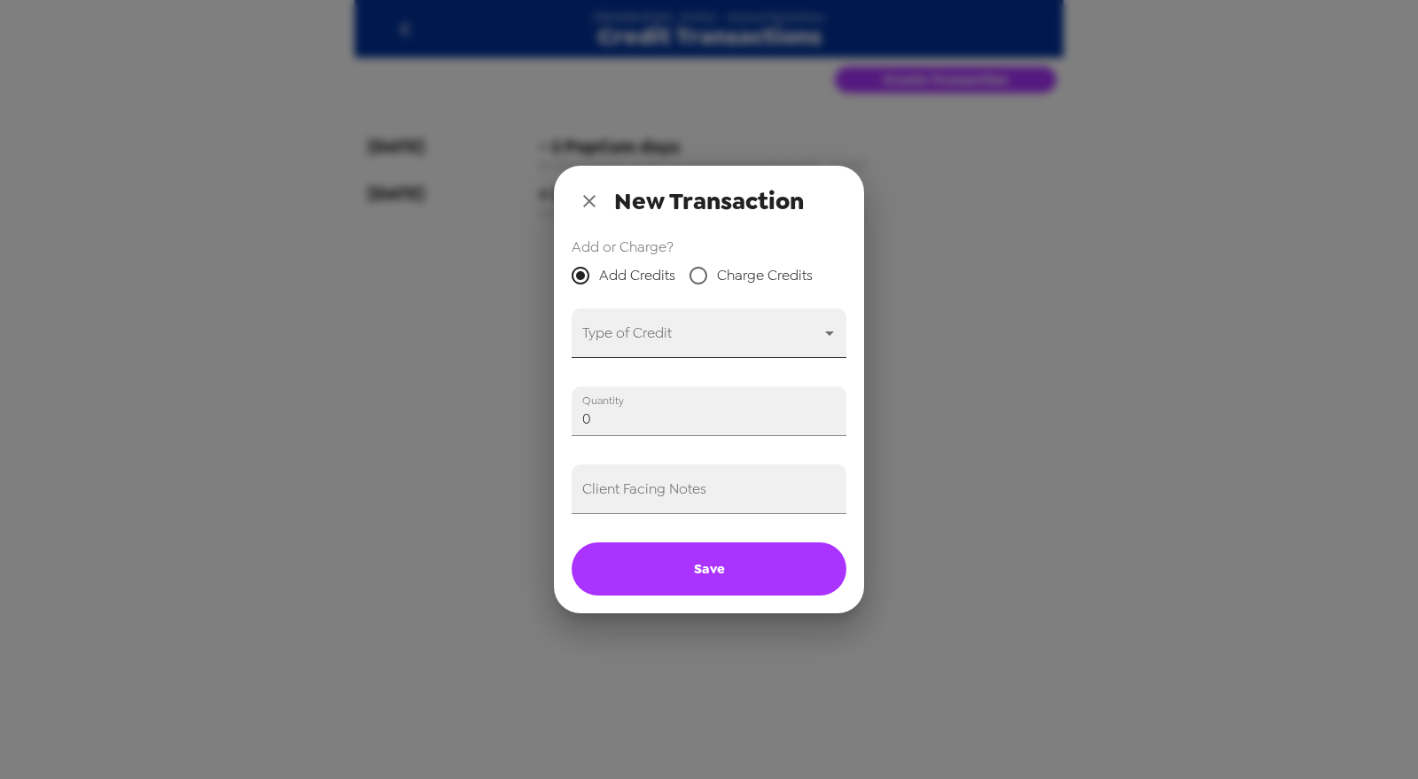
click at [669, 339] on body "[GEOGRAPHIC_DATA] - Alumni Relations Credit Transactions Create Transaction [DA…" at bounding box center [709, 389] width 1418 height 779
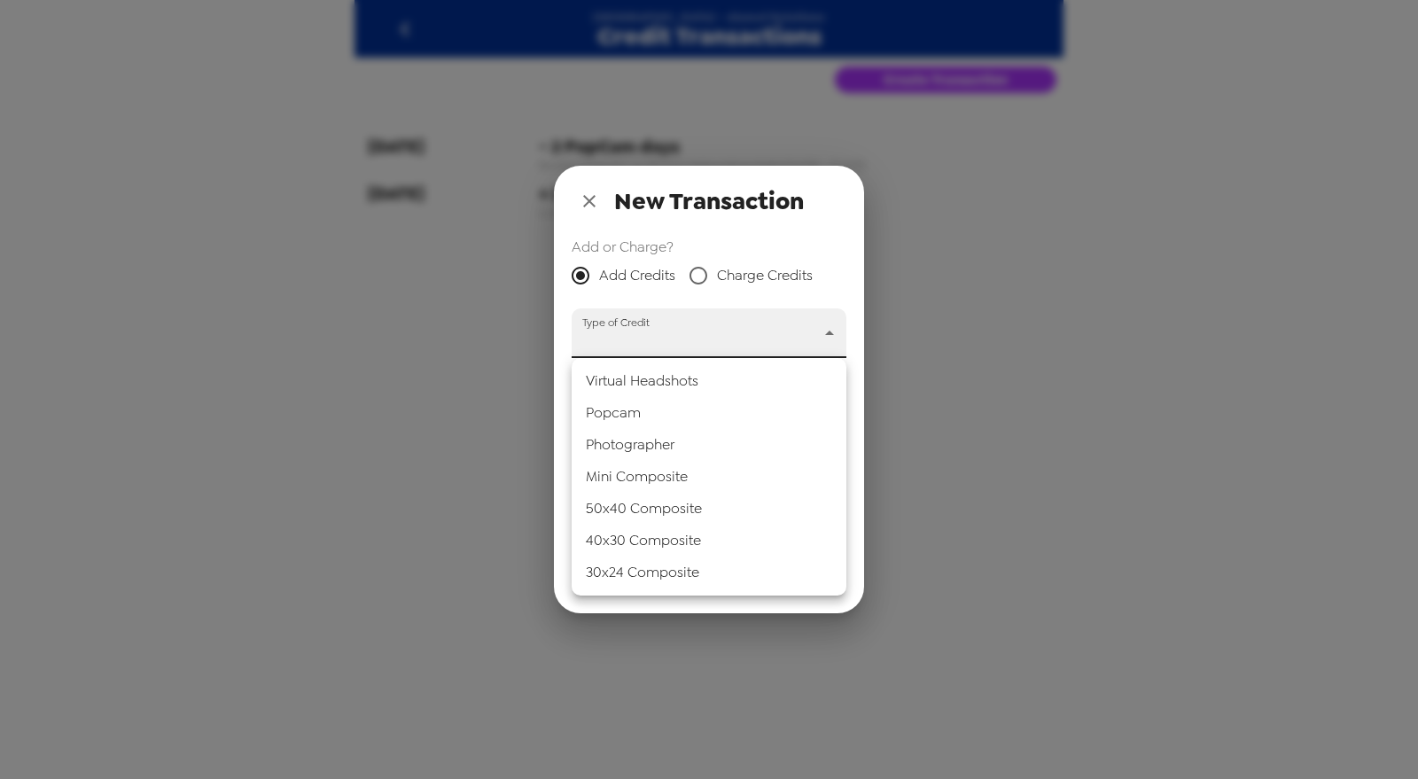
click at [718, 419] on li "Popcam" at bounding box center [709, 413] width 275 height 32
type input "popcam"
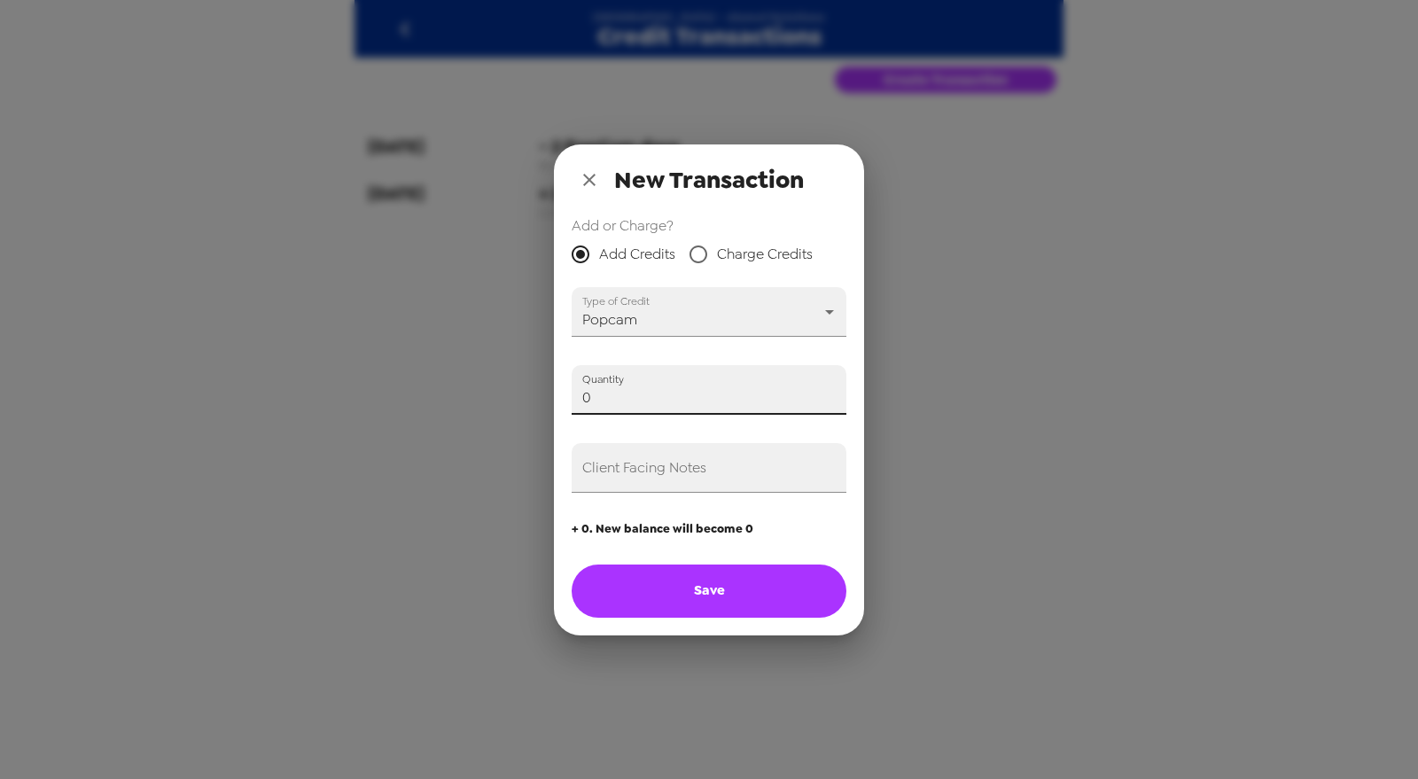
drag, startPoint x: 658, startPoint y: 405, endPoint x: 370, endPoint y: 364, distance: 291.8
click at [370, 364] on div "New Transaction Add or Charge? Add Credits Charge Credits Type of Credit Popcam…" at bounding box center [709, 389] width 1418 height 779
type input "5"
click at [665, 475] on input "Client Facing Notes" at bounding box center [709, 468] width 275 height 50
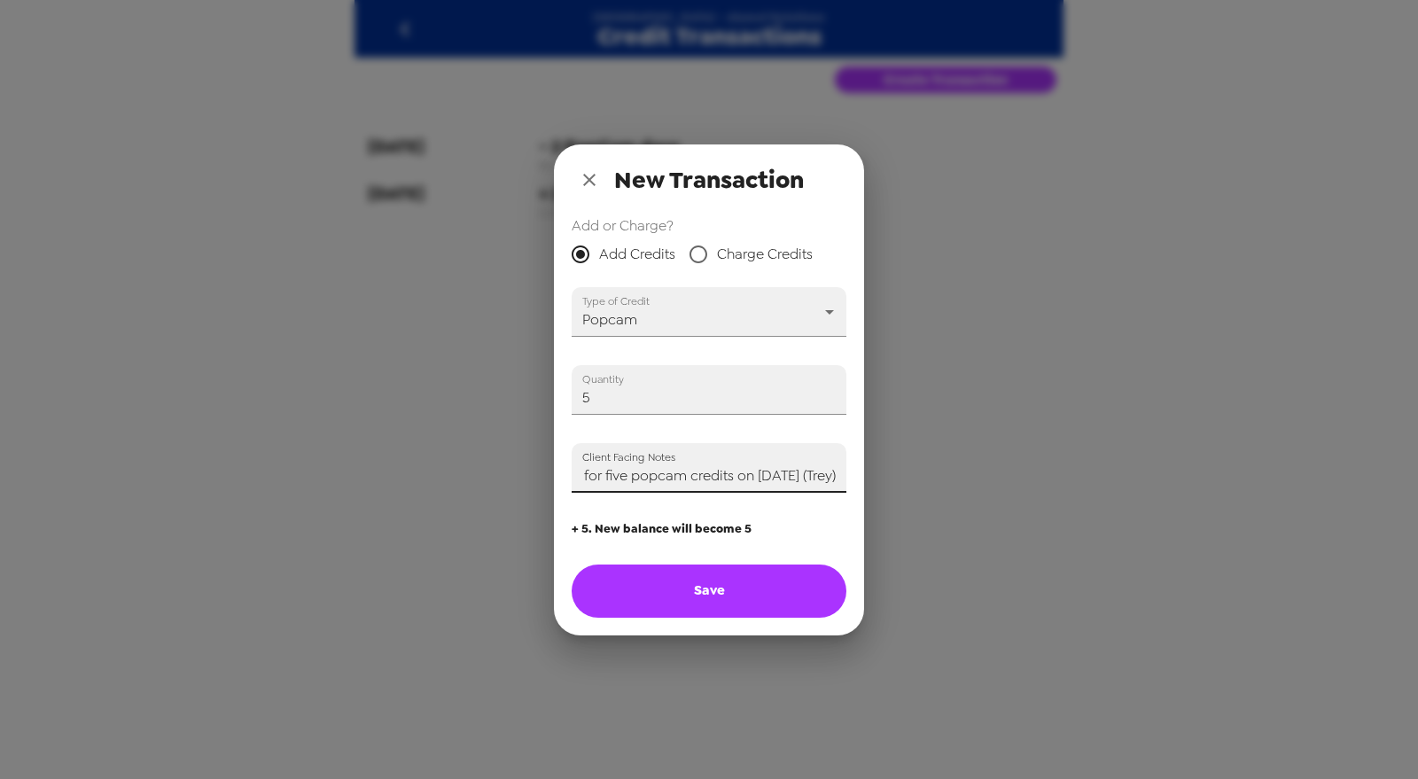
type input "Paid for five popcam credits on [DATE] (Trey)"
click at [723, 595] on button "Save" at bounding box center [709, 591] width 275 height 53
type input "0"
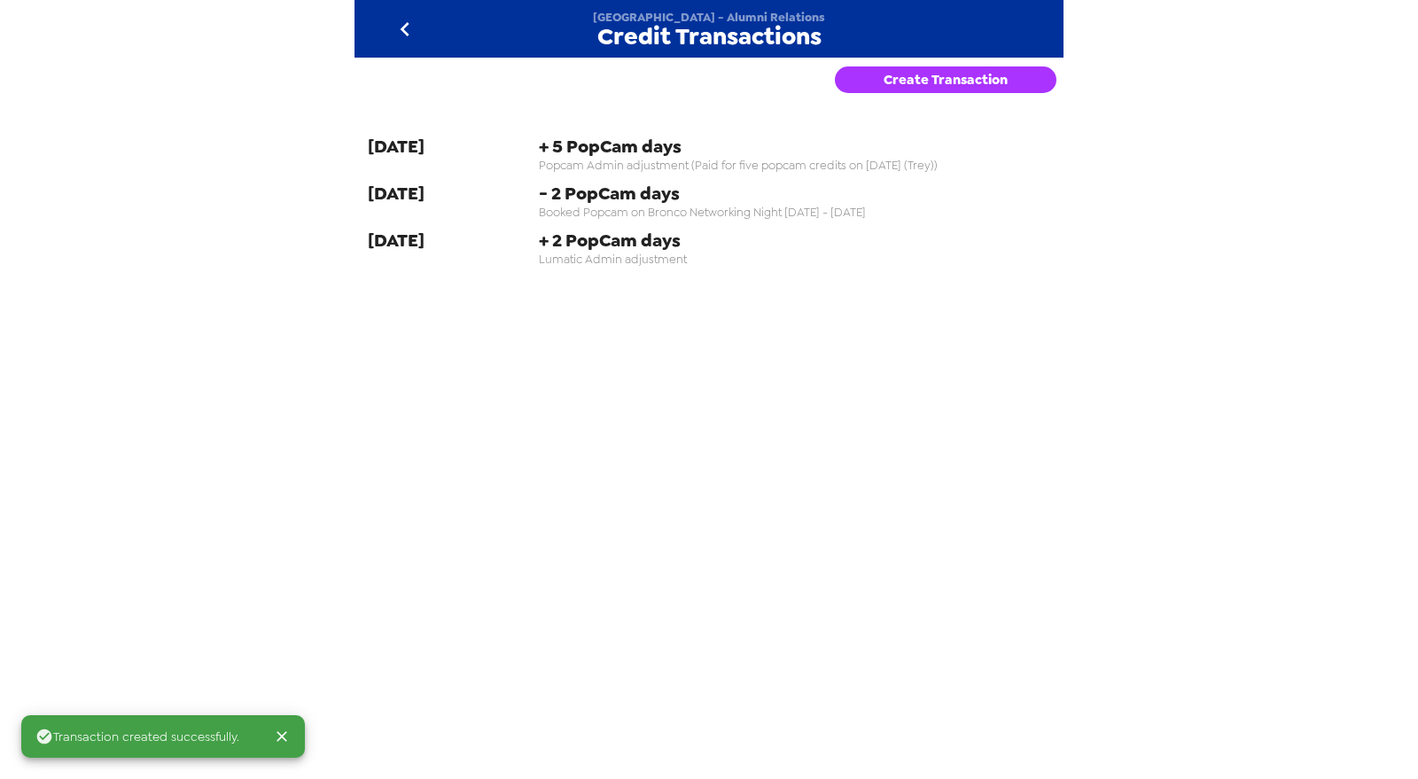
click at [409, 19] on icon "go back" at bounding box center [405, 29] width 28 height 28
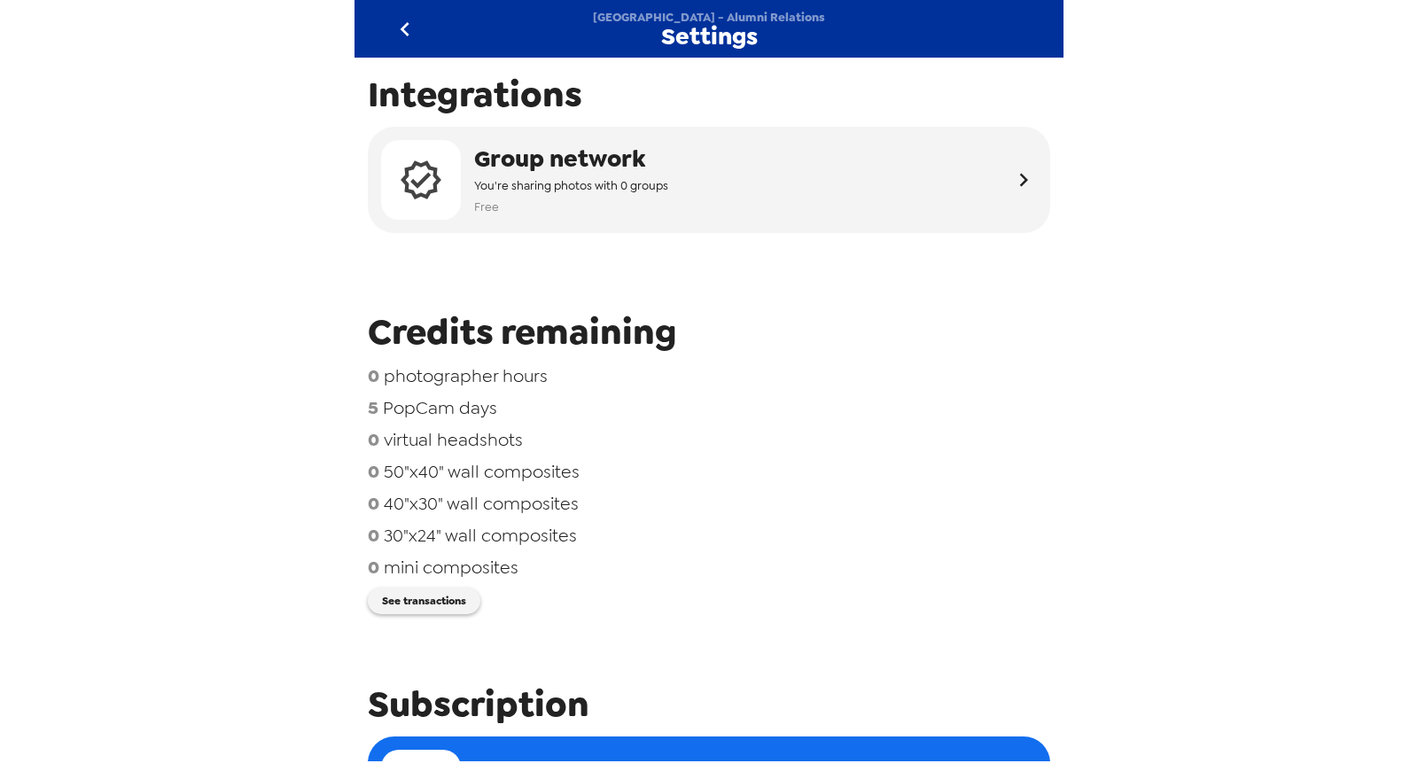
click at [415, 27] on icon "go back" at bounding box center [405, 29] width 28 height 28
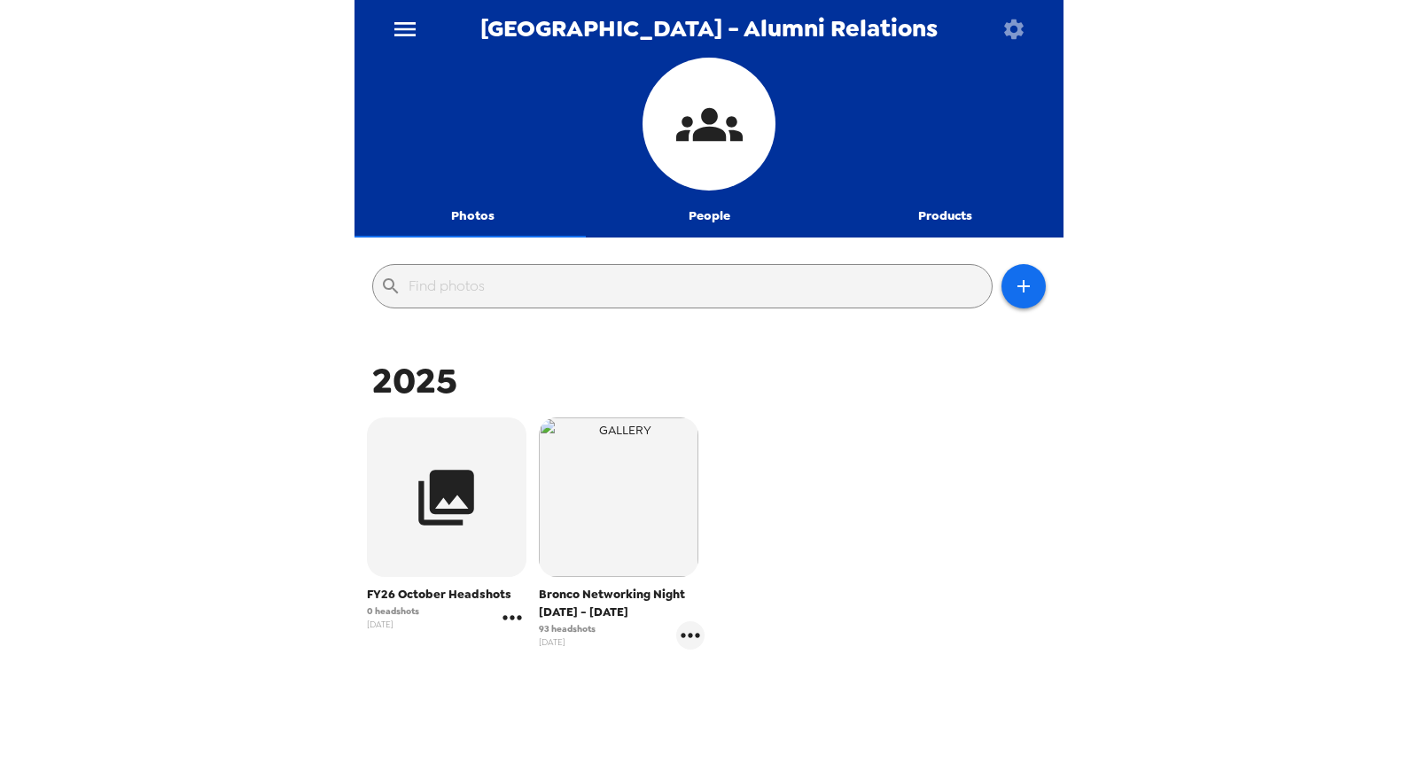
click at [506, 625] on icon "gallery menu" at bounding box center [512, 618] width 28 height 28
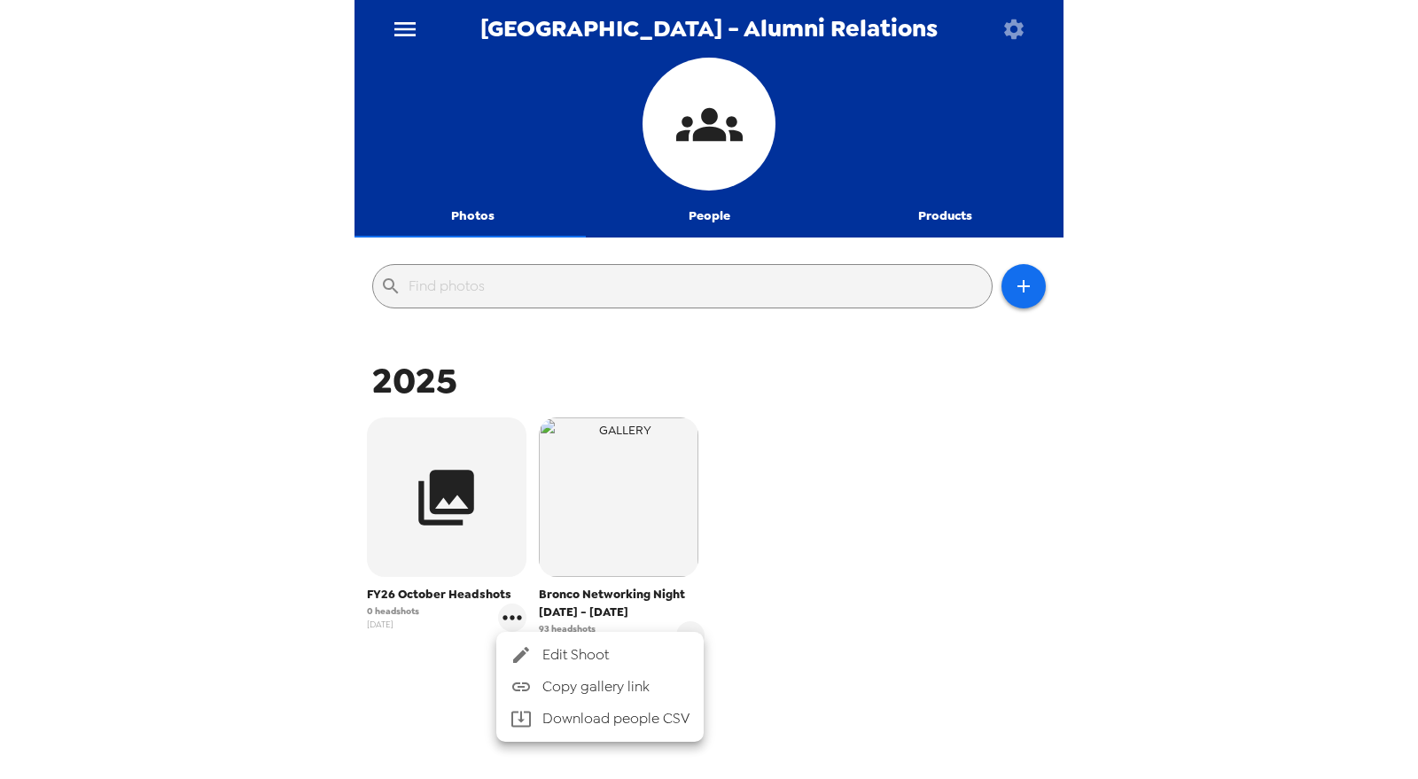
click at [568, 654] on span "Edit Shoot" at bounding box center [615, 654] width 147 height 21
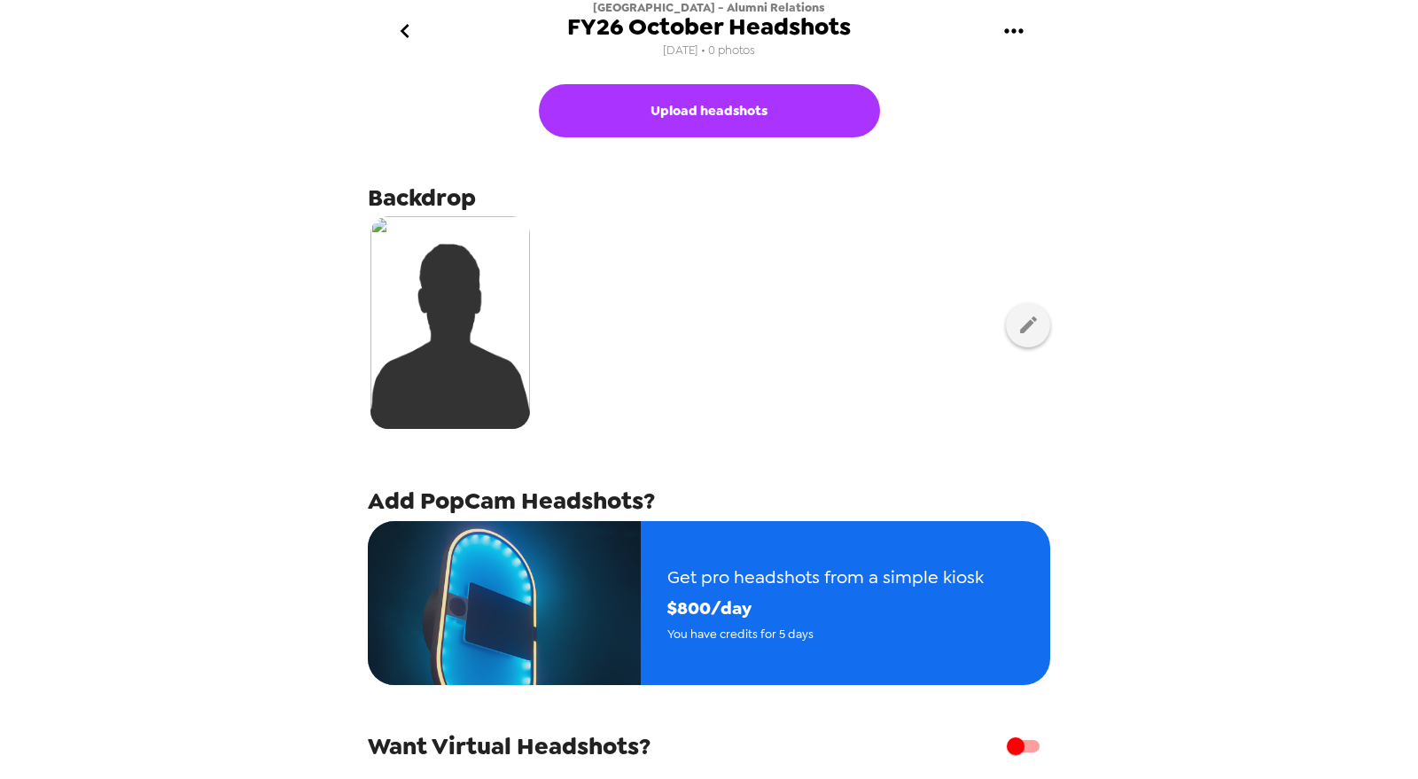
click at [401, 27] on icon "go back" at bounding box center [405, 31] width 28 height 28
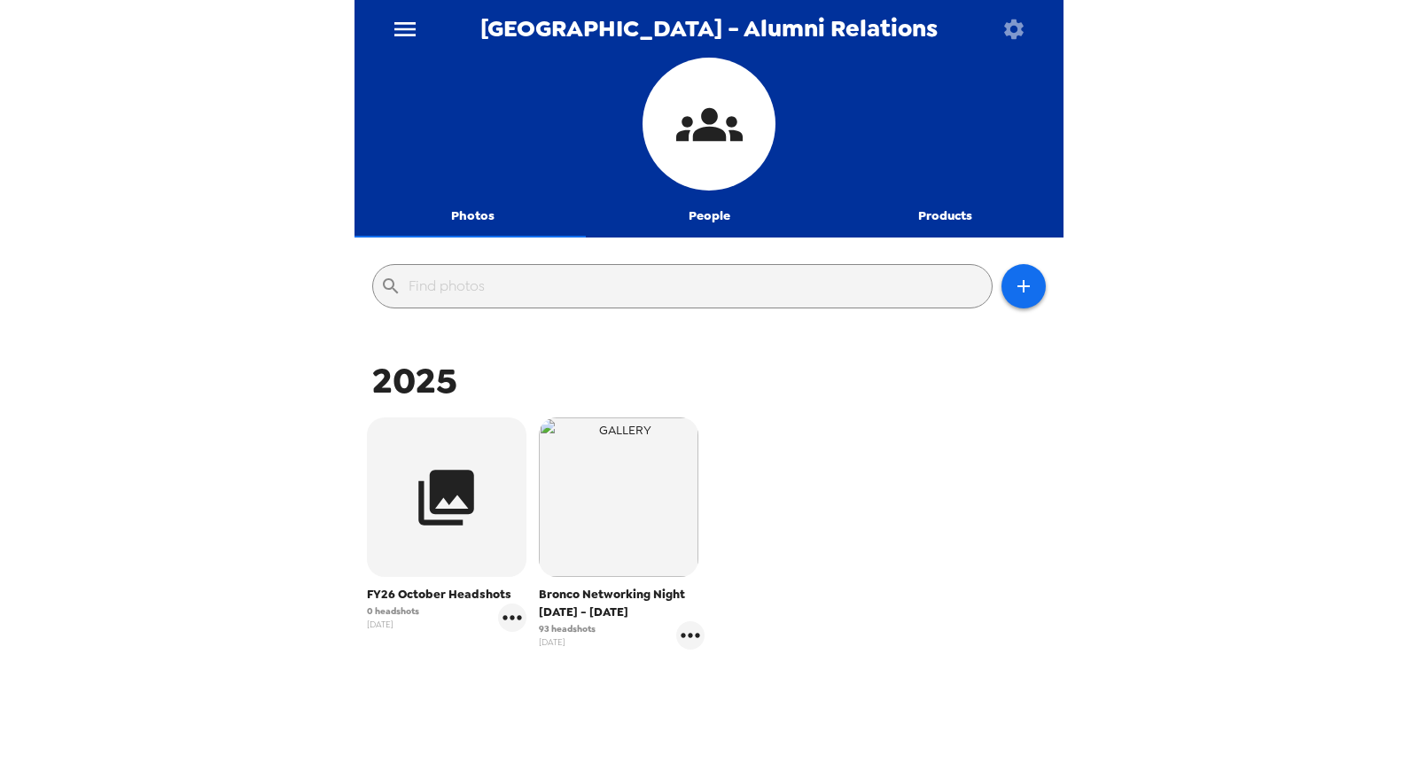
click at [409, 35] on icon "menu" at bounding box center [404, 29] width 21 height 14
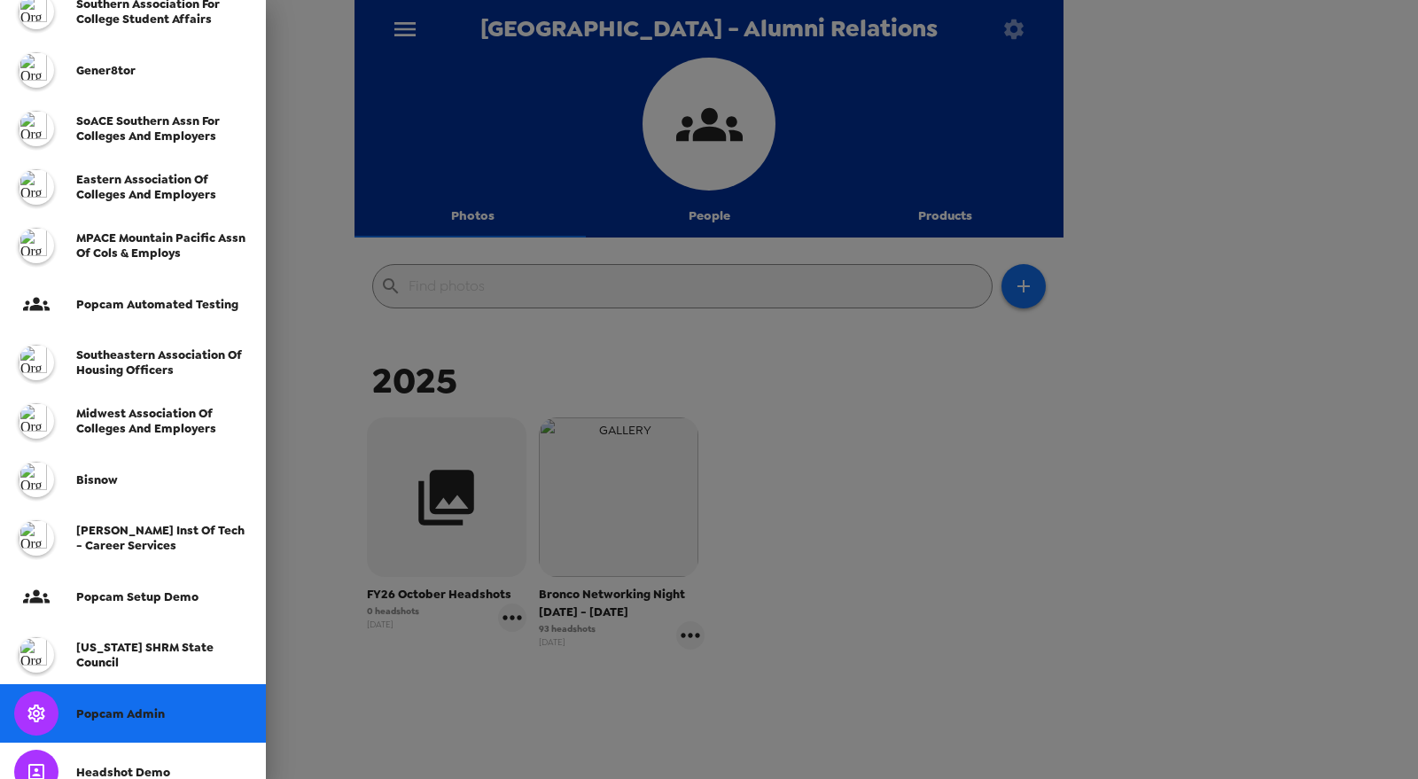
scroll to position [469, 0]
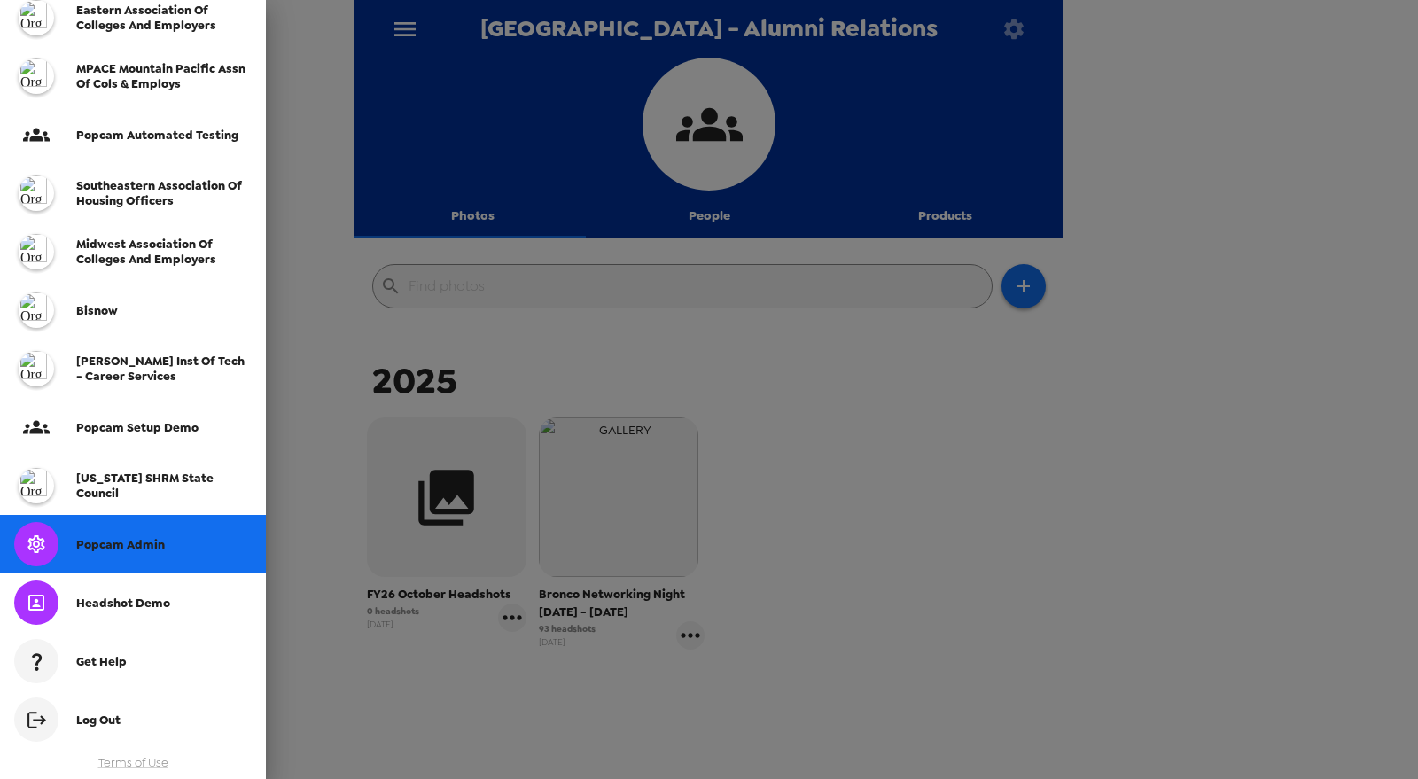
click at [143, 557] on div "Popcam Admin" at bounding box center [133, 544] width 266 height 58
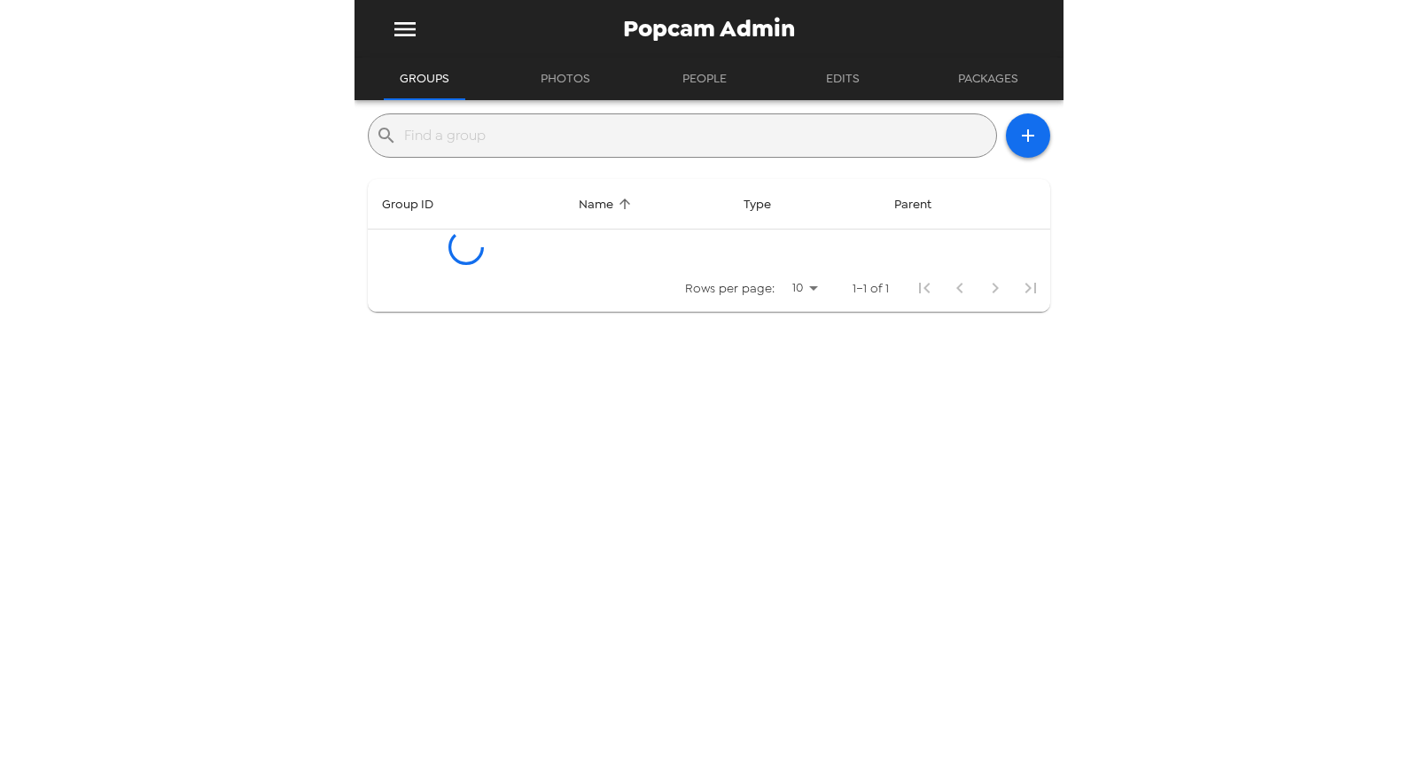
click at [472, 140] on input "text" at bounding box center [696, 135] width 585 height 28
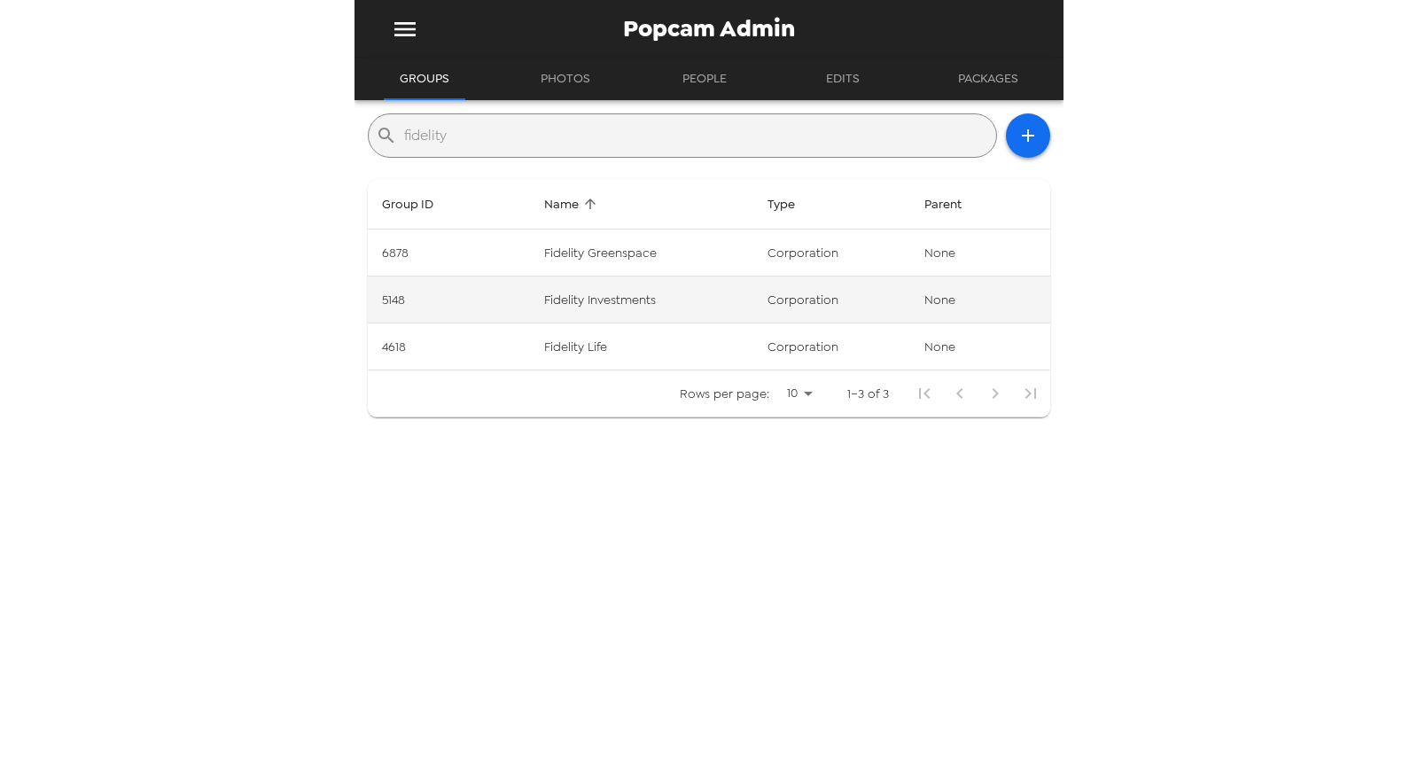
type input "fidelity"
click at [664, 302] on td "Fidelity Investments" at bounding box center [641, 300] width 222 height 47
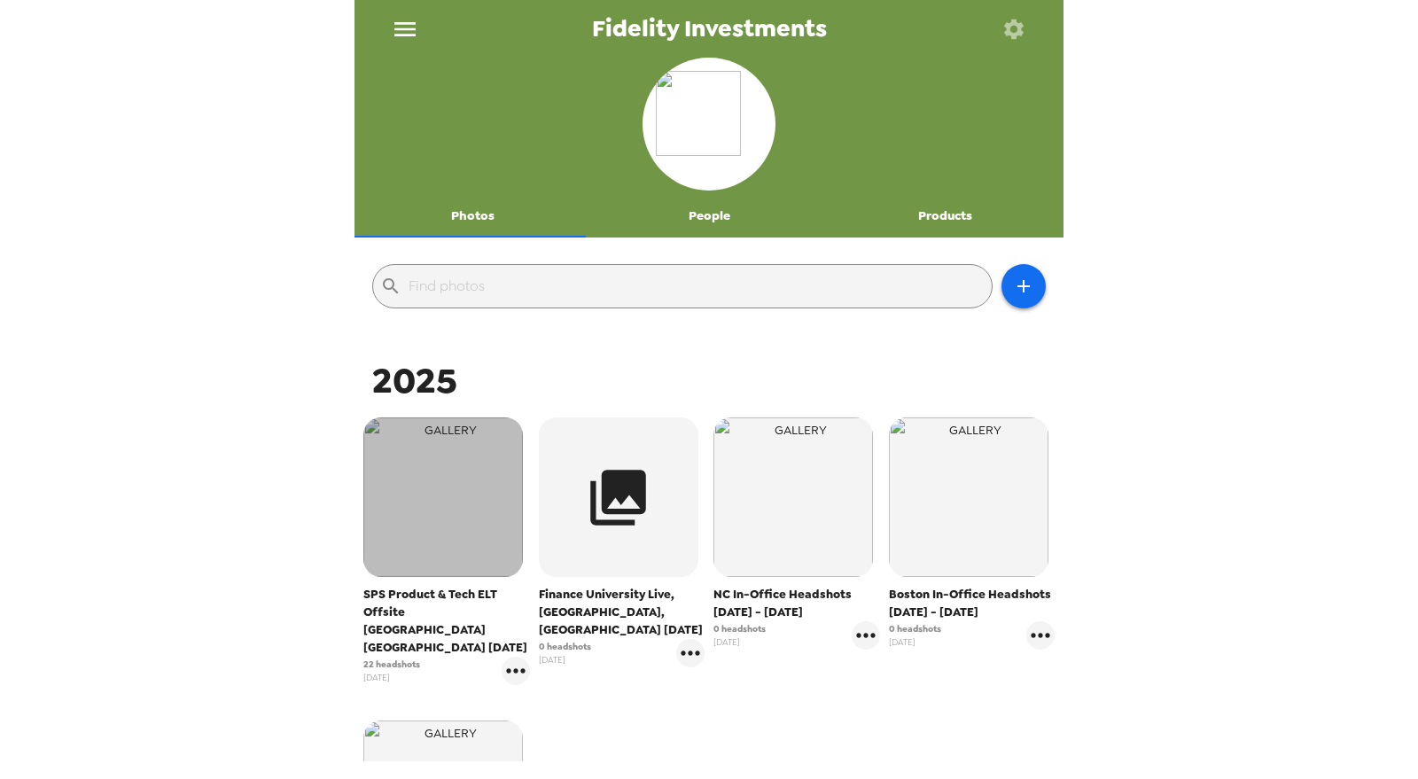
click at [443, 494] on img "button" at bounding box center [443, 497] width 160 height 160
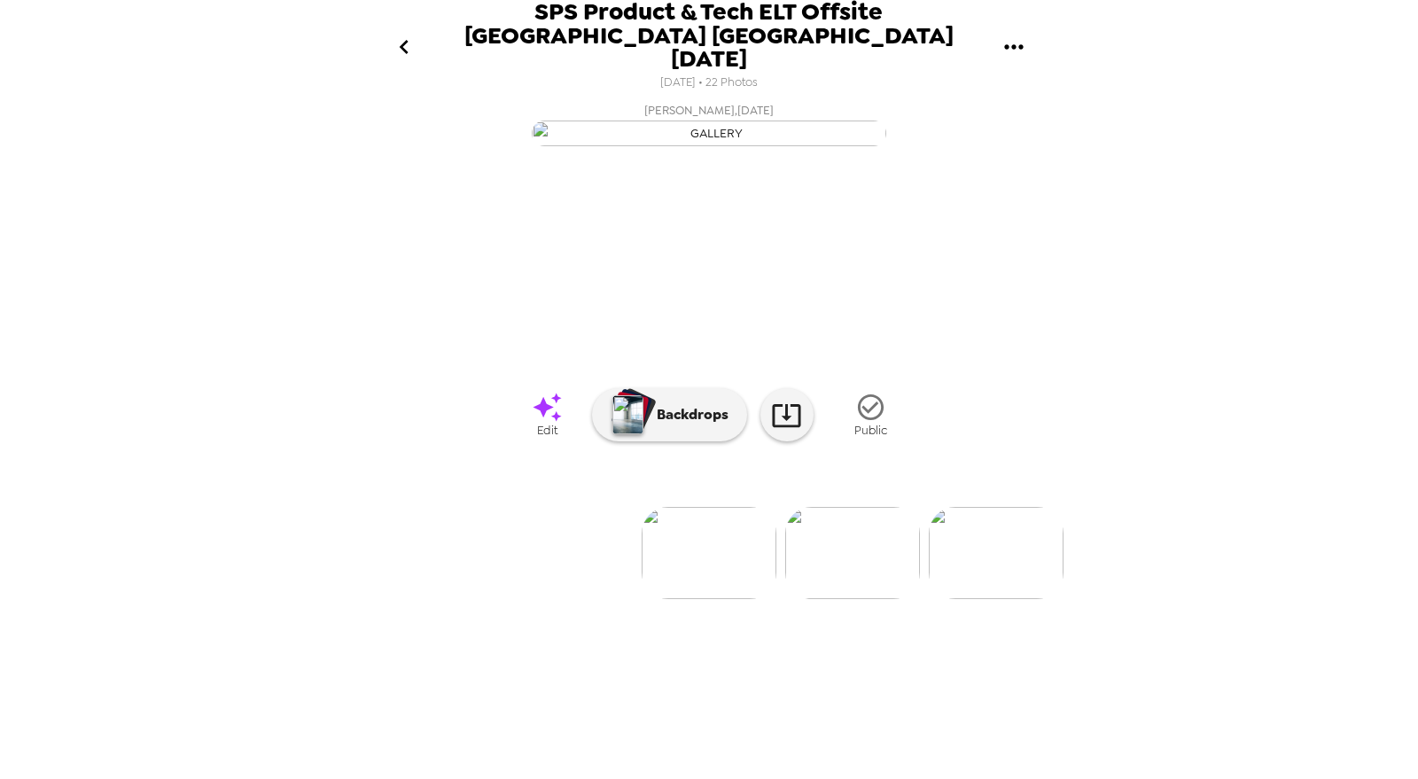
click at [6, 519] on div "SPS Product & Tech ELT Offsite [GEOGRAPHIC_DATA] [GEOGRAPHIC_DATA] [DATE] [DATE…" at bounding box center [709, 389] width 1418 height 779
click at [869, 599] on img at bounding box center [852, 553] width 135 height 92
click at [868, 599] on img at bounding box center [853, 553] width 135 height 92
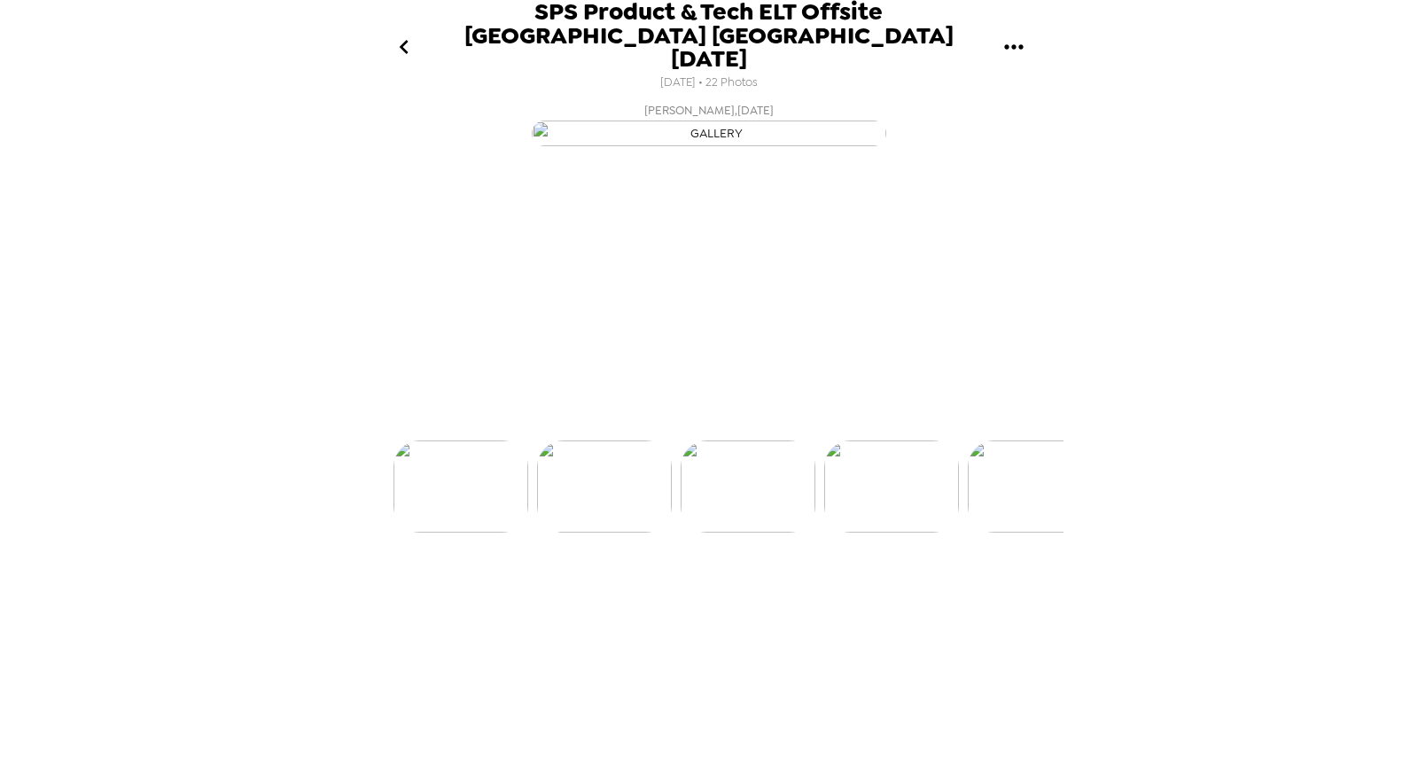
scroll to position [0, 286]
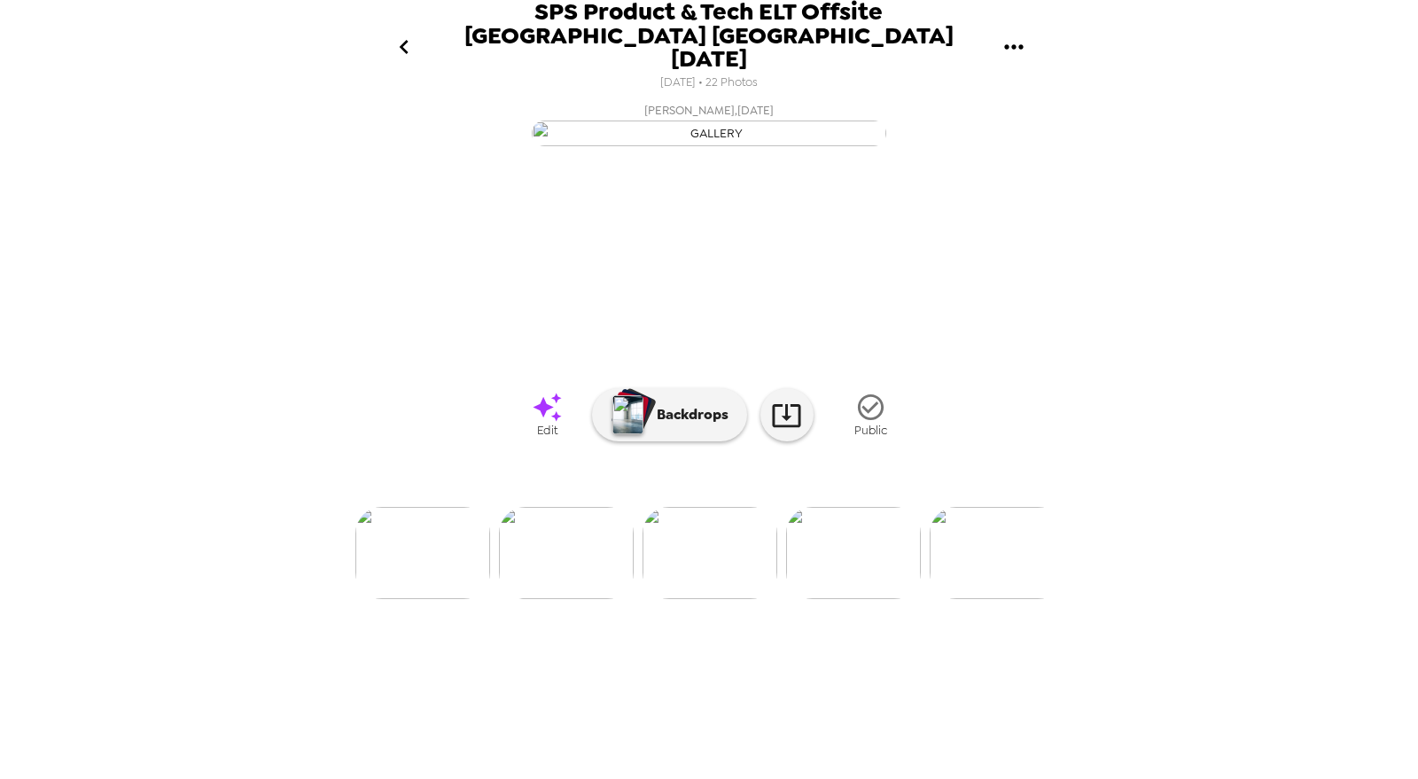
click at [873, 599] on img at bounding box center [853, 553] width 135 height 92
click at [873, 599] on img at bounding box center [854, 553] width 135 height 92
click at [873, 599] on img at bounding box center [855, 553] width 135 height 92
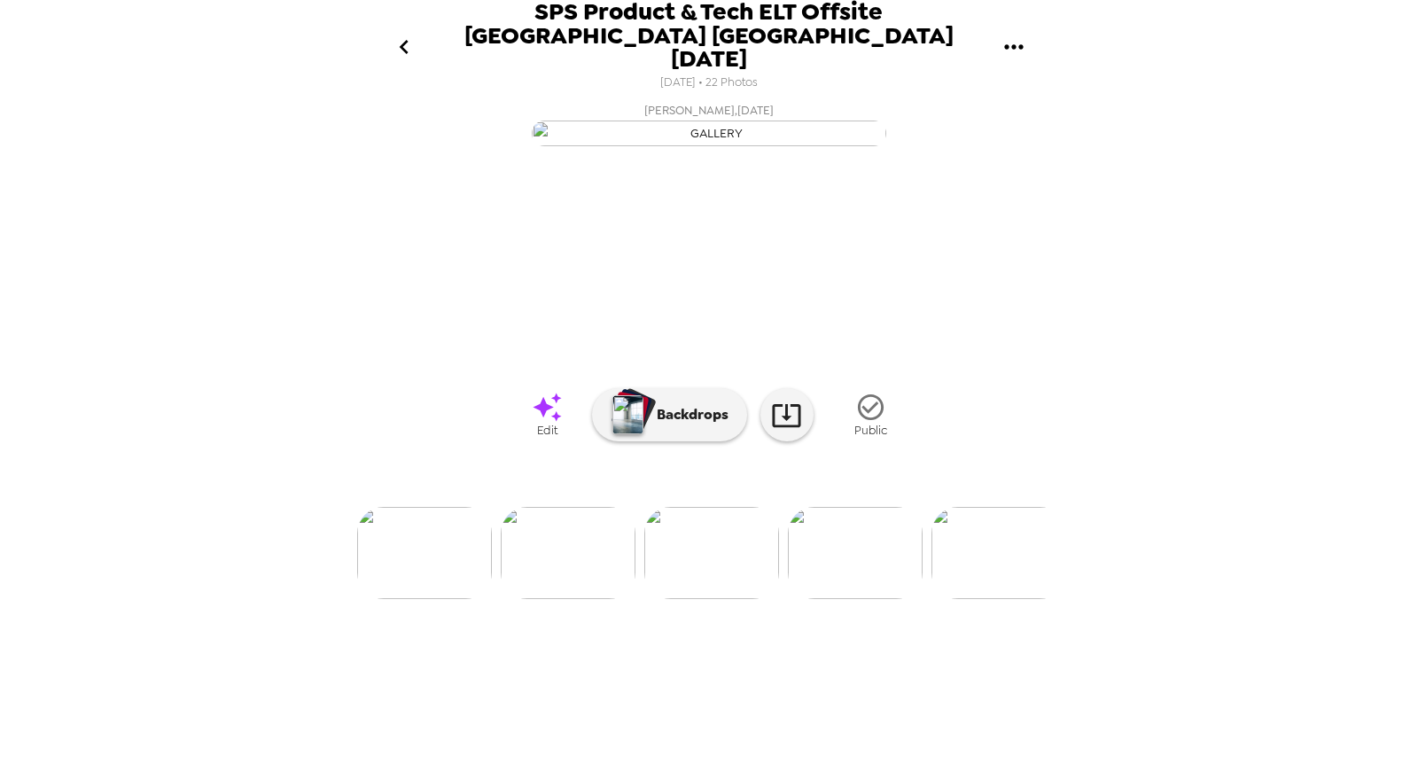
click at [876, 599] on img at bounding box center [855, 553] width 135 height 92
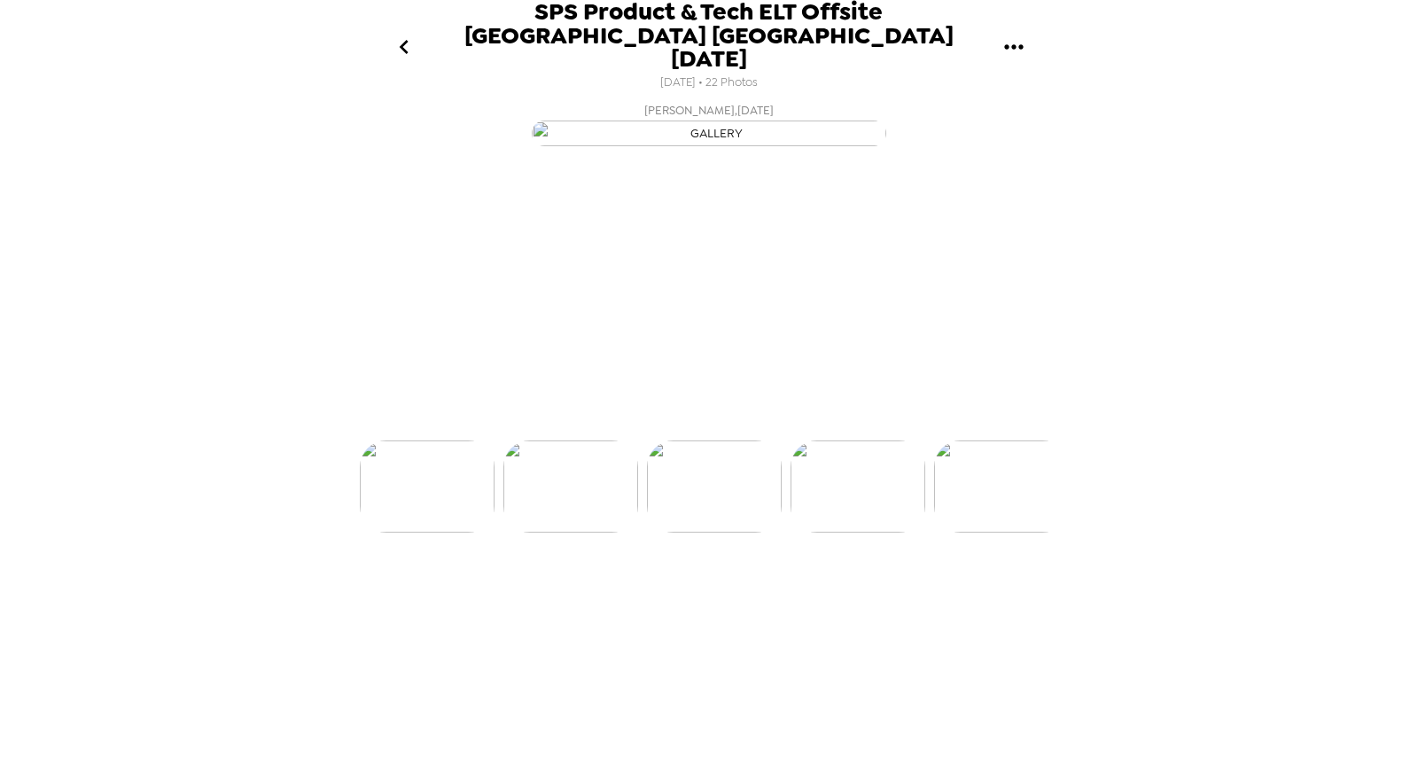
scroll to position [0, 1145]
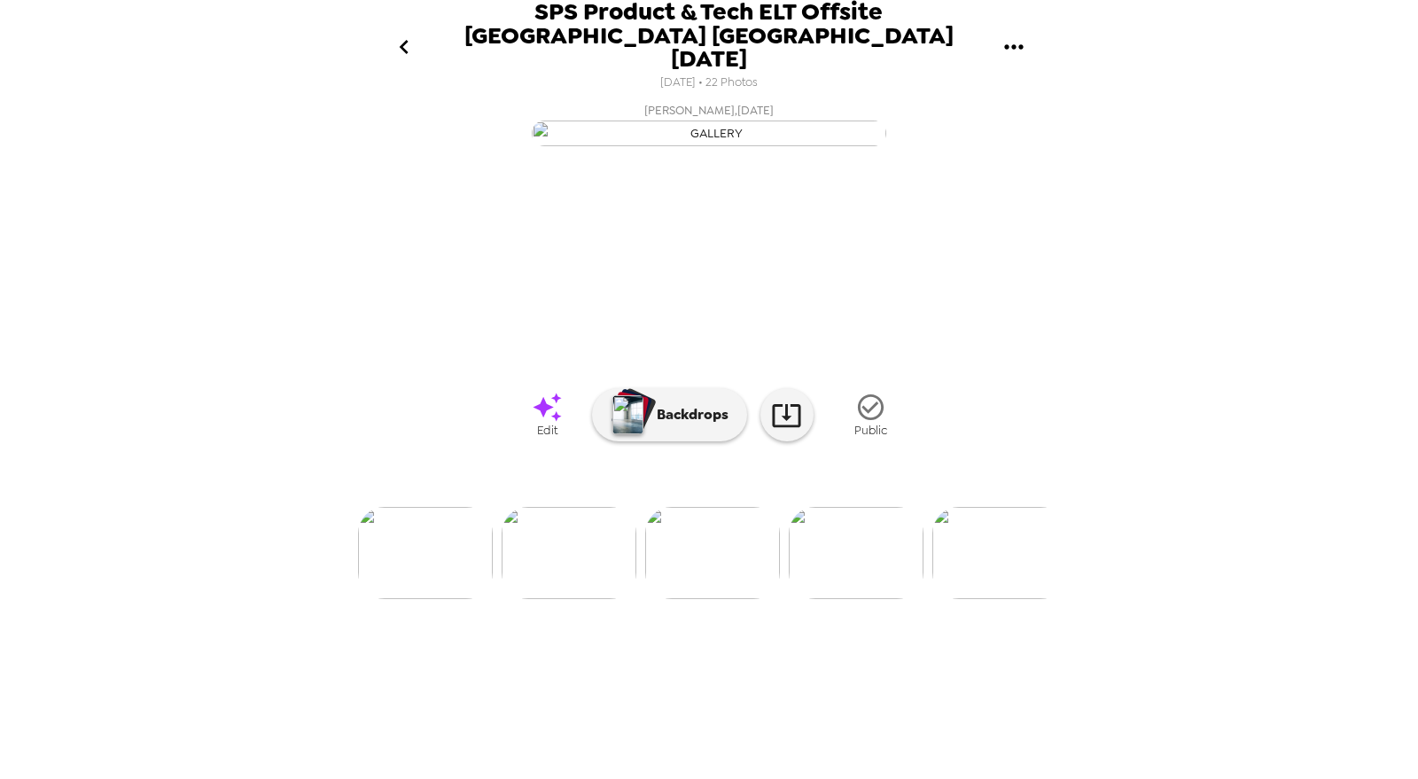
click at [878, 599] on img at bounding box center [856, 553] width 135 height 92
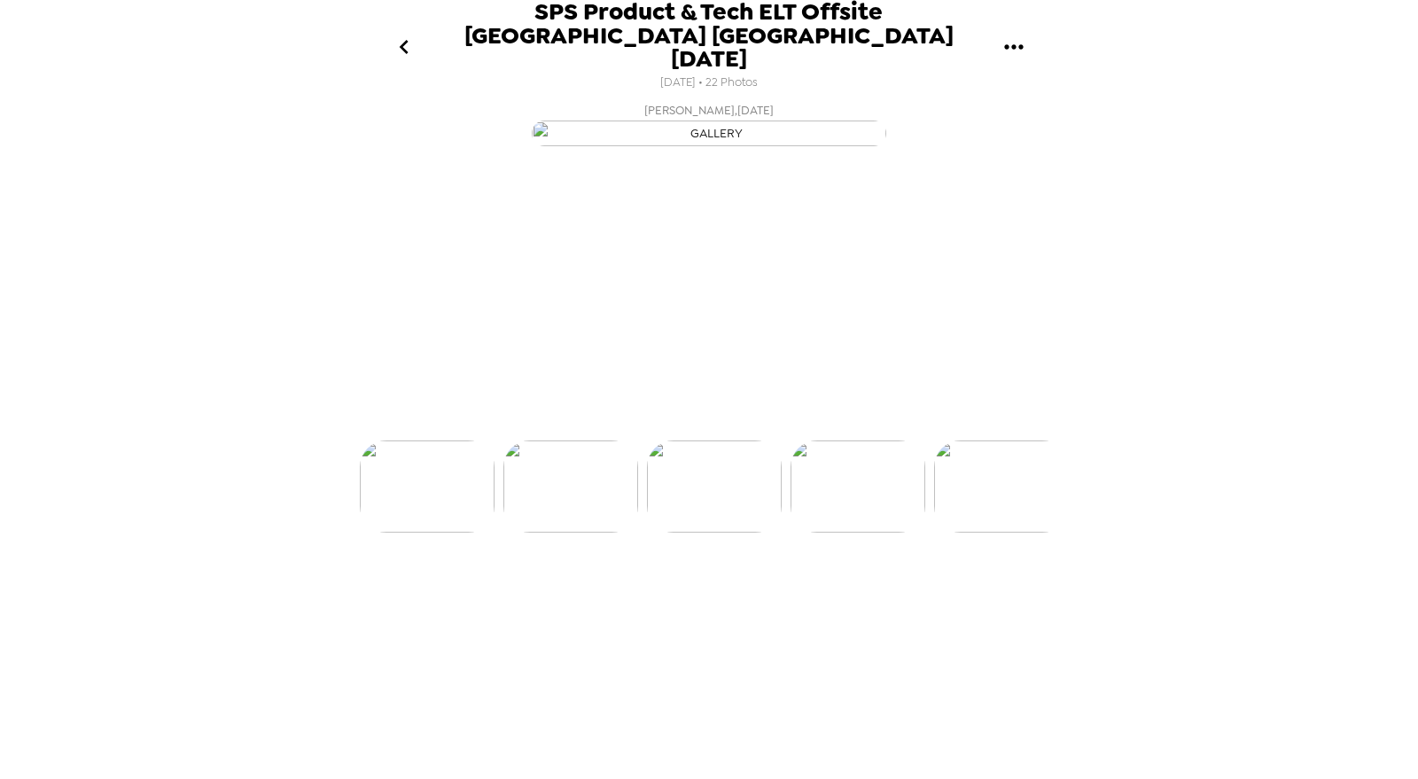
scroll to position [0, 1289]
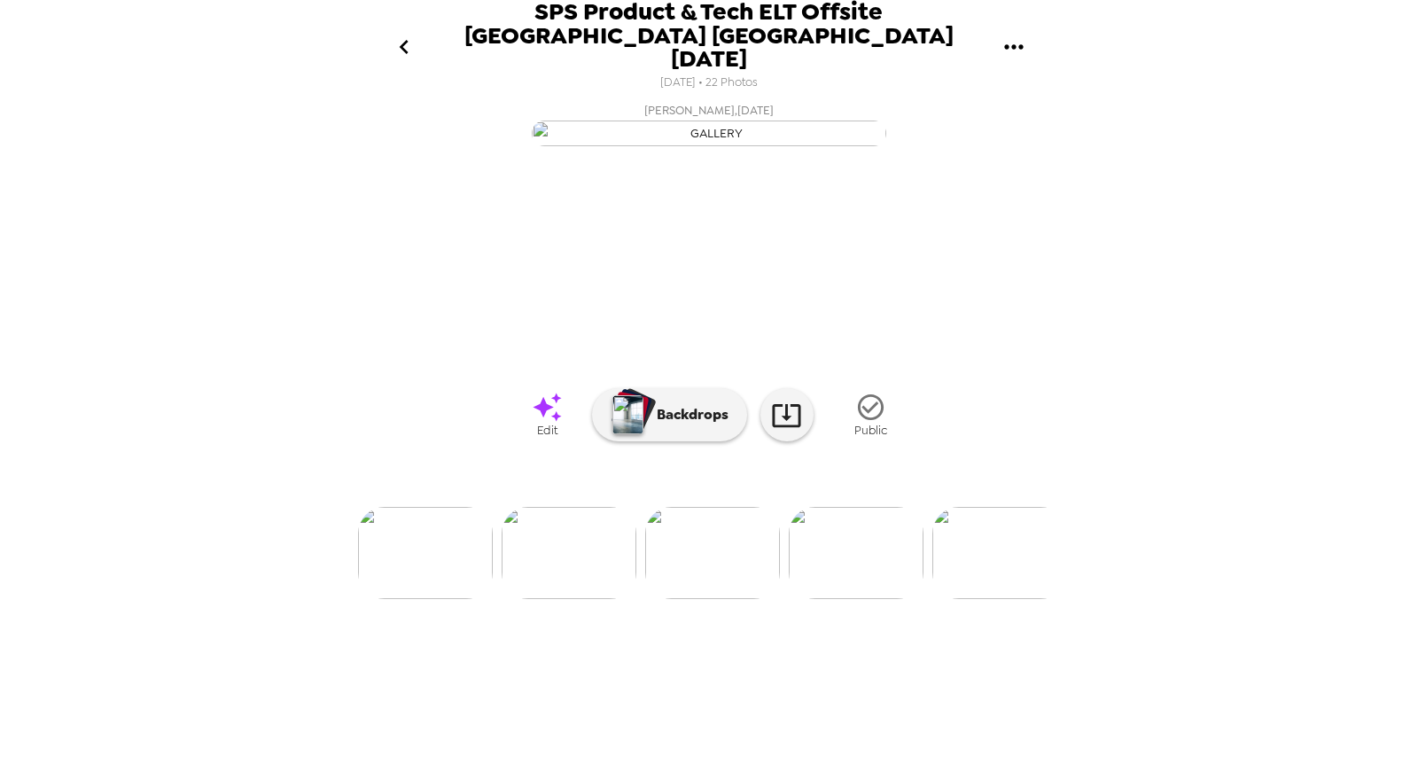
click at [878, 599] on img at bounding box center [856, 553] width 135 height 92
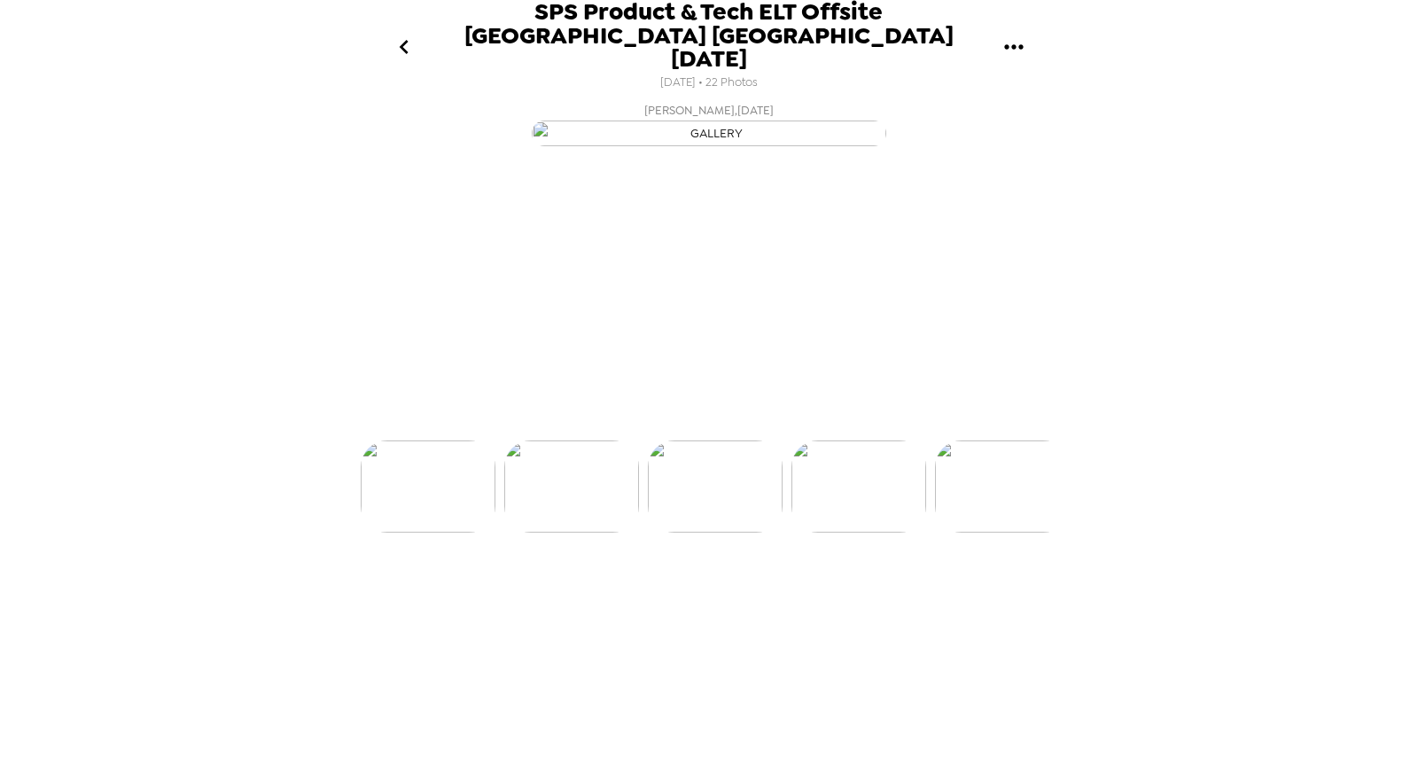
scroll to position [0, 1432]
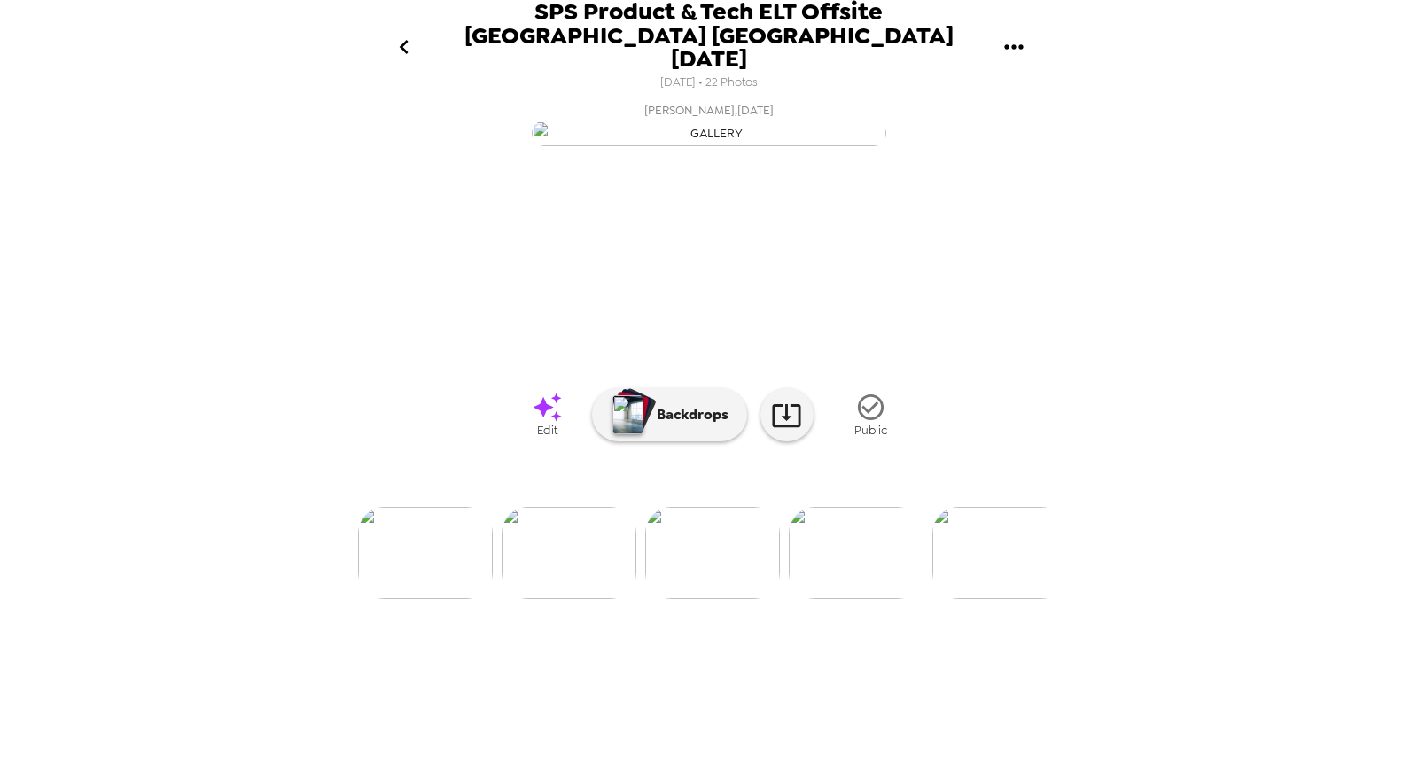
click at [878, 599] on img at bounding box center [856, 553] width 135 height 92
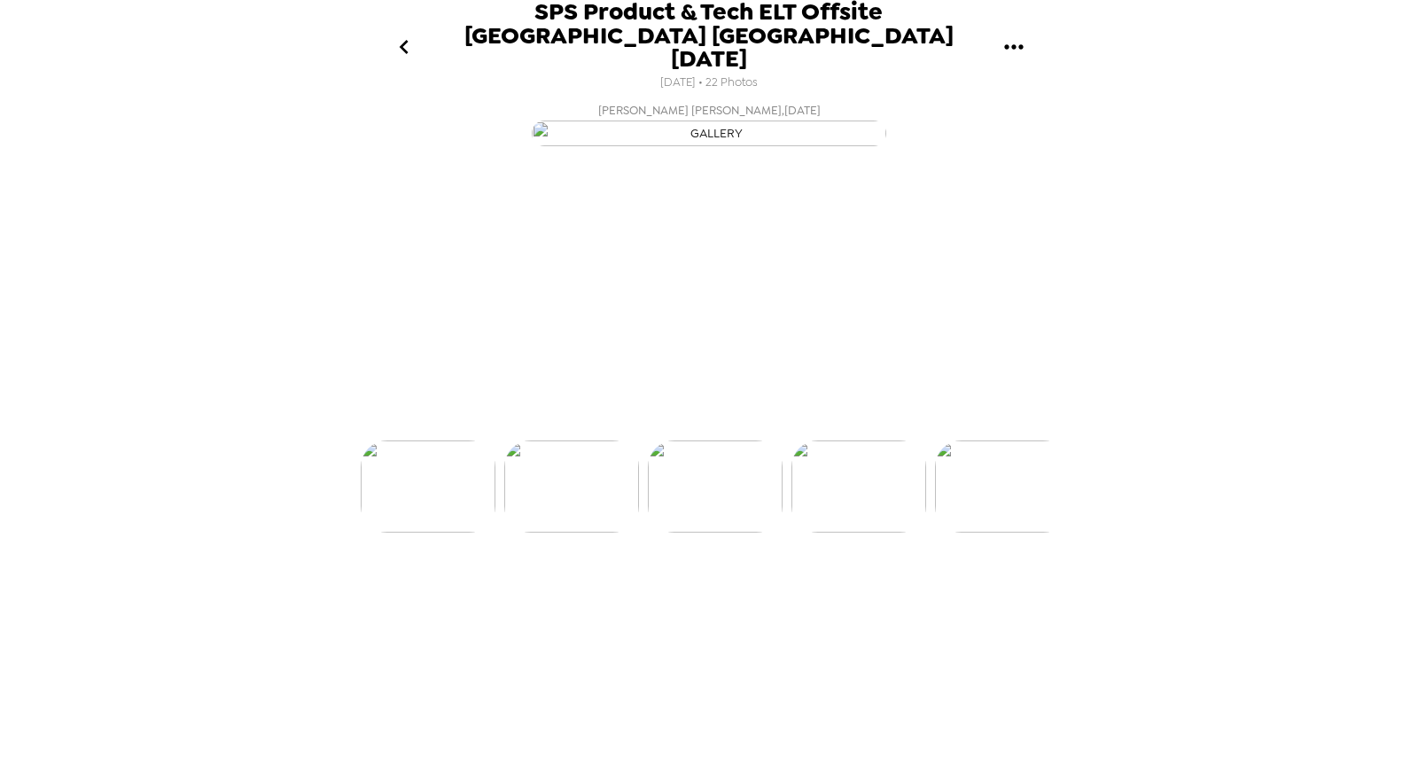
scroll to position [0, 1575]
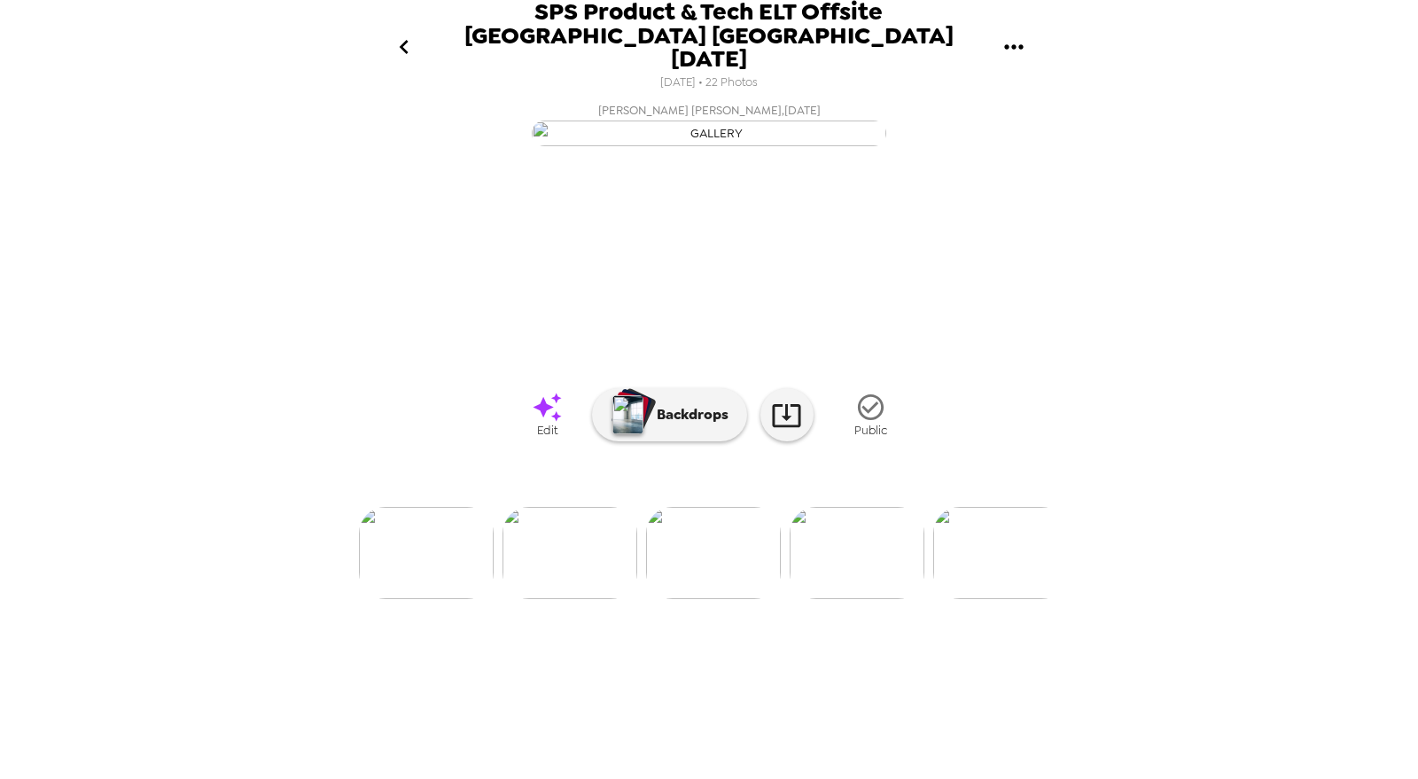
drag, startPoint x: 86, startPoint y: 222, endPoint x: 200, endPoint y: 67, distance: 192.0
click at [86, 222] on div "SPS Product & Tech ELT Offsite [GEOGRAPHIC_DATA] [GEOGRAPHIC_DATA] [DATE] [DATE…" at bounding box center [709, 389] width 1418 height 779
drag, startPoint x: 9, startPoint y: 222, endPoint x: 33, endPoint y: 183, distance: 45.8
click at [22, 206] on div "SPS Product & Tech ELT Offsite [GEOGRAPHIC_DATA] [GEOGRAPHIC_DATA] [DATE] [DATE…" at bounding box center [709, 389] width 1418 height 779
